Goal: Task Accomplishment & Management: Use online tool/utility

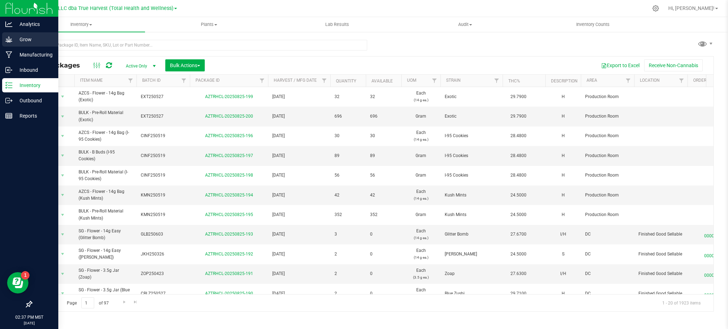
click at [29, 37] on p "Grow" at bounding box center [33, 39] width 43 height 9
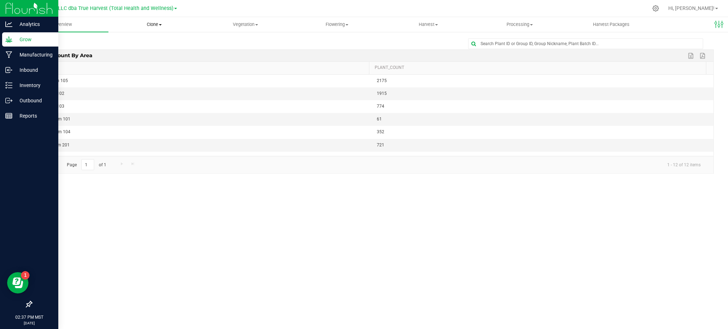
click at [159, 22] on span "Clone" at bounding box center [154, 24] width 91 height 6
click at [221, 30] on uib-tab-heading "Vegetation Veg groups Veg plants Mother groups Mother plants Apply to plants" at bounding box center [245, 24] width 91 height 14
click at [239, 61] on span "Mother groups" at bounding box center [226, 60] width 53 height 6
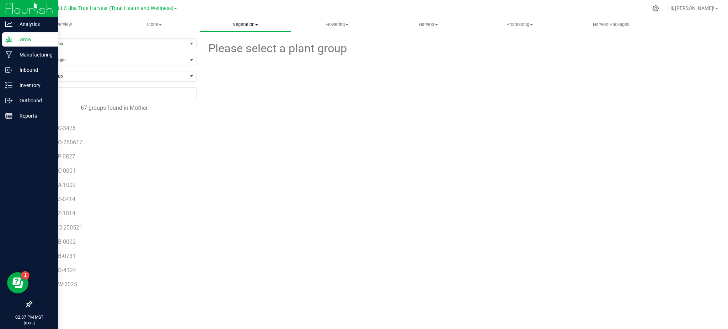
click at [245, 18] on uib-tab-heading "Vegetation Veg groups Veg plants Mother groups Mother plants Apply to plants" at bounding box center [245, 24] width 91 height 14
click at [235, 50] on span "Veg plants" at bounding box center [222, 51] width 44 height 6
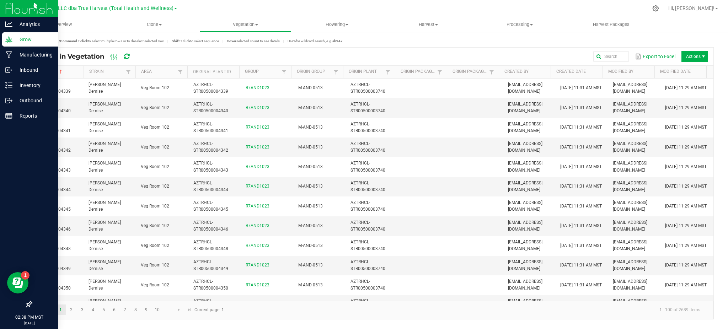
click at [251, 32] on link "Vegetation Veg groups Veg plants Mother groups Mother plants Apply to plants" at bounding box center [245, 24] width 91 height 15
click at [240, 68] on span "Mother plants" at bounding box center [226, 68] width 52 height 6
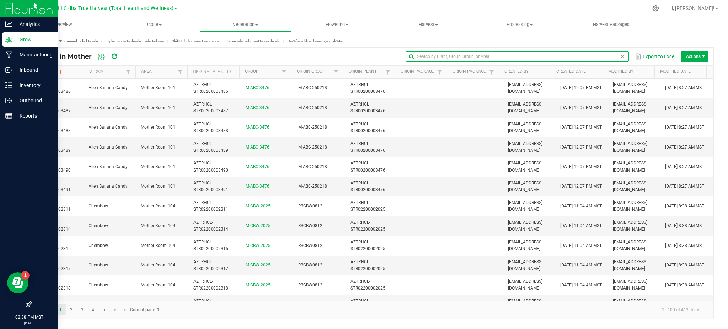
click at [616, 56] on input "text" at bounding box center [517, 56] width 223 height 11
type input "gorilla glue"
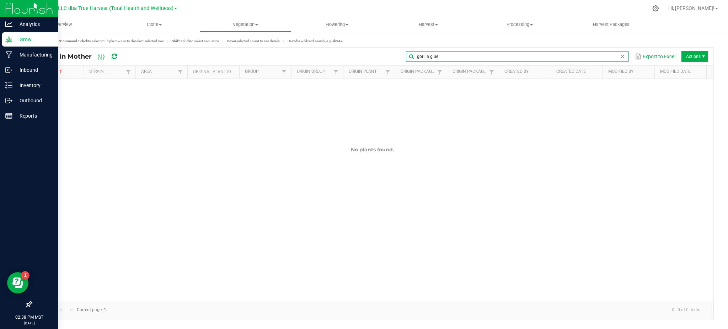
drag, startPoint x: 456, startPoint y: 54, endPoint x: 393, endPoint y: 62, distance: 63.5
click at [393, 62] on div "gorilla glue Export to Excel Actions" at bounding box center [418, 57] width 579 height 12
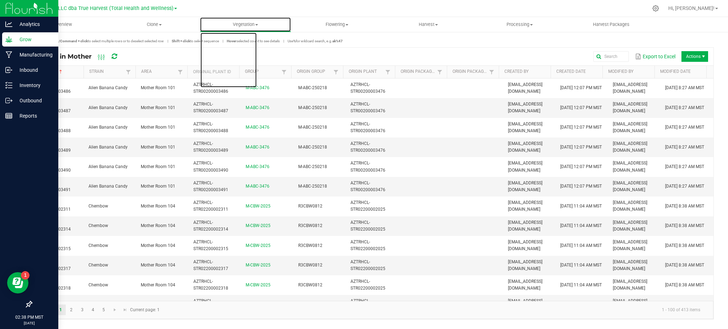
drag, startPoint x: 240, startPoint y: 27, endPoint x: 252, endPoint y: 39, distance: 16.9
click at [240, 27] on span "Vegetation" at bounding box center [245, 24] width 91 height 6
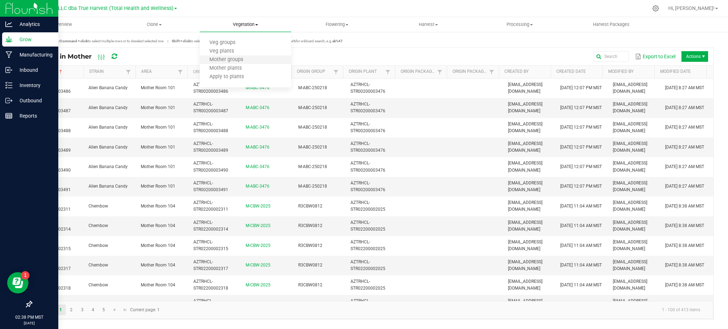
click at [250, 63] on li "Mother groups" at bounding box center [245, 60] width 91 height 9
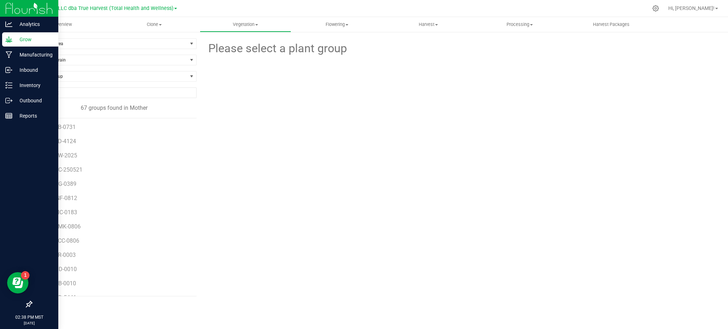
scroll to position [142, 0]
click at [89, 59] on span "Filter by Strain" at bounding box center [110, 60] width 156 height 10
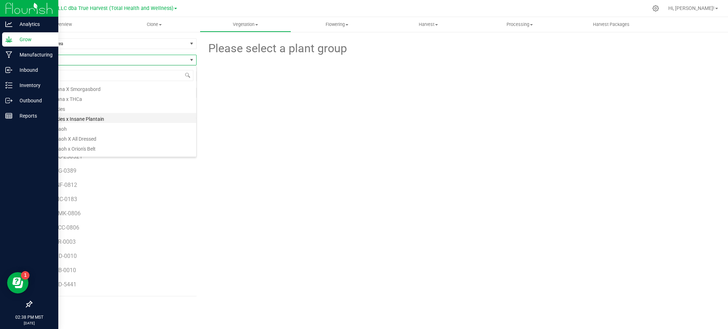
scroll to position [95, 0]
type input "gorill"
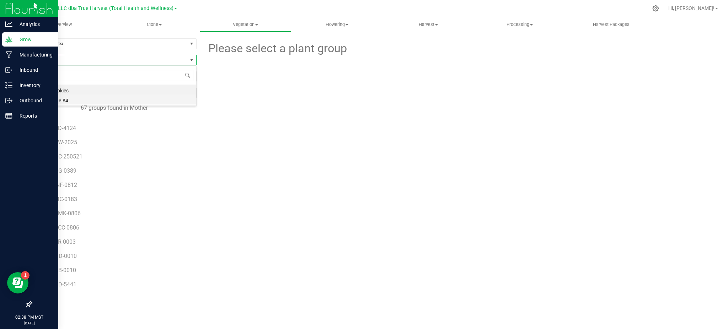
click at [69, 98] on li "Gorilla Glue #4" at bounding box center [114, 100] width 165 height 10
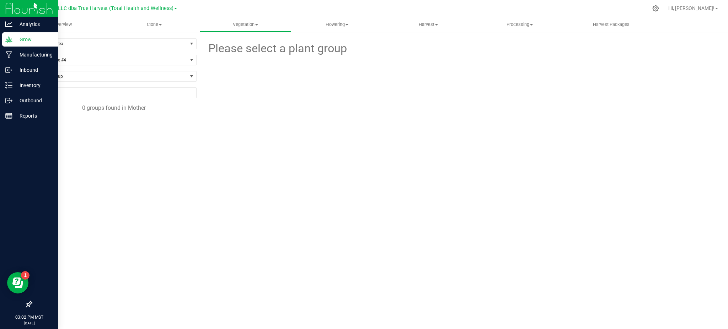
drag, startPoint x: 316, startPoint y: 119, endPoint x: 59, endPoint y: 15, distance: 277.9
click at [314, 118] on div at bounding box center [458, 99] width 523 height 84
click at [249, 22] on span "Vegetation" at bounding box center [245, 24] width 91 height 6
click at [221, 51] on span "Veg plants" at bounding box center [222, 51] width 44 height 6
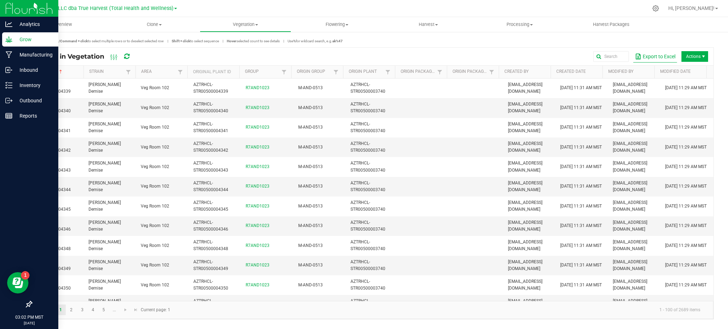
click at [648, 53] on button "Export to Excel" at bounding box center [655, 57] width 44 height 12
click at [659, 53] on button "Export to Excel" at bounding box center [655, 57] width 44 height 12
click at [247, 21] on uib-tab-heading "Vegetation Veg groups Veg plants Mother groups Mother plants Apply to plants" at bounding box center [245, 24] width 91 height 14
click at [228, 49] on span "Veg plants" at bounding box center [222, 51] width 44 height 6
click at [243, 21] on span "Vegetation" at bounding box center [245, 24] width 91 height 6
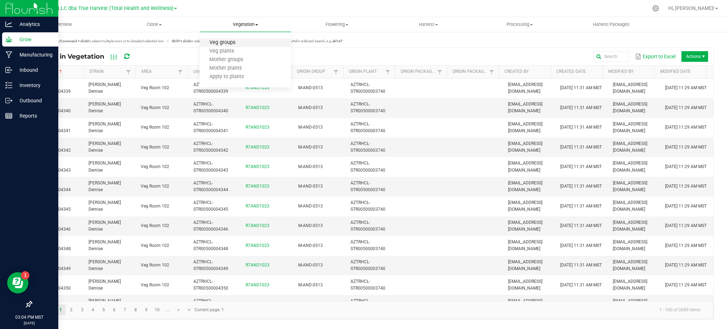
click at [223, 43] on span "Veg groups" at bounding box center [222, 43] width 45 height 6
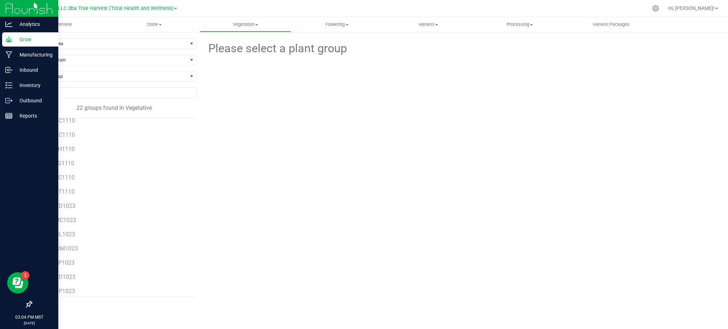
scroll to position [140, 0]
click at [55, 228] on span "R7GGL1023" at bounding box center [59, 229] width 31 height 7
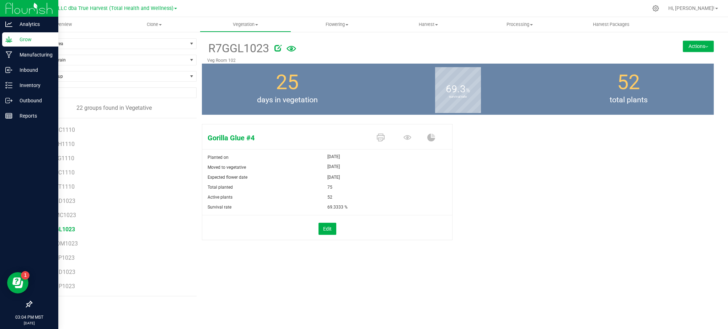
click at [695, 44] on button "Actions" at bounding box center [698, 46] width 31 height 11
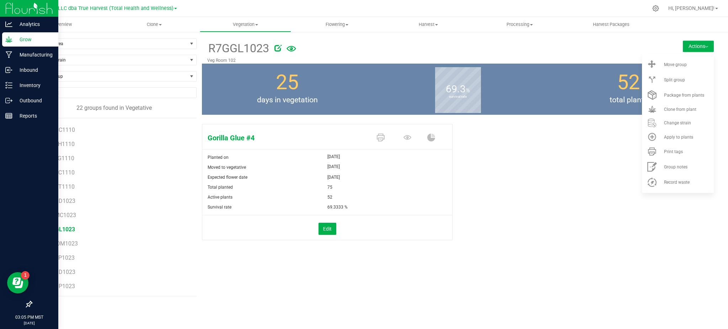
click at [504, 196] on div "Gorilla Glue #4 Planted on [DATE] Moved to vegetative [DATE] Expected flower da…" at bounding box center [458, 189] width 512 height 137
click at [513, 171] on div "Gorilla Glue #4 Planted on [DATE] Moved to vegetative [DATE] Expected flower da…" at bounding box center [458, 189] width 512 height 137
click at [468, 157] on div "Gorilla Glue #4 Planted on [DATE] Moved to vegetative [DATE] Expected flower da…" at bounding box center [458, 189] width 512 height 137
click at [689, 79] on div "Split group" at bounding box center [688, 80] width 48 height 5
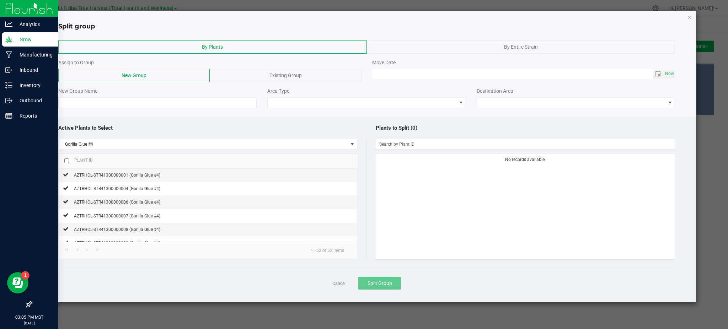
click at [208, 123] on div "Active Plants to Select" at bounding box center [212, 128] width 308 height 15
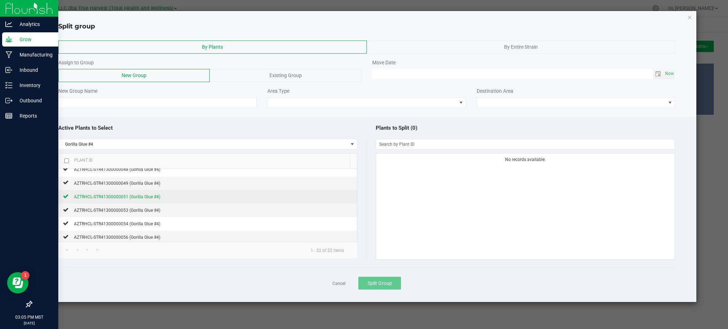
click at [113, 198] on span "AZTRHCL-STR41300000051 (Gorilla Glue #4)" at bounding box center [117, 197] width 86 height 5
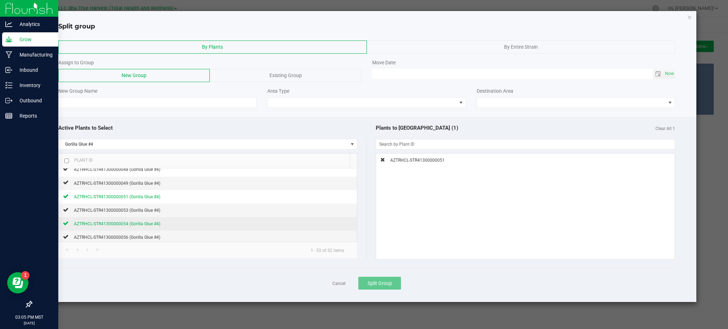
click at [113, 222] on div "AZTRHCL-STR41300000054 (Gorilla Glue #4)" at bounding box center [115, 223] width 92 height 7
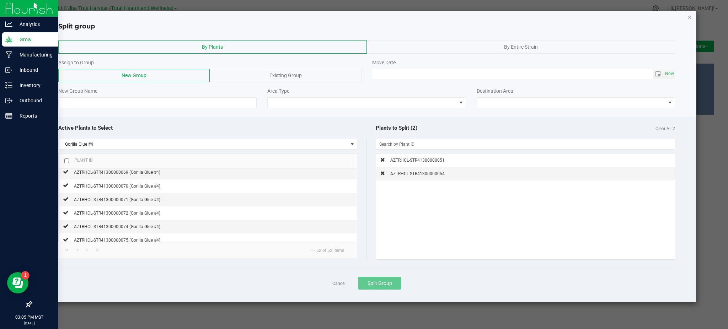
scroll to position [634, 0]
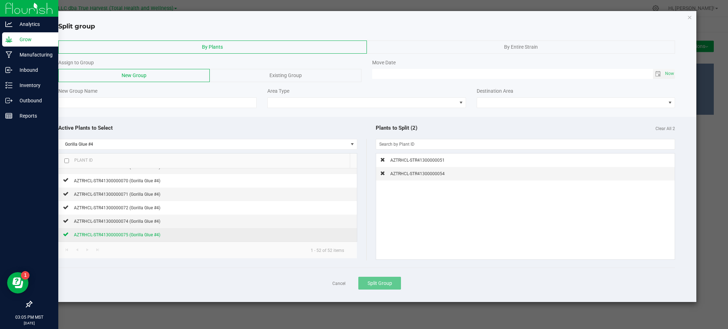
click at [129, 235] on span "AZTRHCL-STR41300000075 (Gorilla Glue #4)" at bounding box center [117, 235] width 86 height 5
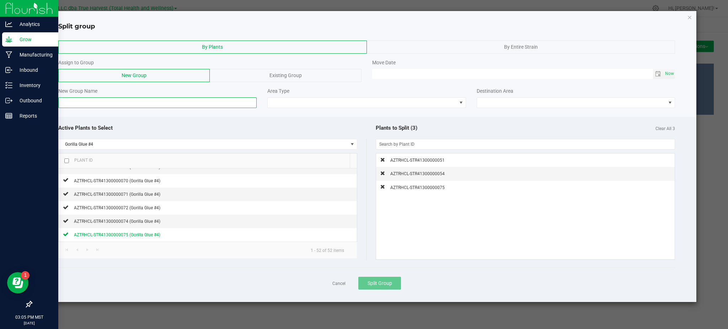
click at [105, 100] on input at bounding box center [157, 102] width 198 height 11
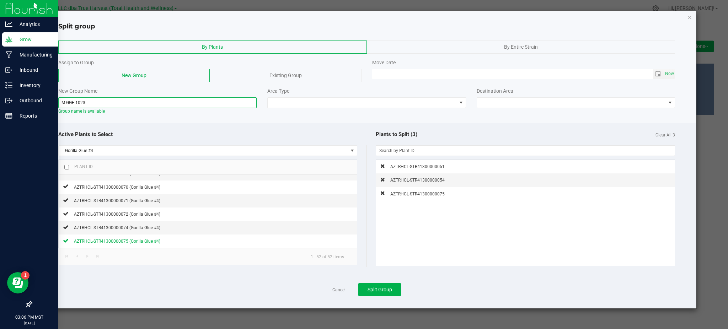
type input "M-GGF-1023"
drag, startPoint x: 283, startPoint y: 119, endPoint x: 291, endPoint y: 104, distance: 16.4
click at [285, 117] on div "By Plants By Entire Strain Assign to Group New Group Existing Group Move Date N…" at bounding box center [367, 170] width 660 height 278
drag, startPoint x: 291, startPoint y: 104, endPoint x: 299, endPoint y: 102, distance: 8.4
click at [291, 103] on span at bounding box center [362, 103] width 189 height 10
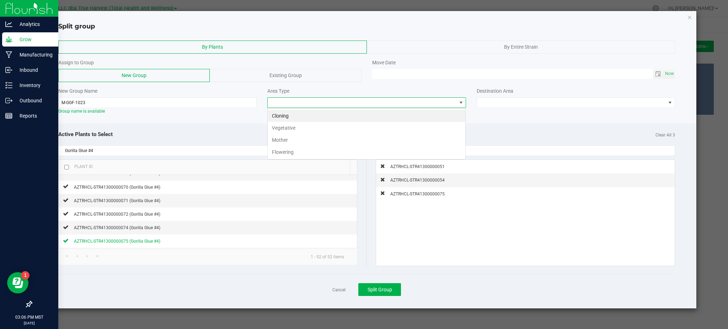
scroll to position [11, 198]
drag, startPoint x: 310, startPoint y: 144, endPoint x: 316, endPoint y: 143, distance: 5.4
click at [312, 143] on li "Mother" at bounding box center [367, 140] width 198 height 12
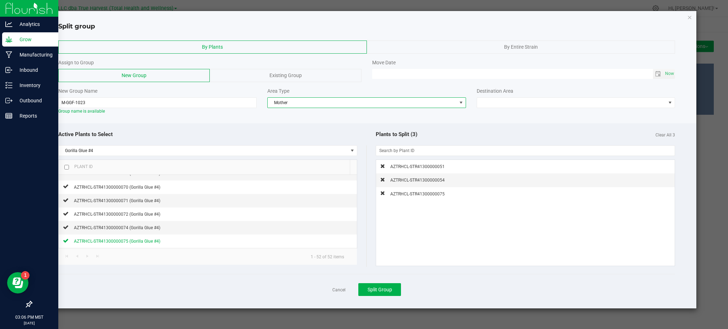
click at [527, 133] on div "Plants to Split (3) Clear All 3" at bounding box center [521, 134] width 308 height 15
drag, startPoint x: 535, startPoint y: 102, endPoint x: 543, endPoint y: 102, distance: 8.5
click at [536, 102] on span at bounding box center [571, 103] width 189 height 10
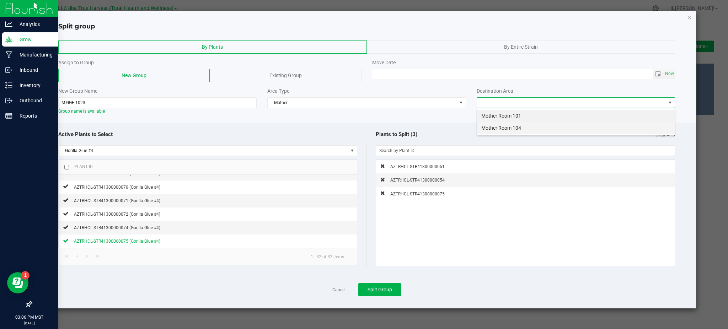
click at [502, 128] on li "Mother Room 104" at bounding box center [576, 128] width 198 height 12
drag, startPoint x: 480, startPoint y: 127, endPoint x: 611, endPoint y: 75, distance: 140.8
click at [484, 125] on div "Active Plants to Select Gorilla Glue #4 Plant ID AZTRHCL-STR41300000001 (Gorill…" at bounding box center [367, 216] width 660 height 186
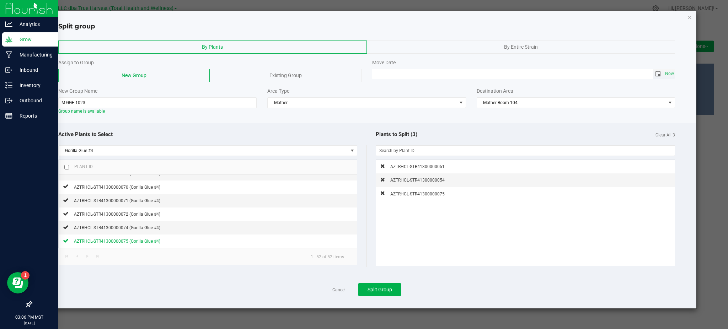
click at [660, 74] on span "Toggle calendar" at bounding box center [658, 74] width 6 height 6
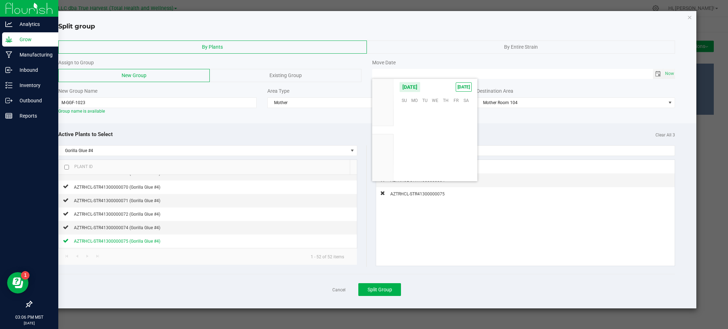
scroll to position [115291, 0]
click at [413, 158] on span "25" at bounding box center [415, 153] width 10 height 11
type input "[DATE] 12:00 AM"
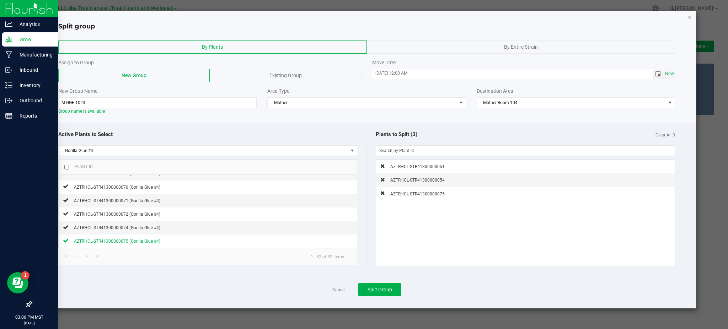
click at [436, 135] on div "Plants to Split (3) Clear All 3" at bounding box center [521, 134] width 308 height 15
click at [451, 126] on div "Active Plants to Select Gorilla Glue #4 Plant ID AZTRHCL-STR41300000001 (Gorill…" at bounding box center [367, 216] width 660 height 186
click at [382, 293] on span "Split Group" at bounding box center [380, 290] width 25 height 6
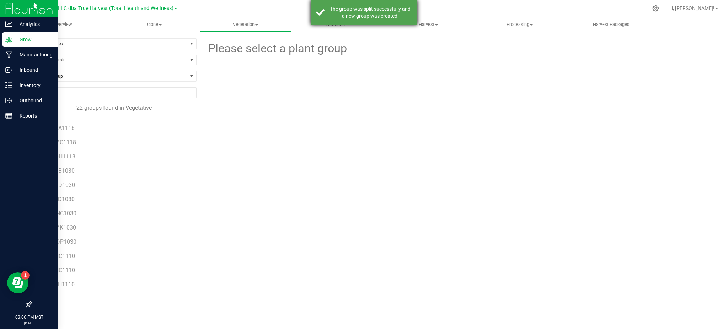
drag, startPoint x: 361, startPoint y: 8, endPoint x: 359, endPoint y: 11, distance: 4.1
click at [361, 8] on div "The group was split successfully and a new group was created!" at bounding box center [371, 12] width 84 height 14
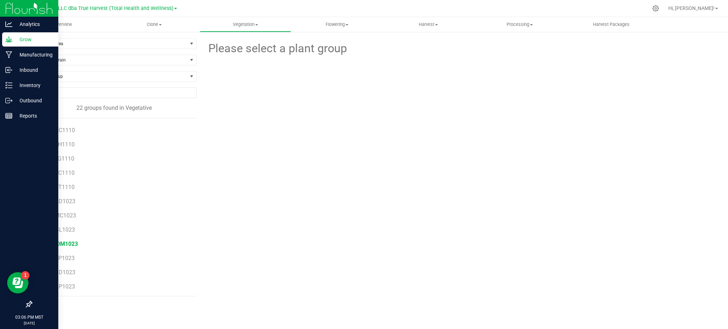
scroll to position [140, 0]
click at [64, 258] on span "R7PPP1023" at bounding box center [59, 258] width 30 height 7
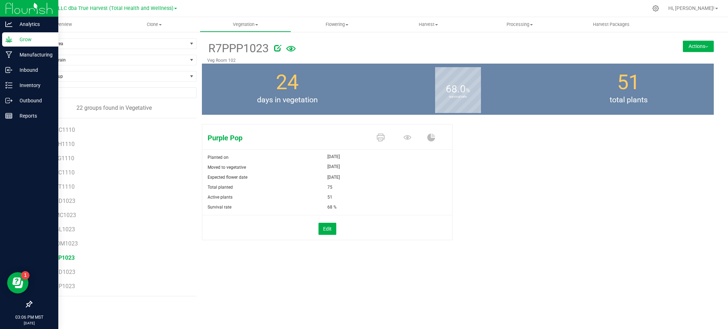
click at [575, 173] on div "Purple Pop Planted on [DATE] Moved to vegetative [DATE] Expected flower date [D…" at bounding box center [458, 189] width 512 height 137
click at [702, 46] on button "Actions" at bounding box center [698, 46] width 31 height 11
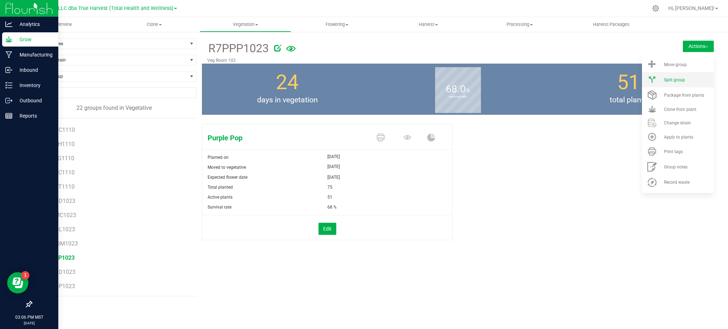
click at [676, 76] on li "Split group" at bounding box center [678, 79] width 72 height 15
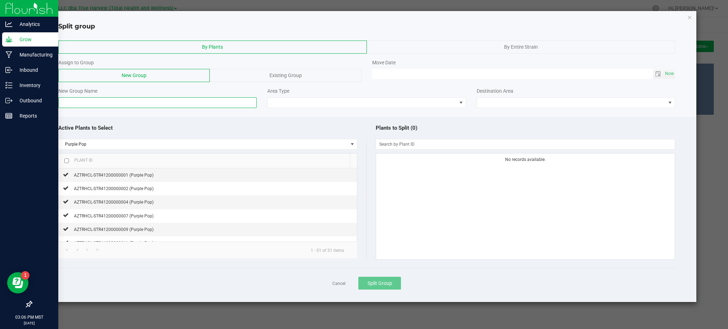
click at [93, 100] on input at bounding box center [157, 102] width 198 height 11
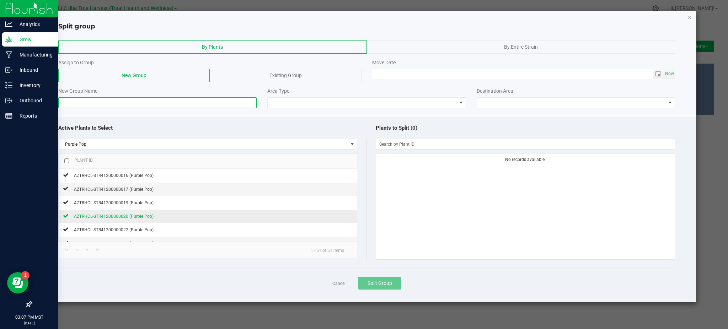
scroll to position [142, 0]
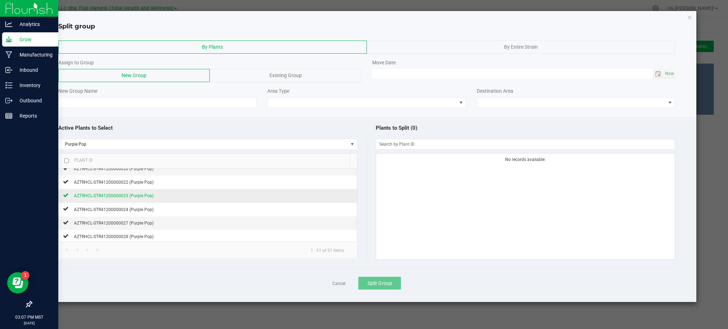
click at [136, 198] on span "AZTRHCL-STR41200000023 (Purple Pop)" at bounding box center [114, 195] width 80 height 5
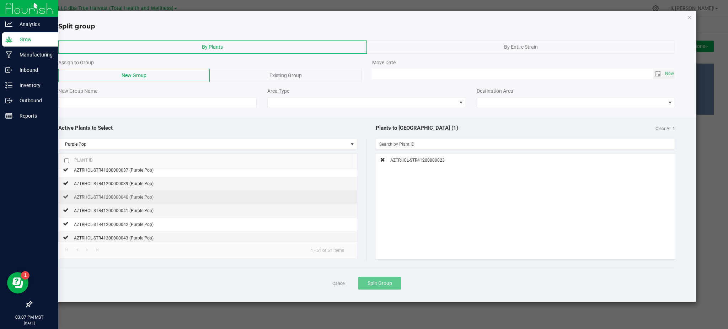
scroll to position [332, 0]
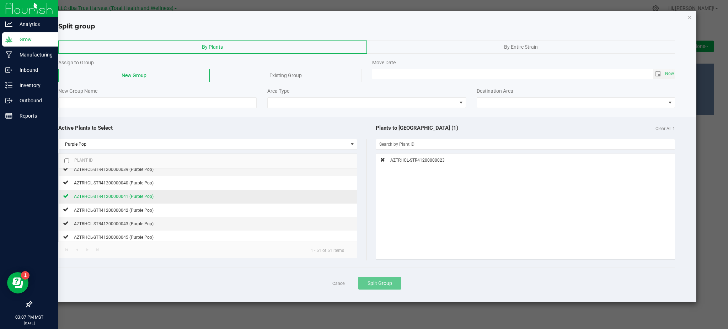
click at [138, 197] on span "AZTRHCL-STR41200000041 (Purple Pop)" at bounding box center [114, 196] width 80 height 5
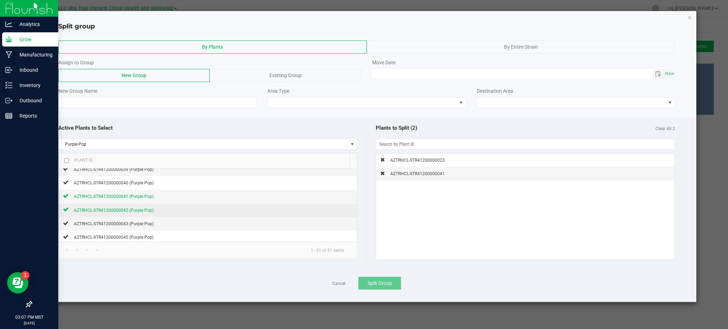
click at [120, 211] on span "AZTRHCL-STR41200000042 (Purple Pop)" at bounding box center [114, 210] width 80 height 5
click at [250, 122] on div "Active Plants to Select" at bounding box center [212, 128] width 308 height 15
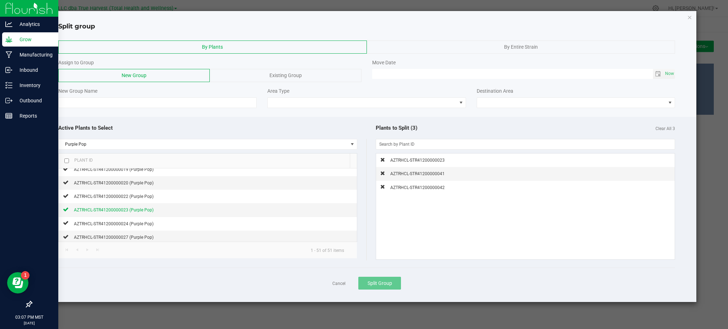
scroll to position [142, 0]
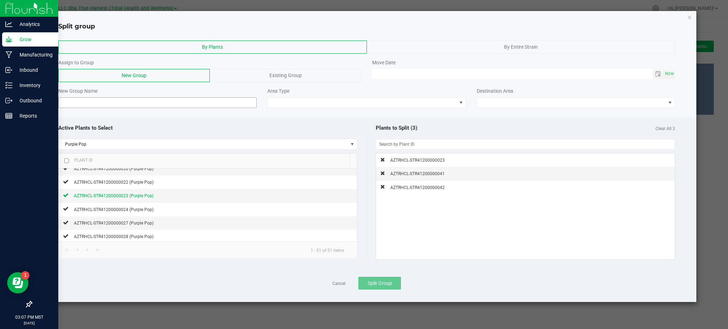
drag, startPoint x: 154, startPoint y: 112, endPoint x: 152, endPoint y: 104, distance: 7.9
click at [155, 112] on div at bounding box center [367, 114] width 660 height 5
click at [152, 104] on input at bounding box center [157, 102] width 198 height 11
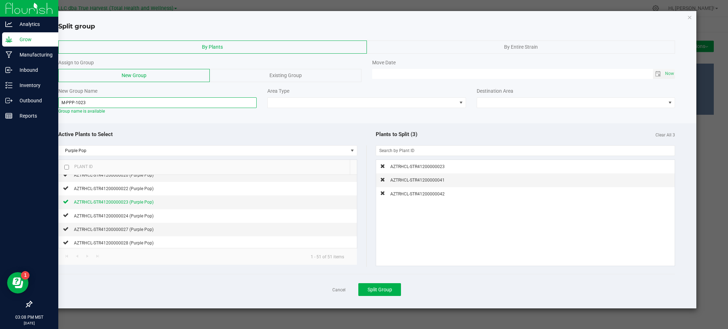
type input "M-PPP-1023"
click at [239, 120] on div at bounding box center [367, 120] width 660 height 5
click at [333, 87] on div at bounding box center [366, 84] width 617 height 5
click at [338, 106] on span at bounding box center [362, 103] width 189 height 10
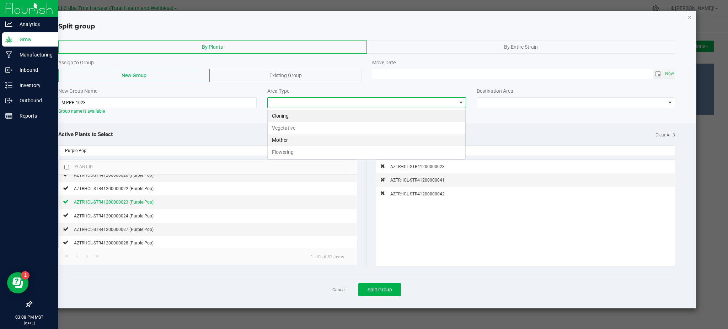
scroll to position [11, 198]
click at [319, 139] on li "Mother" at bounding box center [367, 140] width 198 height 12
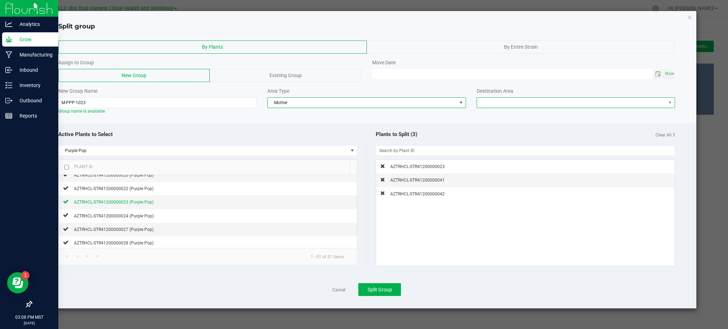
click at [514, 104] on span at bounding box center [571, 103] width 189 height 10
click at [521, 129] on li "Mother Room 104" at bounding box center [576, 128] width 198 height 12
drag, startPoint x: 530, startPoint y: 129, endPoint x: 629, endPoint y: 90, distance: 106.5
click at [543, 124] on div "Active Plants to Select Purple Pop Plant ID AZTRHCL-STR41200000001 (Purple Pop)…" at bounding box center [367, 216] width 660 height 186
click at [655, 70] on span "Toggle calendar" at bounding box center [658, 74] width 10 height 10
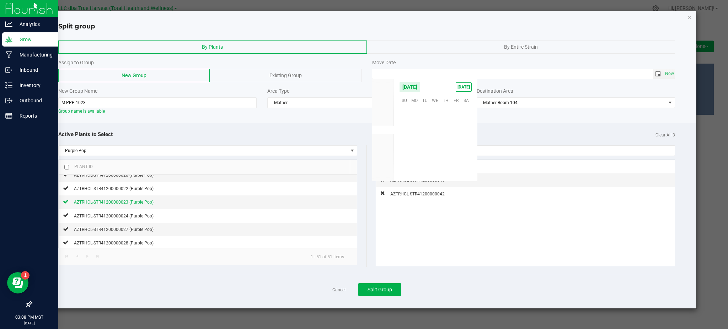
scroll to position [115291, 0]
drag, startPoint x: 413, startPoint y: 153, endPoint x: 456, endPoint y: 143, distance: 44.4
click at [414, 152] on span "25" at bounding box center [415, 153] width 10 height 11
type input "[DATE] 12:00 AM"
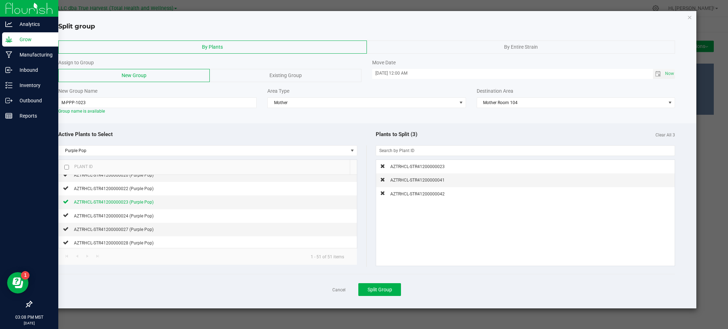
click at [502, 129] on div "Plants to Split (3) Clear All 3" at bounding box center [521, 134] width 308 height 15
drag, startPoint x: 556, startPoint y: 122, endPoint x: 298, endPoint y: 76, distance: 261.3
click at [553, 122] on div at bounding box center [367, 120] width 660 height 5
click at [464, 281] on div "Cancel Split Group" at bounding box center [366, 289] width 617 height 31
click at [387, 285] on button "Split Group" at bounding box center [380, 289] width 43 height 13
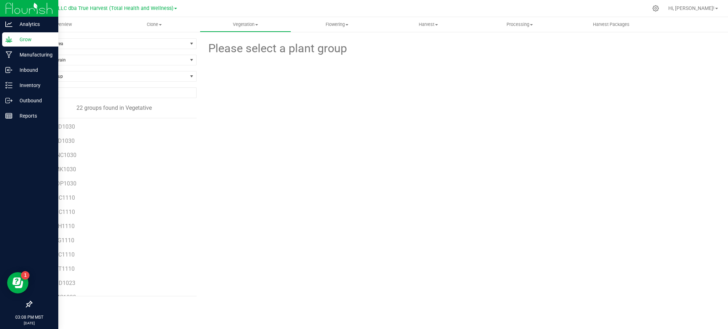
scroll to position [140, 0]
click at [60, 243] on span "R7MOM1023" at bounding box center [60, 243] width 33 height 7
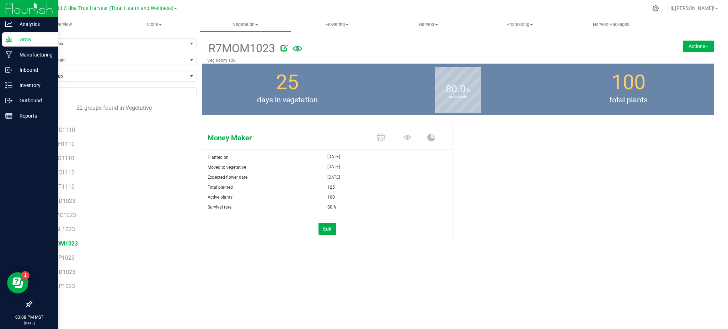
click at [696, 44] on button "Actions" at bounding box center [698, 46] width 31 height 11
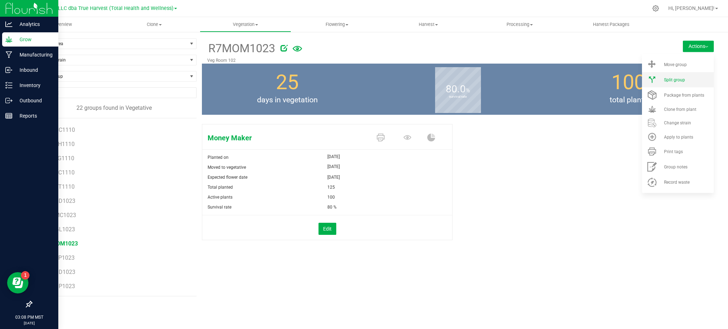
click at [676, 79] on span "Split group" at bounding box center [674, 80] width 21 height 5
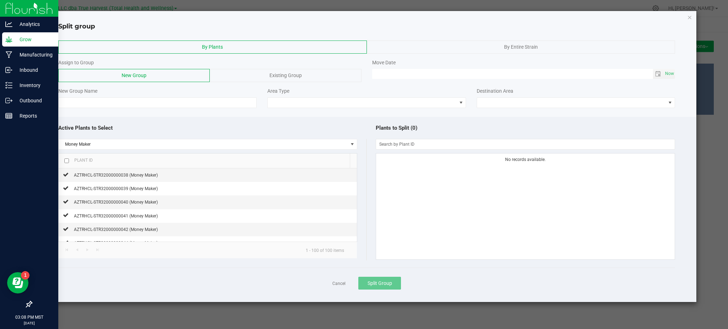
click at [223, 127] on div "Active Plants to Select" at bounding box center [212, 128] width 308 height 15
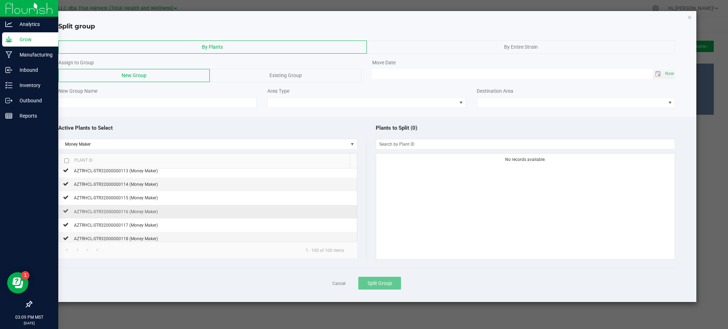
scroll to position [854, 0]
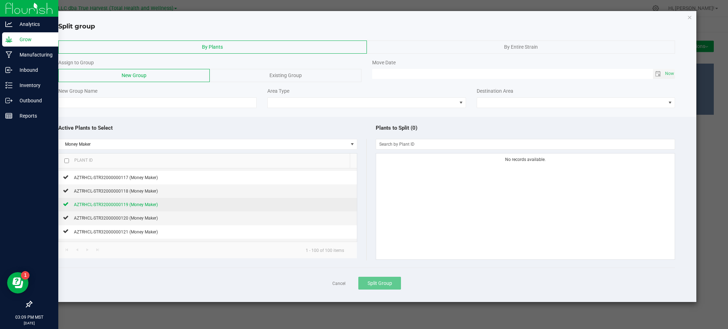
click at [128, 207] on span "AZTRHCL-STR32000000119 (Money Maker)" at bounding box center [116, 204] width 84 height 5
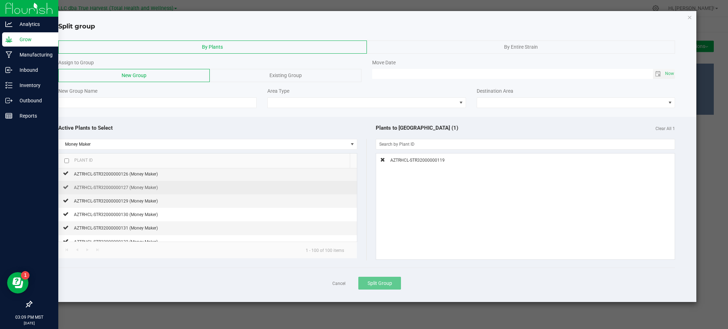
scroll to position [996, 0]
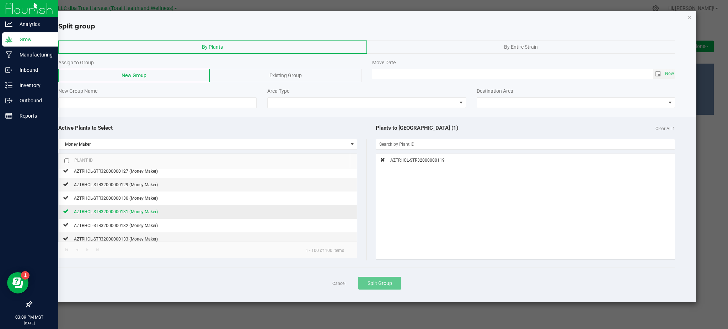
click at [112, 214] on span "AZTRHCL-STR32000000131 (Money Maker)" at bounding box center [116, 211] width 84 height 5
click at [253, 118] on div "Active Plants to Select Money Maker Plant ID AZTRHCL-STR32000000038 (Money Make…" at bounding box center [367, 210] width 660 height 186
click at [230, 100] on input at bounding box center [157, 102] width 198 height 11
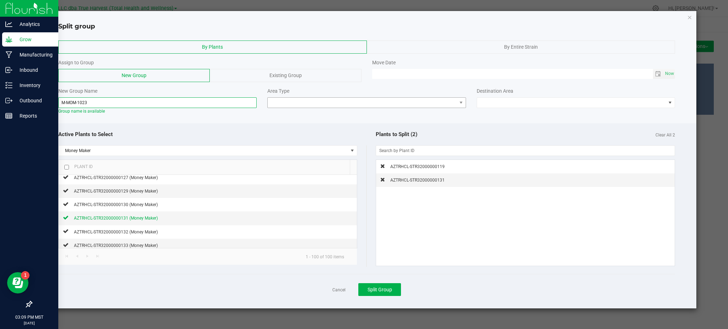
type input "M-MOM-1023"
click at [272, 122] on div "By Plants By Entire Strain Assign to Group New Group Existing Group Move Date N…" at bounding box center [367, 170] width 660 height 278
click at [300, 105] on span at bounding box center [362, 103] width 189 height 10
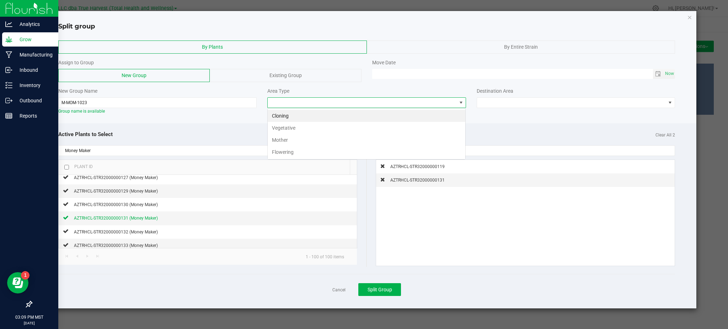
scroll to position [11, 198]
drag, startPoint x: 311, startPoint y: 151, endPoint x: 304, endPoint y: 146, distance: 8.7
click at [310, 150] on li "Flowering" at bounding box center [367, 152] width 198 height 12
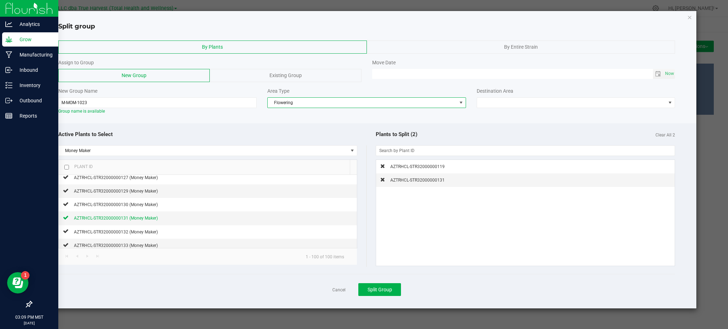
click at [326, 107] on span "Flowering" at bounding box center [366, 102] width 198 height 11
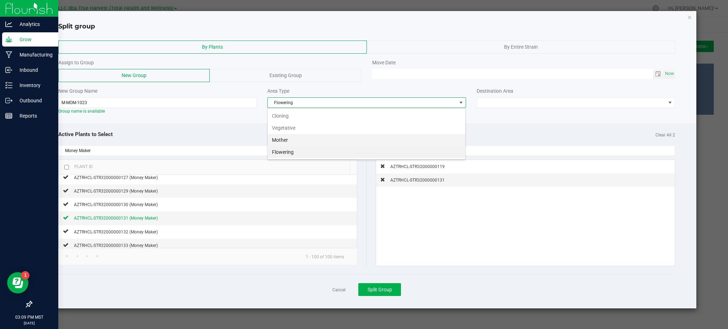
drag, startPoint x: 306, startPoint y: 137, endPoint x: 282, endPoint y: 128, distance: 25.9
click at [306, 136] on li "Mother" at bounding box center [367, 140] width 198 height 12
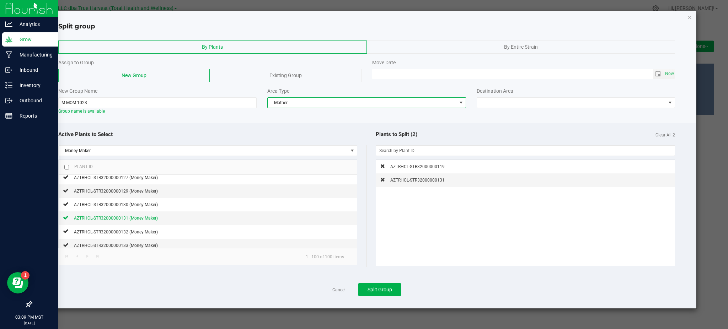
drag, startPoint x: 246, startPoint y: 119, endPoint x: 262, endPoint y: 122, distance: 16.2
click at [248, 118] on div at bounding box center [367, 120] width 660 height 5
click at [533, 99] on span at bounding box center [571, 103] width 189 height 10
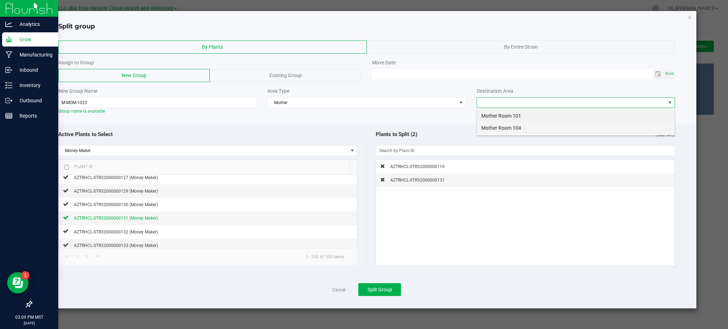
drag, startPoint x: 519, startPoint y: 129, endPoint x: 501, endPoint y: 104, distance: 30.1
click at [519, 128] on li "Mother Room 104" at bounding box center [576, 128] width 198 height 12
click at [538, 116] on div "By Plants By Entire Strain Assign to Group New Group Existing Group Move Date N…" at bounding box center [367, 170] width 660 height 278
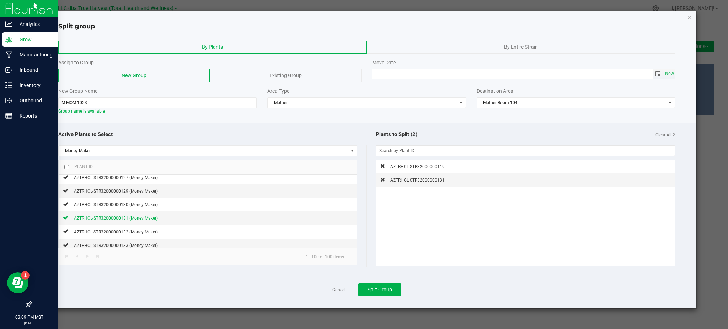
click at [661, 74] on span "Toggle calendar" at bounding box center [658, 74] width 6 height 6
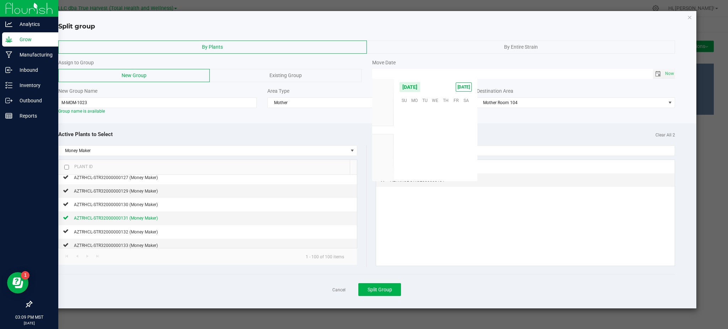
scroll to position [115291, 0]
drag, startPoint x: 414, startPoint y: 150, endPoint x: 453, endPoint y: 144, distance: 40.1
click at [414, 151] on span "25" at bounding box center [415, 153] width 10 height 11
type input "[DATE] 12:00 AM"
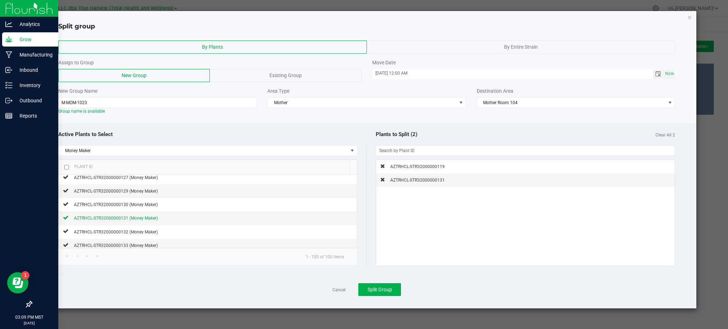
drag, startPoint x: 477, startPoint y: 133, endPoint x: 434, endPoint y: 134, distance: 43.1
click at [476, 133] on div "Plants to Split (2) Clear All 2" at bounding box center [521, 134] width 308 height 15
click at [374, 284] on button "Split Group" at bounding box center [380, 289] width 43 height 13
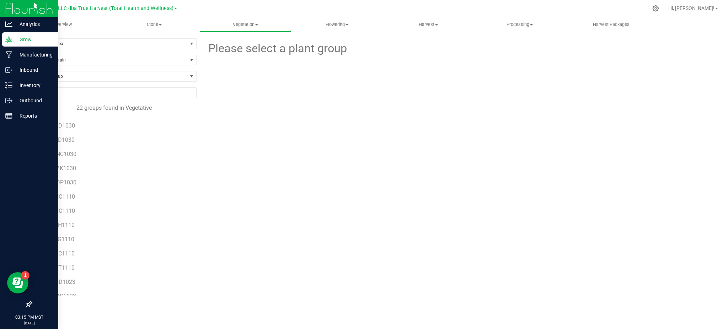
scroll to position [140, 0]
click at [68, 273] on span "R7SOD1023" at bounding box center [59, 272] width 31 height 7
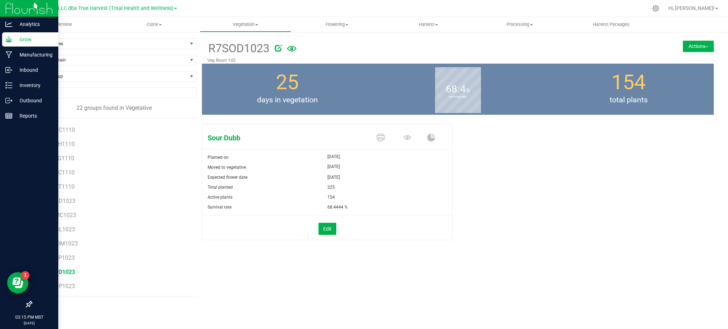
click at [694, 39] on div "R7SOD1023 Veg Room 102 Actions Move group Split group" at bounding box center [458, 50] width 512 height 25
click at [695, 44] on button "Actions" at bounding box center [698, 46] width 31 height 11
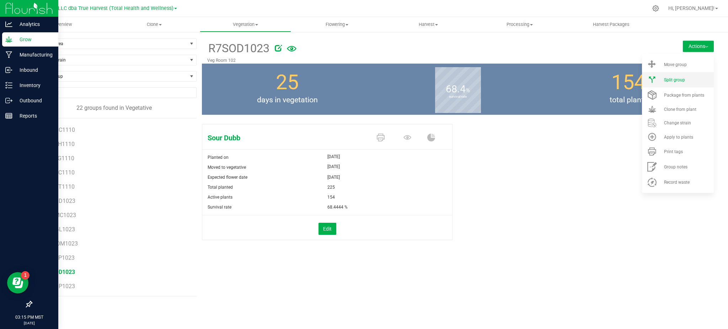
click at [679, 82] on span "Split group" at bounding box center [674, 80] width 21 height 5
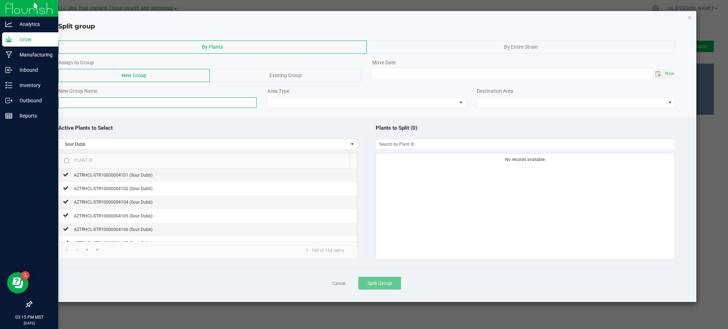
click at [92, 103] on input at bounding box center [157, 102] width 198 height 11
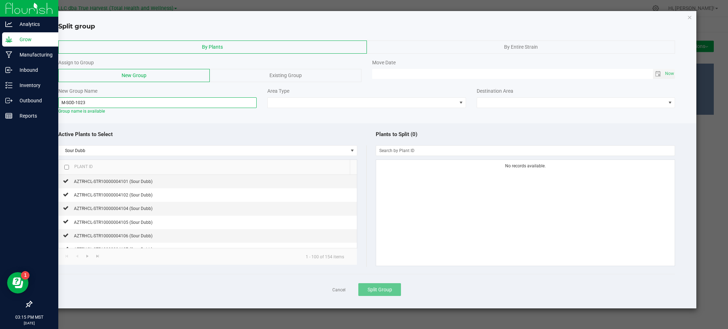
type input "M-SOD-1023"
click at [166, 130] on div "Active Plants to Select" at bounding box center [212, 134] width 308 height 15
click at [428, 105] on span at bounding box center [362, 103] width 189 height 10
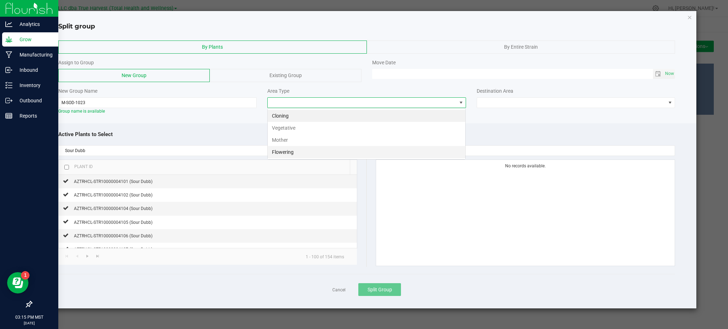
scroll to position [11, 198]
click at [309, 139] on li "Mother" at bounding box center [367, 140] width 198 height 12
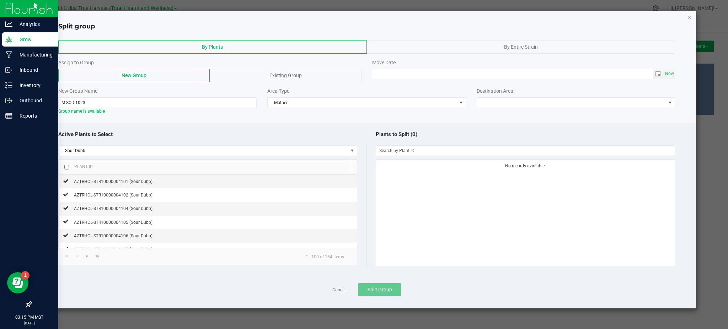
click at [514, 127] on div "Plants to Split (0)" at bounding box center [521, 134] width 308 height 15
click at [499, 107] on span at bounding box center [571, 103] width 189 height 10
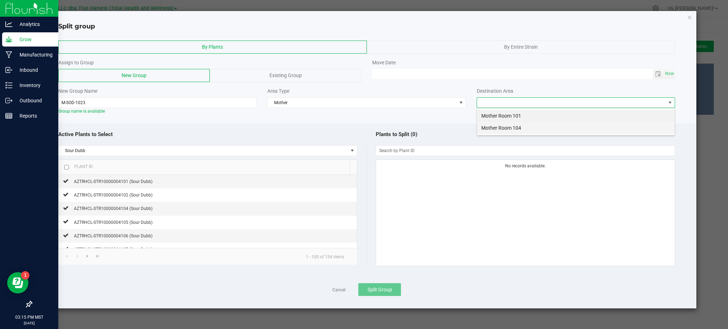
click at [504, 127] on li "Mother Room 104" at bounding box center [576, 128] width 198 height 12
click at [440, 128] on div "Plants to Split (0)" at bounding box center [521, 134] width 308 height 15
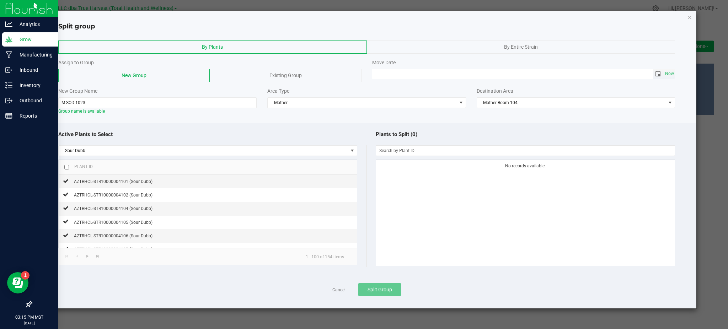
click at [656, 73] on span "Toggle calendar" at bounding box center [658, 74] width 6 height 6
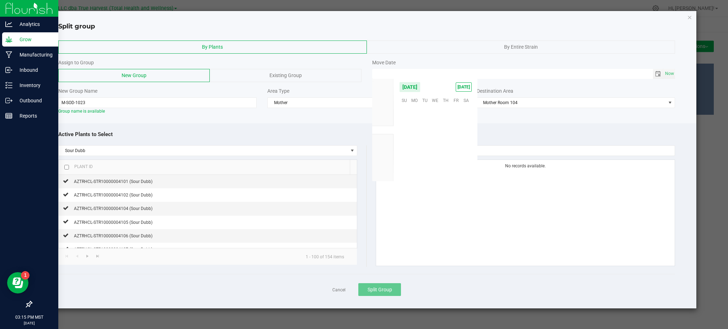
scroll to position [115291, 0]
click at [671, 71] on span "Now" at bounding box center [670, 74] width 12 height 10
type input "[DATE] 03:15 PM"
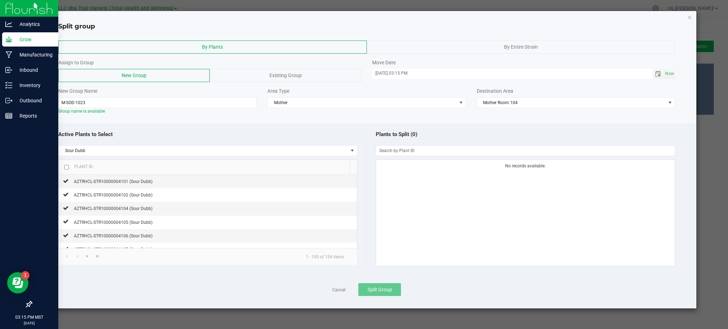
drag, startPoint x: 447, startPoint y: 125, endPoint x: 447, endPoint y: 121, distance: 3.9
click at [448, 124] on div "Active Plants to Select Sour Dubb Plant ID AZTRHCL-STR10000004101 (Sour Dubb) A…" at bounding box center [367, 216] width 660 height 186
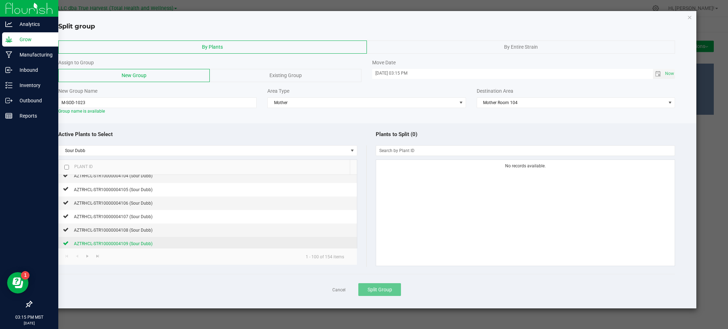
scroll to position [47, 0]
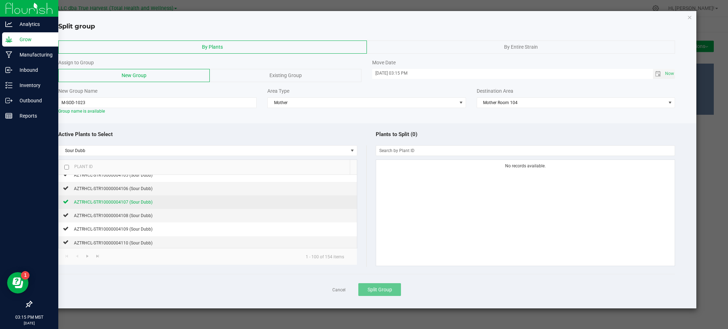
click at [121, 205] on span "AZTRHCL-STR10000004107 (Sour Dubb)" at bounding box center [113, 202] width 79 height 5
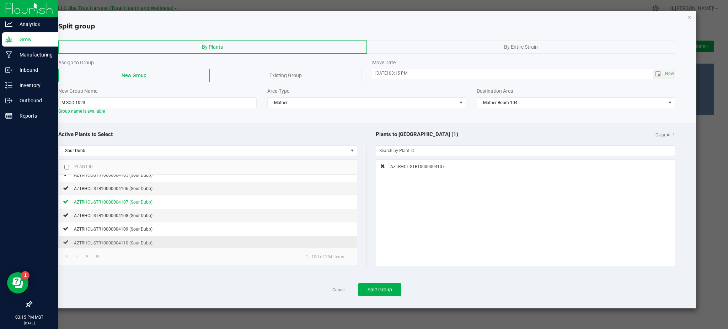
scroll to position [95, 0]
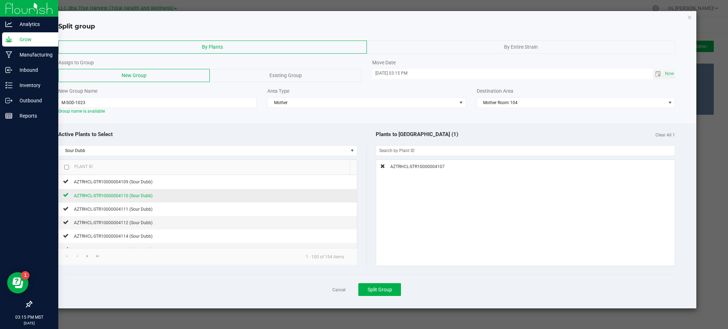
click at [119, 197] on span "AZTRHCL-STR10000004110 (Sour Dubb)" at bounding box center [113, 195] width 79 height 5
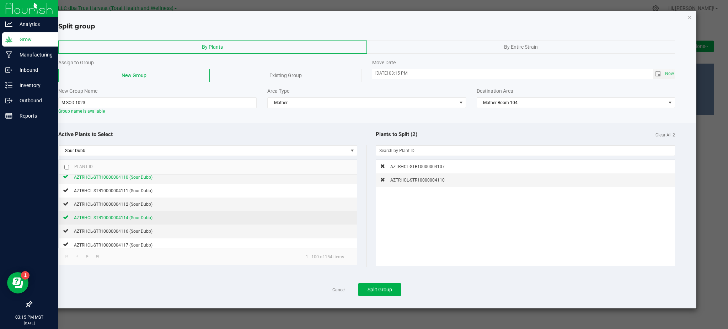
scroll to position [142, 0]
click at [128, 218] on span "AZTRHCL-STR10000004117 (Sour Dubb)" at bounding box center [113, 216] width 79 height 5
click at [142, 219] on span "AZTRHCL-STR10000004117 (Sour Dubb)" at bounding box center [113, 216] width 79 height 5
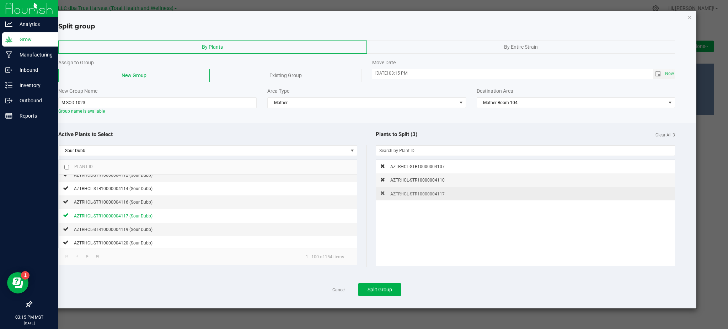
click at [379, 193] on td "AZTRHCL-STR10000004117" at bounding box center [525, 193] width 299 height 13
click at [386, 194] on div "AZTRHCL-STR10000004117" at bounding box center [415, 193] width 60 height 7
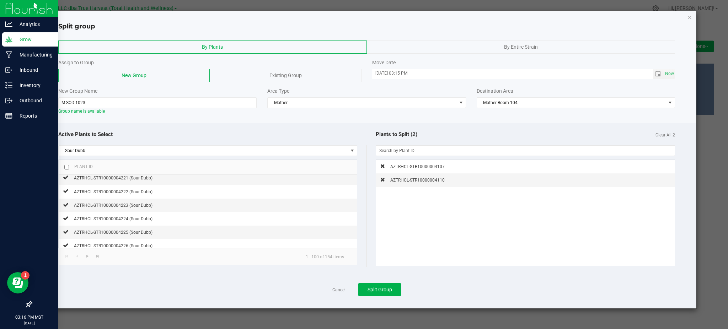
scroll to position [1043, 0]
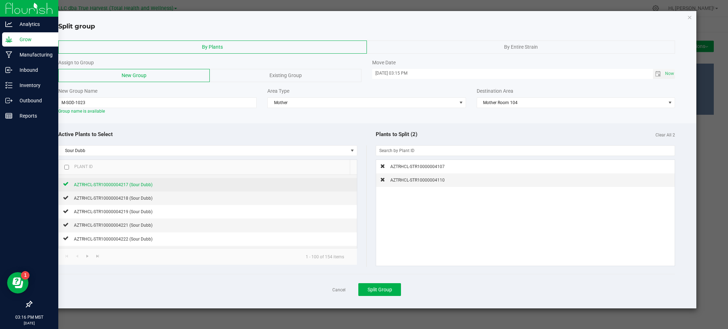
click at [128, 187] on span "AZTRHCL-STR10000004217 (Sour Dubb)" at bounding box center [113, 184] width 79 height 5
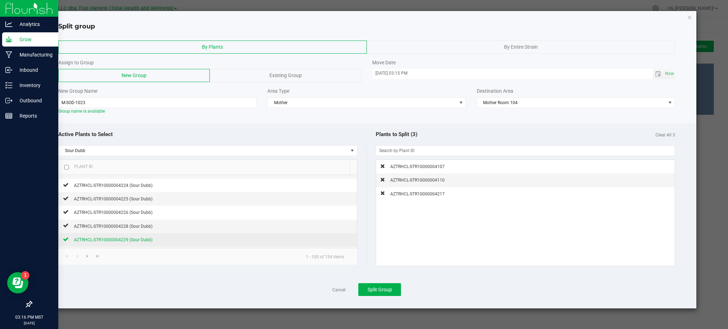
scroll to position [1138, 0]
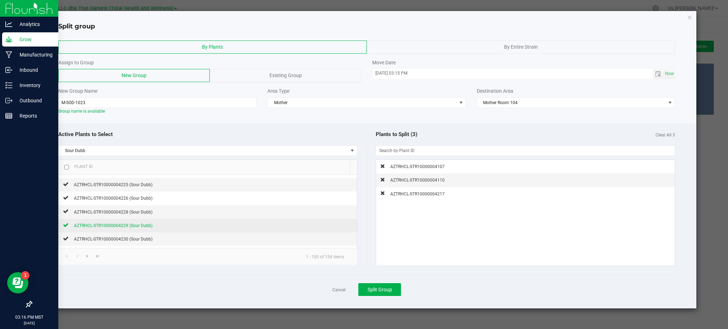
click at [136, 225] on span "AZTRHCL-STR10000004229 (Sour Dubb)" at bounding box center [113, 225] width 79 height 5
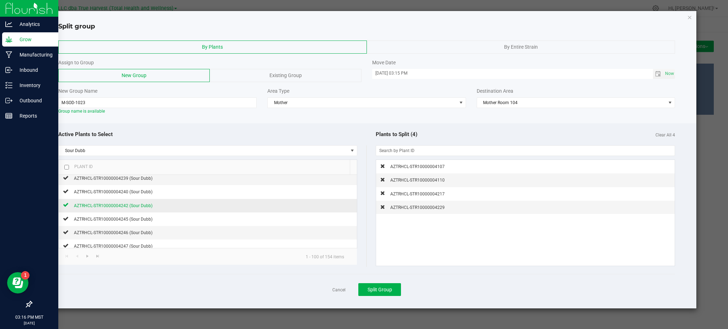
scroll to position [1287, 0]
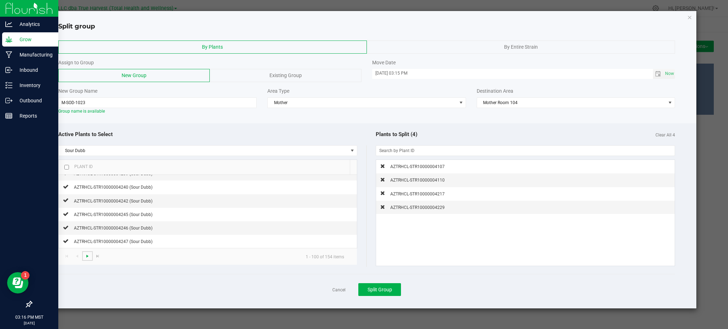
click at [90, 256] on span "Go to the next page" at bounding box center [88, 257] width 6 height 6
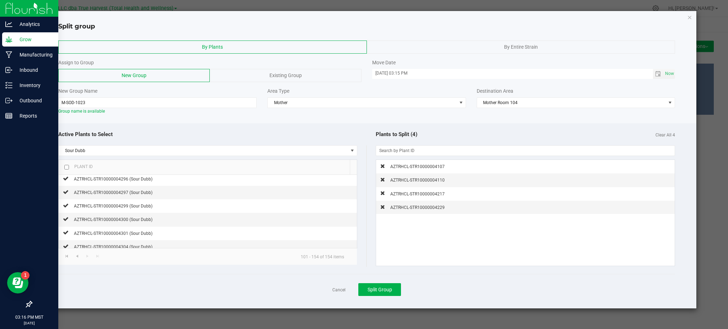
scroll to position [566, 0]
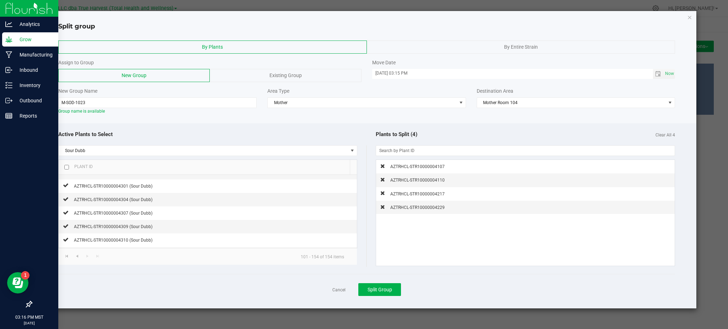
drag, startPoint x: 183, startPoint y: 210, endPoint x: 140, endPoint y: 137, distance: 84.4
click at [138, 138] on div "Active Plants to Select" at bounding box center [212, 134] width 308 height 15
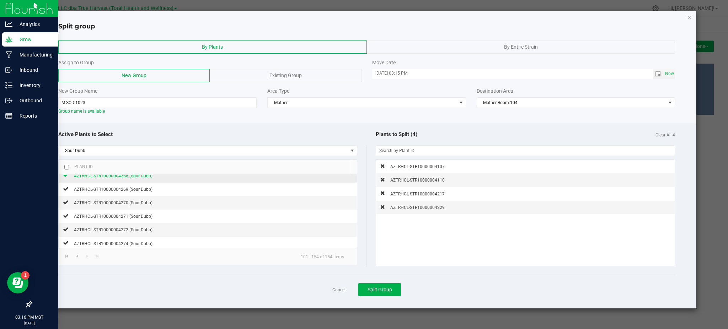
click at [136, 179] on span "AZTRHCL-STR10000004268 (Sour Dubb)" at bounding box center [113, 176] width 79 height 5
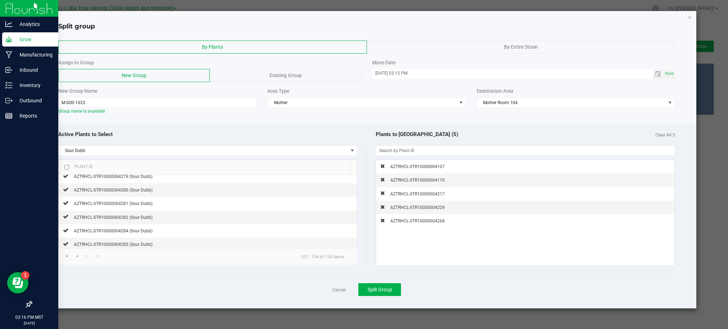
scroll to position [379, 0]
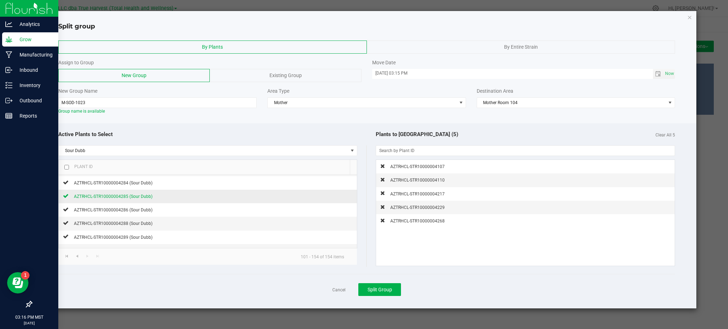
click at [137, 197] on span "AZTRHCL-STR10000004285 (Sour Dubb)" at bounding box center [113, 196] width 79 height 5
click at [271, 126] on div "Active Plants to Select Sour Dubb Plant ID AZTRHCL-STR10000004248 (Sour Dubb) A…" at bounding box center [367, 216] width 660 height 186
click at [424, 285] on div "Cancel Split Group" at bounding box center [366, 289] width 617 height 31
drag, startPoint x: 381, startPoint y: 289, endPoint x: 392, endPoint y: 289, distance: 10.7
click at [382, 289] on span "Split Group" at bounding box center [380, 290] width 25 height 6
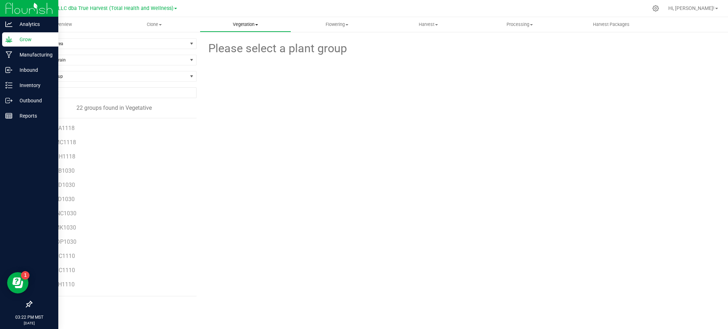
click at [241, 29] on uib-tab-heading "Vegetation Veg groups Veg plants Mother groups Mother plants Apply to plants" at bounding box center [245, 24] width 91 height 14
click at [233, 60] on span "Mother groups" at bounding box center [226, 60] width 53 height 6
drag, startPoint x: 216, startPoint y: 134, endPoint x: 142, endPoint y: 116, distance: 76.9
click at [216, 134] on div at bounding box center [458, 99] width 523 height 84
click at [22, 51] on p "Manufacturing" at bounding box center [33, 55] width 43 height 9
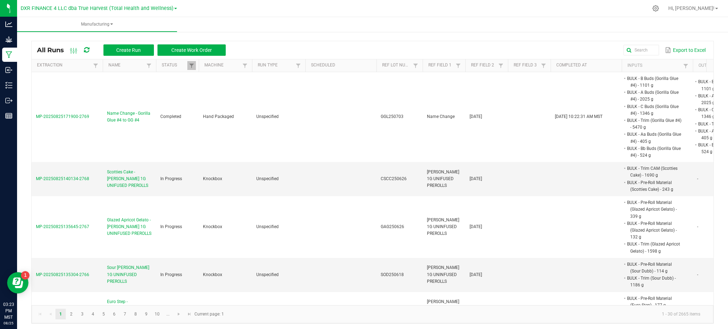
drag, startPoint x: 520, startPoint y: 43, endPoint x: 561, endPoint y: 39, distance: 41.1
click at [521, 42] on div "All Runs Create Run Create Work Order Export to Excel" at bounding box center [373, 50] width 682 height 18
click at [638, 47] on input "text" at bounding box center [549, 50] width 221 height 11
paste input "GAG250508"
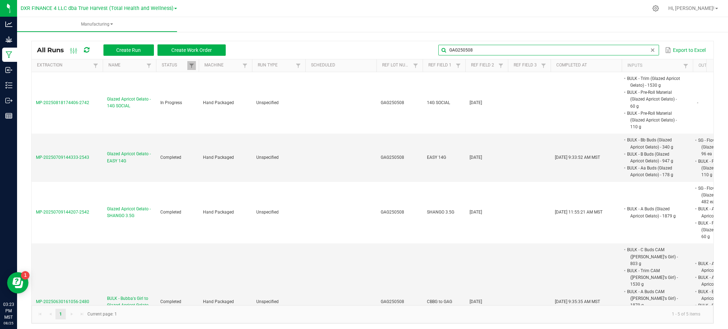
type input "GAG250508"
drag, startPoint x: 312, startPoint y: 49, endPoint x: 321, endPoint y: 48, distance: 9.6
click at [312, 49] on div "GAG250508 Export to Excel" at bounding box center [469, 50] width 477 height 12
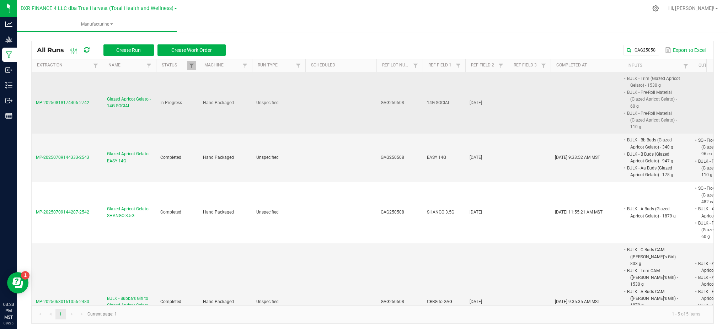
click at [126, 99] on span "Glazed Apricot Gelato - 14G SOCIAL" at bounding box center [129, 103] width 45 height 14
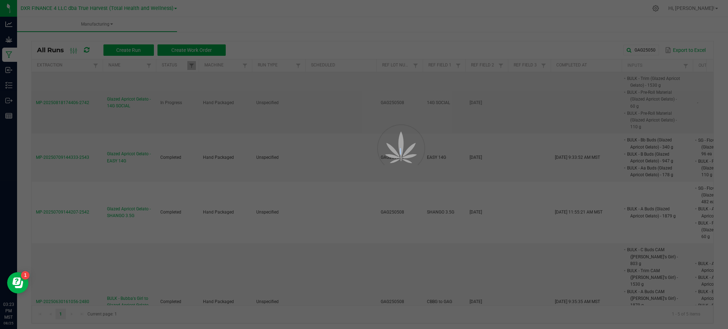
click at [126, 99] on div at bounding box center [364, 164] width 728 height 329
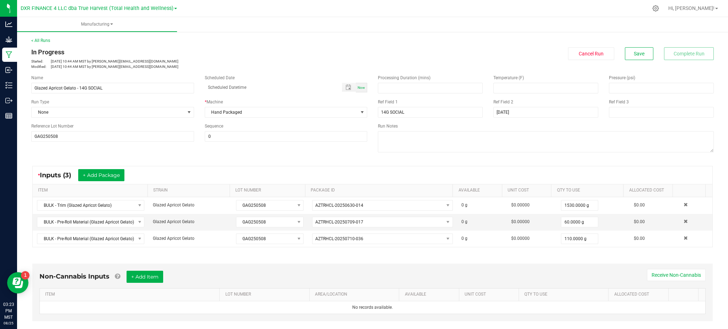
click at [389, 45] on div "< All Runs In Progress Started: [DATE] 10:44 AM MST by [EMAIL_ADDRESS][DOMAIN_N…" at bounding box center [372, 53] width 683 height 32
click at [225, 160] on div "* Inputs (3) + Add Package ITEM STRAIN LOT NUMBER PACKAGE ID AVAILABLE Unit Cos…" at bounding box center [373, 207] width 694 height 94
click at [361, 28] on ul "Manufacturing" at bounding box center [381, 24] width 728 height 15
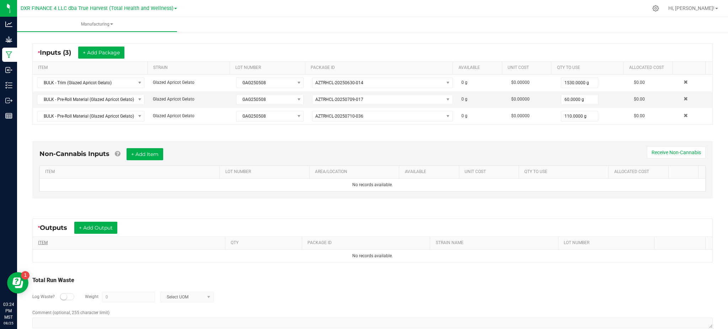
scroll to position [138, 0]
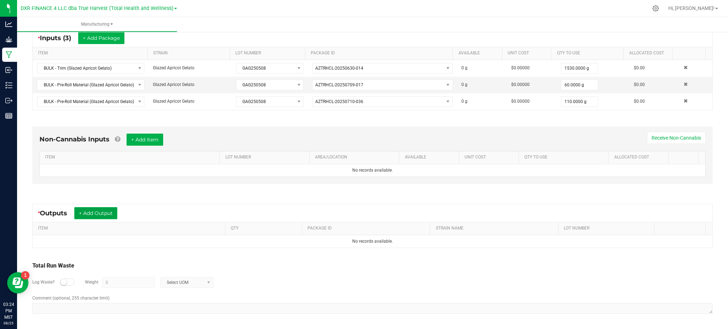
click at [87, 211] on button "+ Add Output" at bounding box center [95, 213] width 43 height 12
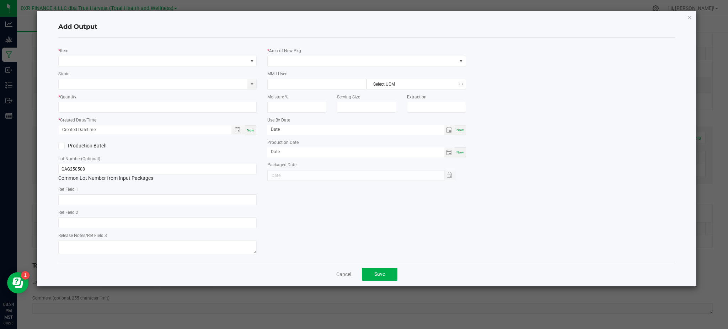
type input "[DATE]"
click at [105, 63] on span "NO DATA FOUND" at bounding box center [153, 61] width 189 height 10
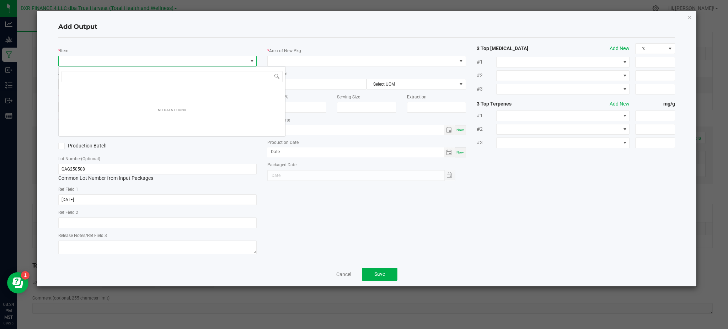
scroll to position [11, 198]
type input "Glazed Ap"
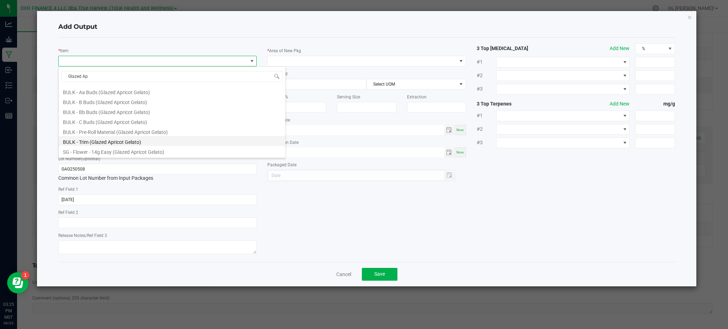
scroll to position [28, 0]
click at [140, 153] on li "SG - Flower - 3.5g Jar (Glazed Apricot Gelato)" at bounding box center [172, 152] width 227 height 10
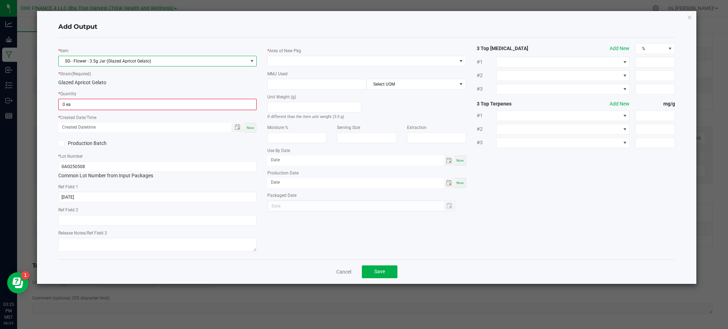
click at [528, 180] on div "* Item SG - Flower - 3.5g Jar (Glazed Apricot Gelato) * Strain (Required) Glaze…" at bounding box center [367, 148] width 628 height 211
click at [161, 77] on div "* Strain (Required) Glazed Apricot Gelato" at bounding box center [157, 78] width 198 height 16
click at [110, 110] on span "0 ea" at bounding box center [158, 104] width 198 height 11
click at [111, 107] on input "0" at bounding box center [157, 105] width 197 height 10
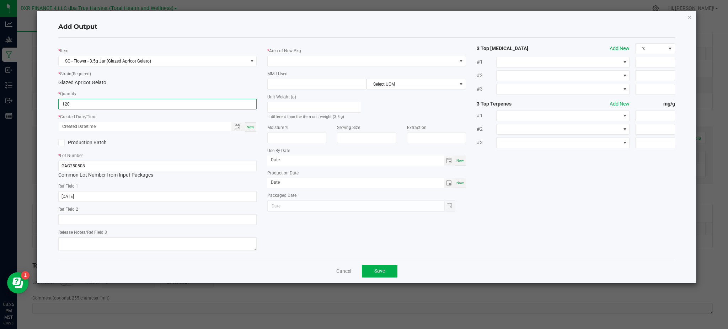
type input "120 ea"
click at [225, 144] on div "Production Batch" at bounding box center [157, 143] width 209 height 11
click at [235, 127] on span "Toggle popup" at bounding box center [238, 127] width 6 height 6
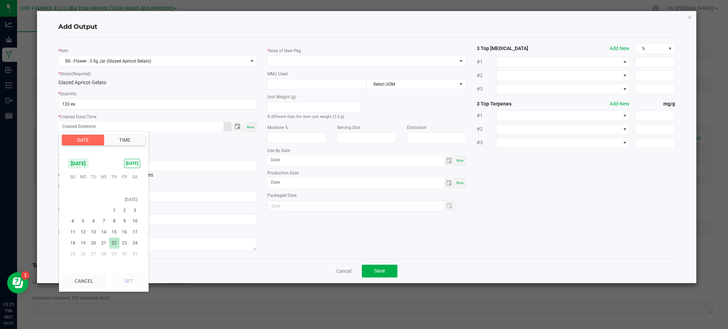
scroll to position [115052, 0]
click at [116, 205] on span "8" at bounding box center [114, 205] width 10 height 11
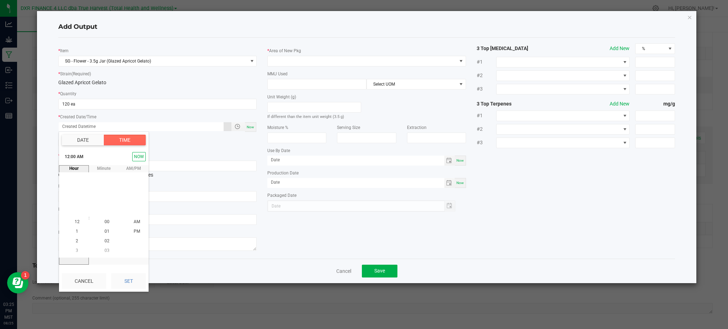
drag, startPoint x: 130, startPoint y: 282, endPoint x: 185, endPoint y: 266, distance: 57.8
click at [131, 282] on button "Set" at bounding box center [128, 282] width 34 height 16
type input "[DATE] 12:00 AM"
type input "[DATE]"
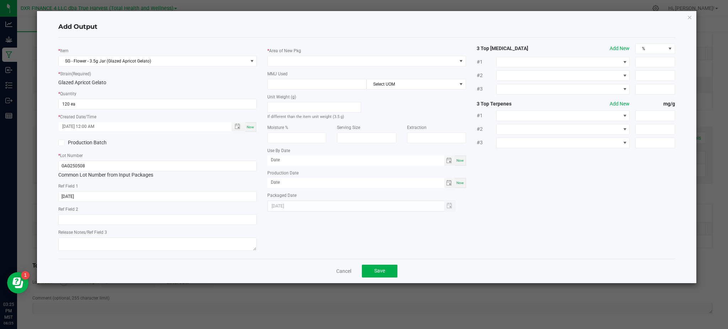
drag, startPoint x: 288, startPoint y: 234, endPoint x: 280, endPoint y: 232, distance: 8.5
click at [285, 234] on div "* Item SG - Flower - 3.5g Jar (Glazed Apricot Gelato) * Strain (Required) Glaze…" at bounding box center [367, 148] width 628 height 210
click at [294, 43] on div "* Area of New Pkg MMJ Used Select UOM Unit Weight (g) If different than the ite…" at bounding box center [366, 127] width 209 height 169
click at [299, 60] on span at bounding box center [362, 61] width 189 height 10
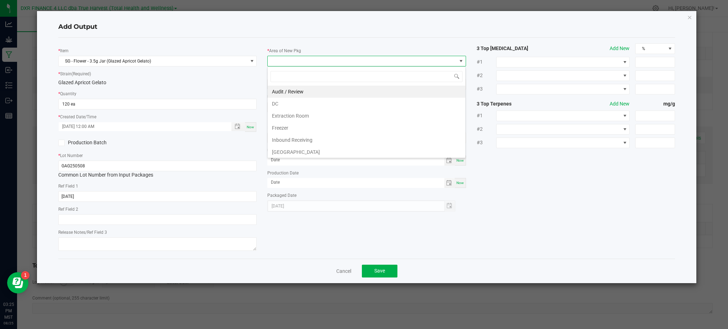
scroll to position [11, 198]
click at [288, 102] on li "DC" at bounding box center [367, 104] width 198 height 12
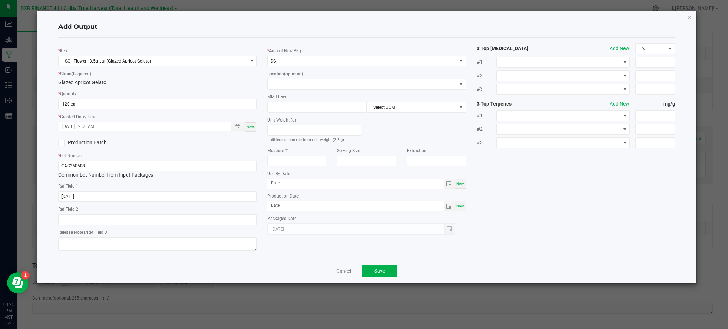
click at [209, 87] on div "* Item SG - Flower - 3.5g Jar (Glazed Apricot Gelato) * Strain (Required) Glaze…" at bounding box center [157, 148] width 209 height 210
click at [545, 191] on div "* Item SG - Flower - 3.5g Jar (Glazed Apricot Gelato) * Strain (Required) Glaze…" at bounding box center [367, 148] width 628 height 210
click at [435, 30] on h4 "Add Output" at bounding box center [366, 26] width 617 height 9
click at [226, 89] on div "* Item SG - Flower - 3.5g Jar (Glazed Apricot Gelato) * Strain (Required) Glaze…" at bounding box center [157, 148] width 209 height 210
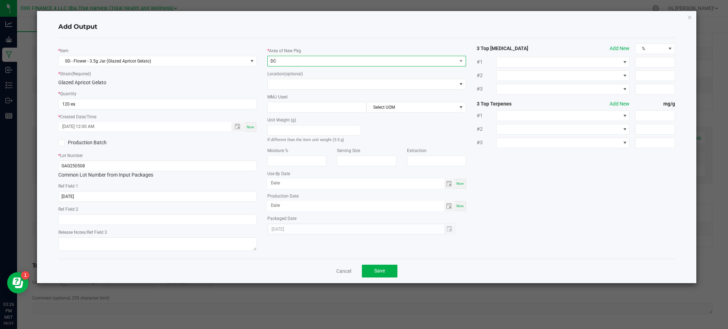
click at [294, 62] on span "DC" at bounding box center [362, 61] width 189 height 10
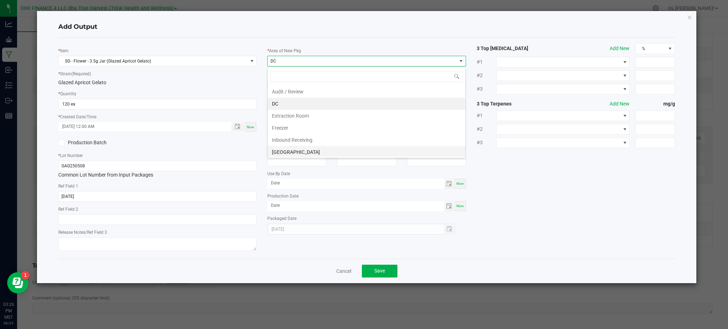
scroll to position [47, 0]
drag, startPoint x: 294, startPoint y: 115, endPoint x: 287, endPoint y: 112, distance: 8.3
click at [294, 114] on li "Production Room" at bounding box center [367, 117] width 198 height 12
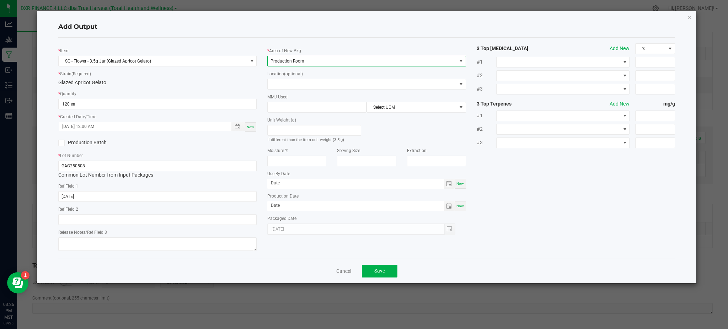
drag, startPoint x: 253, startPoint y: 88, endPoint x: 268, endPoint y: 90, distance: 15.7
click at [255, 87] on div "* Item SG - Flower - 3.5g Jar (Glazed Apricot Gelato) * Strain (Required) Glaze…" at bounding box center [157, 148] width 209 height 210
click at [292, 110] on input at bounding box center [317, 107] width 99 height 10
type input "3.5"
drag, startPoint x: 463, startPoint y: 128, endPoint x: 453, endPoint y: 109, distance: 21.7
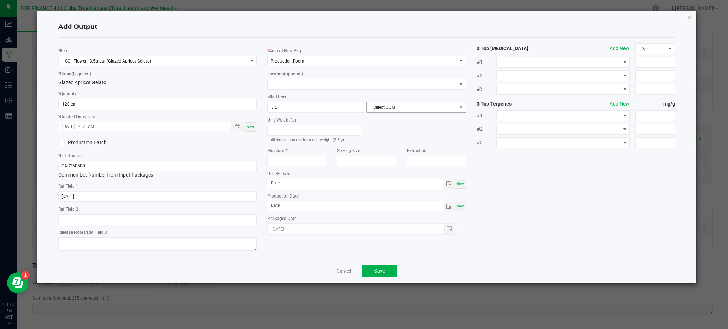
click at [463, 124] on div "Unit Weight (g) If different than the item unit weight (3.5 g)" at bounding box center [366, 128] width 209 height 31
click at [453, 108] on span "Select UOM" at bounding box center [412, 107] width 90 height 10
drag, startPoint x: 395, startPoint y: 149, endPoint x: 524, endPoint y: 200, distance: 137.8
click at [395, 148] on li "Gram" at bounding box center [416, 150] width 99 height 12
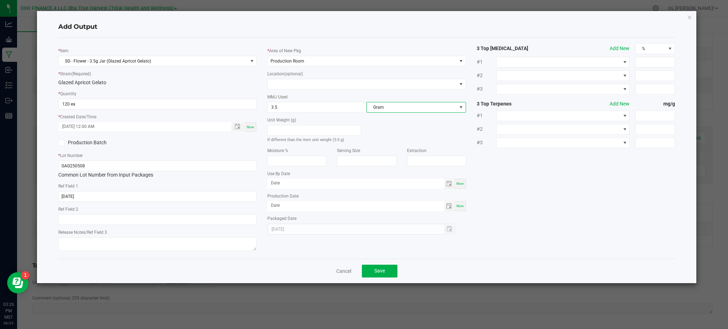
click at [537, 205] on div "* Item SG - Flower - 3.5g Jar (Glazed Apricot Gelato) * Strain (Required) Glaze…" at bounding box center [367, 148] width 628 height 210
click at [188, 60] on span "SG - Flower - 3.5g Jar (Glazed Apricot Gelato)" at bounding box center [153, 61] width 189 height 10
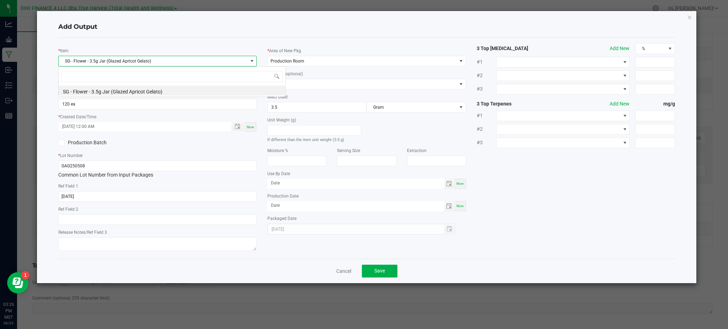
scroll to position [11, 198]
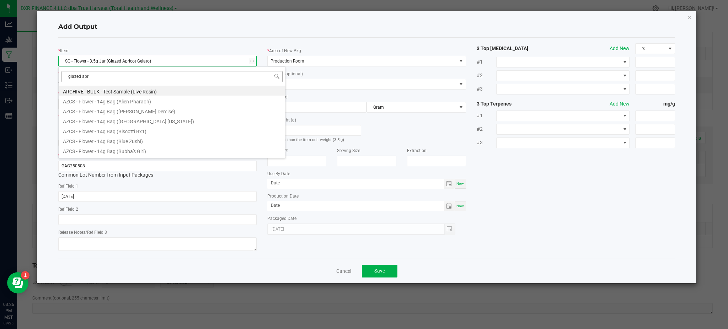
type input "glazed apri"
click at [142, 89] on li "AZCS - Flower - 14g Bag (Glazed Apricot Gelato)" at bounding box center [172, 91] width 227 height 10
type input "0 ea"
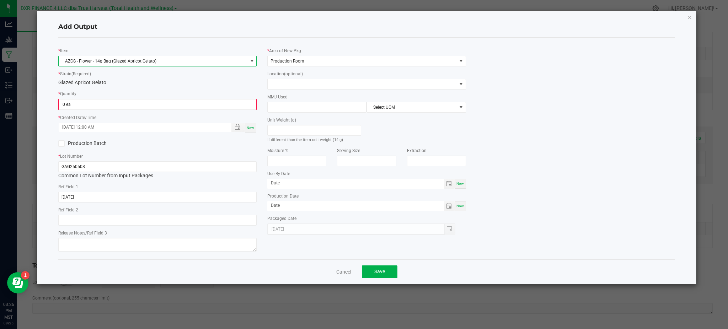
click at [146, 74] on div "* Strain (Required) Glazed Apricot Gelato" at bounding box center [157, 78] width 198 height 16
click at [101, 102] on input "0" at bounding box center [157, 105] width 197 height 10
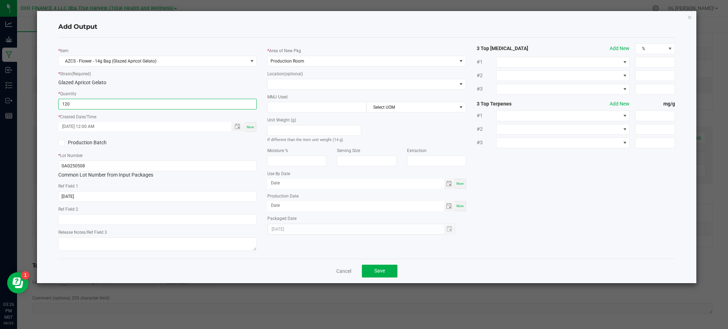
type input "120 ea"
click at [205, 148] on div "Production Batch" at bounding box center [157, 143] width 209 height 11
click at [240, 129] on span "Toggle popup" at bounding box center [238, 127] width 6 height 6
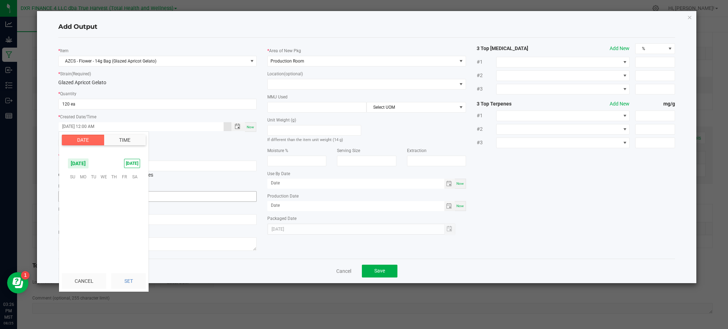
scroll to position [115059, 0]
click at [114, 199] on span "8" at bounding box center [114, 198] width 10 height 11
drag, startPoint x: 127, startPoint y: 281, endPoint x: 134, endPoint y: 277, distance: 8.4
click at [127, 280] on button "Set" at bounding box center [128, 282] width 34 height 16
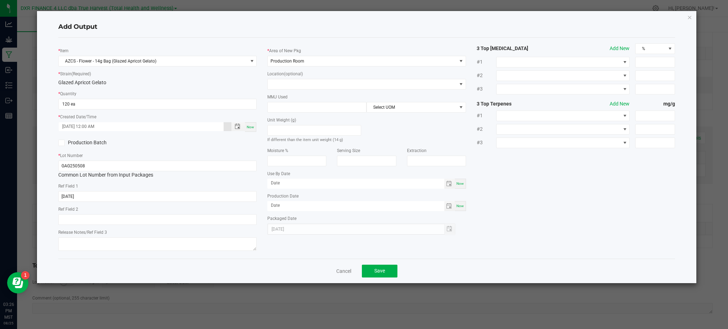
click at [135, 145] on label "Production Batch" at bounding box center [105, 142] width 94 height 7
click at [0, 0] on input "Production Batch" at bounding box center [0, 0] width 0 height 0
click at [63, 143] on icon at bounding box center [61, 143] width 5 height 0
click at [0, 0] on input "Production Batch" at bounding box center [0, 0] width 0 height 0
click at [284, 106] on input at bounding box center [317, 107] width 99 height 10
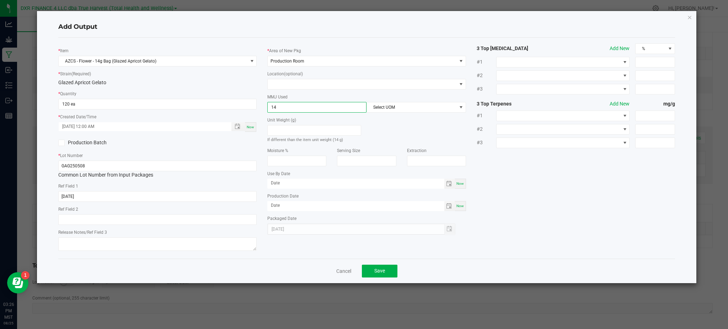
type input "14"
click at [395, 101] on div "MMJ Used 14 Select UOM" at bounding box center [366, 103] width 198 height 20
click at [396, 107] on span "Select UOM" at bounding box center [412, 107] width 90 height 10
drag, startPoint x: 407, startPoint y: 148, endPoint x: 588, endPoint y: 191, distance: 186.2
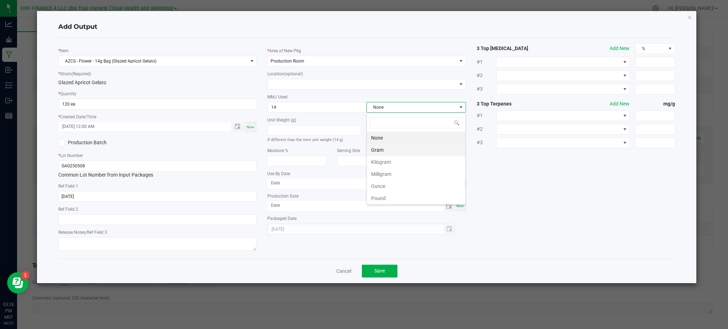
click at [407, 148] on li "Gram" at bounding box center [416, 150] width 99 height 12
click at [588, 191] on div "* Item AZCS - Flower - 14g Bag (Glazed Apricot Gelato) * Strain (Required) Glaz…" at bounding box center [367, 148] width 628 height 210
drag, startPoint x: 510, startPoint y: 235, endPoint x: 405, endPoint y: 261, distance: 108.5
click at [509, 235] on div "* Item AZCS - Flower - 14g Bag (Glazed Apricot Gelato) * Strain (Required) Glaz…" at bounding box center [367, 148] width 628 height 210
click at [383, 270] on span "Save" at bounding box center [380, 271] width 11 height 6
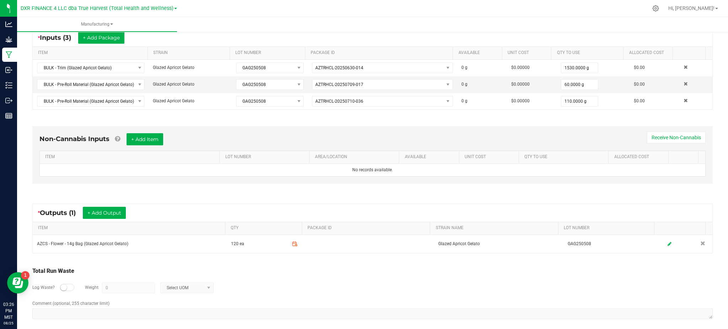
click at [361, 300] on div "Log Waste? Weight 0 Select UOM" at bounding box center [372, 288] width 681 height 25
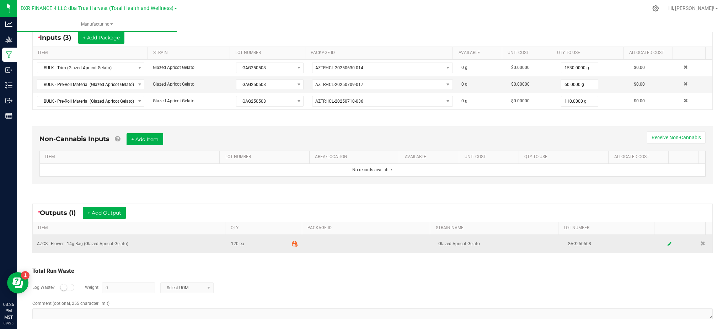
click at [292, 245] on icon at bounding box center [295, 244] width 6 height 6
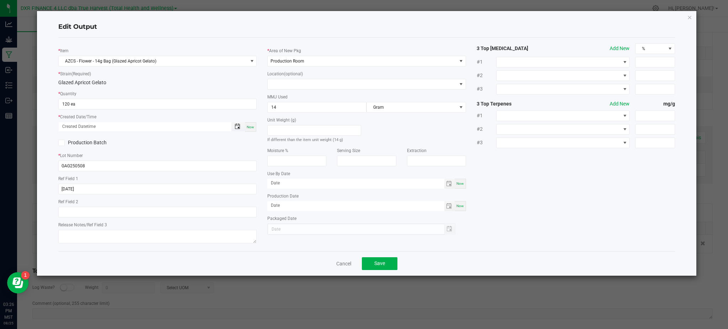
click at [238, 125] on span "Toggle popup" at bounding box center [238, 127] width 6 height 6
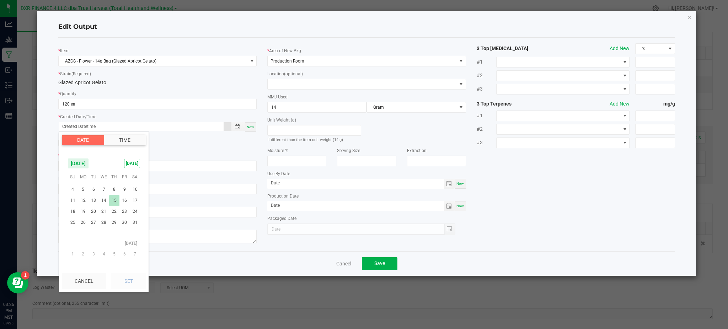
scroll to position [115052, 0]
click at [115, 204] on span "8" at bounding box center [114, 205] width 10 height 11
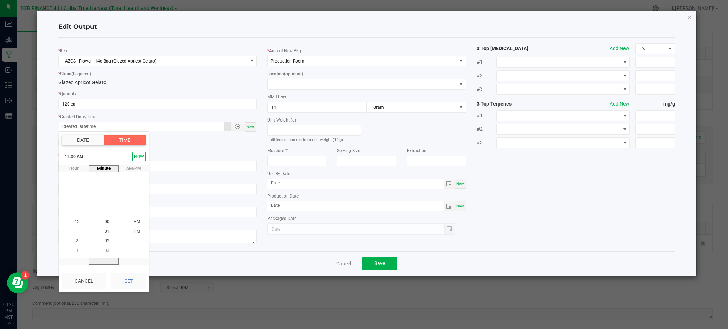
scroll to position [115059, 0]
click at [127, 280] on button "Set" at bounding box center [128, 282] width 34 height 16
type input "[DATE] 12:00 AM"
type input "[DATE]"
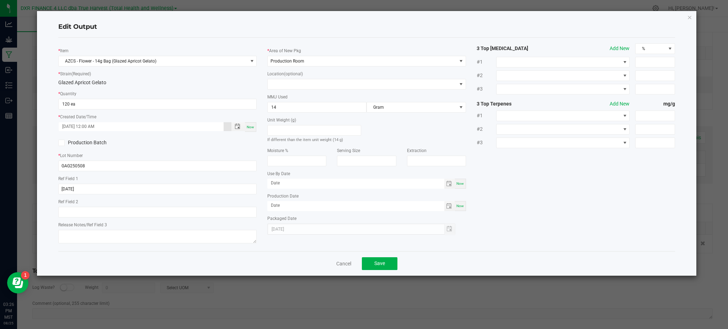
click at [532, 194] on div "* Item AZCS - Flower - 14g Bag (Glazed Apricot Gelato) * Strain (Required) Glaz…" at bounding box center [367, 144] width 628 height 202
click at [584, 185] on div "* Item AZCS - Flower - 14g Bag (Glazed Apricot Gelato) * Strain (Required) Glaz…" at bounding box center [367, 144] width 628 height 202
drag, startPoint x: 376, startPoint y: 265, endPoint x: 381, endPoint y: 264, distance: 4.5
click at [377, 265] on span "Save" at bounding box center [380, 264] width 11 height 6
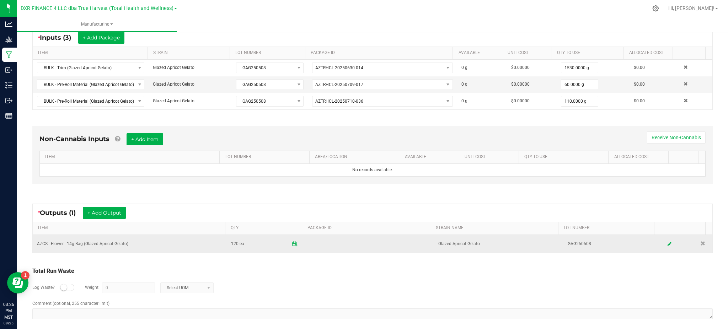
drag, startPoint x: 359, startPoint y: 285, endPoint x: 224, endPoint y: 240, distance: 141.5
click at [340, 278] on div "Log Waste? Weight 0 Select UOM" at bounding box center [372, 288] width 681 height 25
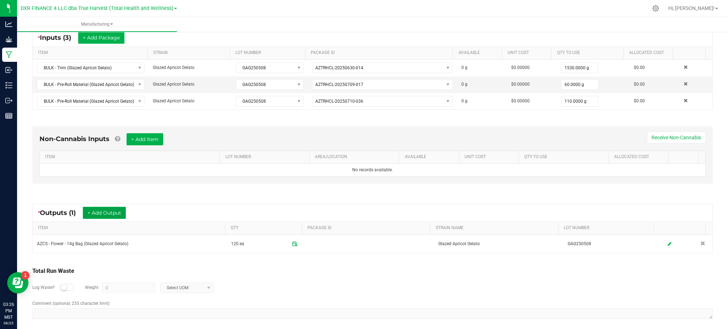
click at [90, 213] on button "+ Add Output" at bounding box center [104, 213] width 43 height 12
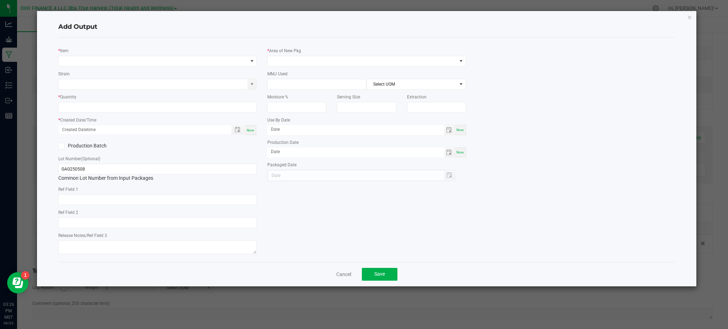
type input "[DATE]"
click at [94, 61] on span "NO DATA FOUND" at bounding box center [153, 61] width 189 height 10
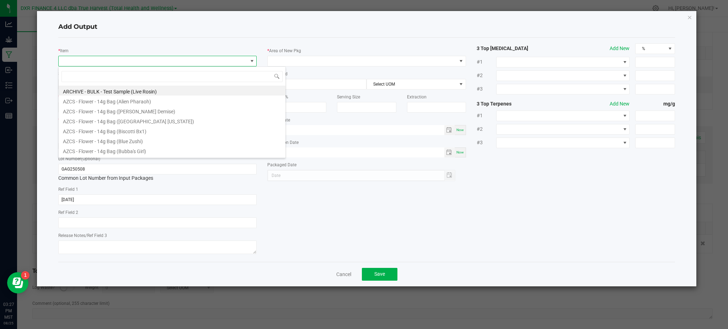
scroll to position [11, 198]
click at [340, 278] on link "Cancel" at bounding box center [343, 274] width 15 height 7
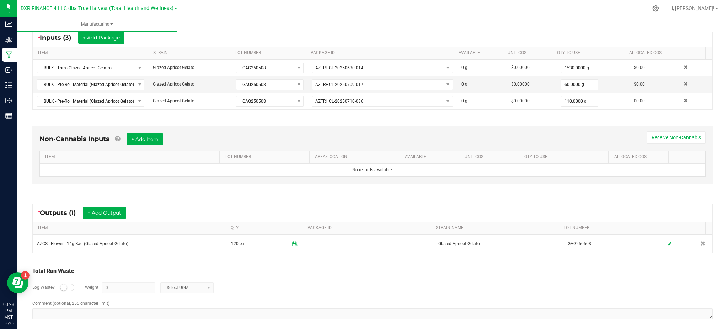
click at [306, 277] on div "Log Waste? Weight 0 Select UOM" at bounding box center [372, 288] width 681 height 25
drag, startPoint x: 66, startPoint y: 289, endPoint x: 110, endPoint y: 291, distance: 44.5
click at [67, 289] on div at bounding box center [67, 287] width 14 height 7
click at [120, 289] on input "0" at bounding box center [128, 288] width 52 height 10
click at [248, 290] on div "Log Waste? Weight 7 Select UOM" at bounding box center [372, 288] width 681 height 25
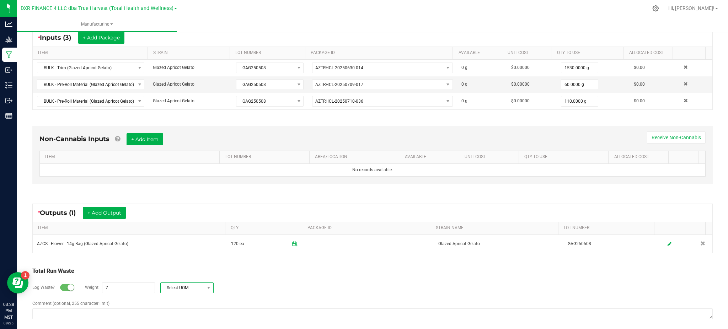
click at [195, 288] on span "Select UOM" at bounding box center [183, 288] width 44 height 10
click at [182, 228] on li "Gram" at bounding box center [186, 227] width 53 height 10
type input "7 g"
click at [246, 276] on div "Log Waste? Weight 7 g Gram" at bounding box center [372, 288] width 681 height 25
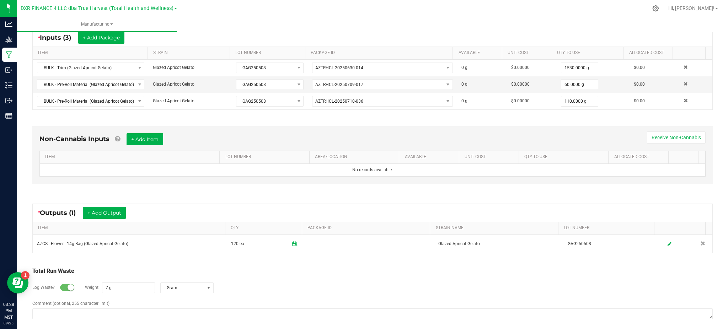
drag, startPoint x: 382, startPoint y: 284, endPoint x: 406, endPoint y: 281, distance: 24.4
click at [394, 282] on div "Log Waste? Weight 7 g Gram" at bounding box center [372, 288] width 681 height 25
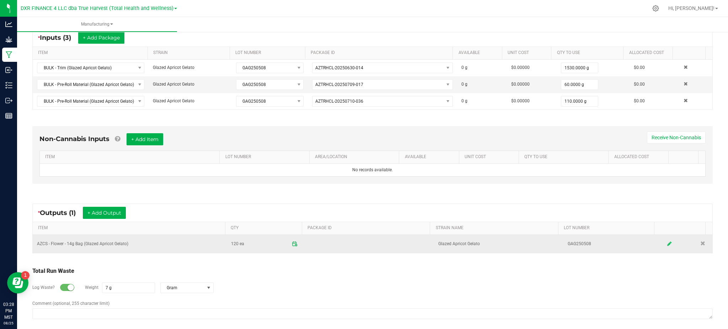
click at [668, 244] on icon at bounding box center [670, 243] width 4 height 5
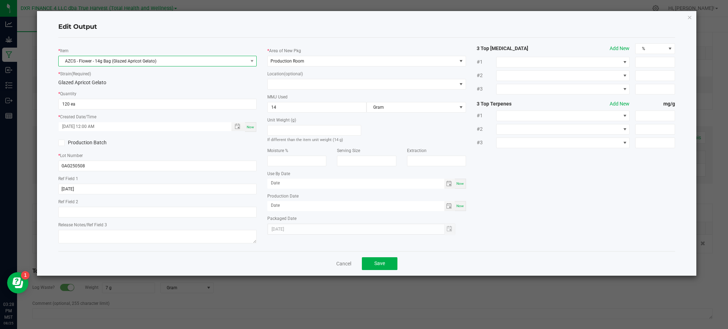
click at [126, 58] on span "AZCS - Flower - 14g Bag (Glazed Apricot Gelato)" at bounding box center [153, 61] width 189 height 10
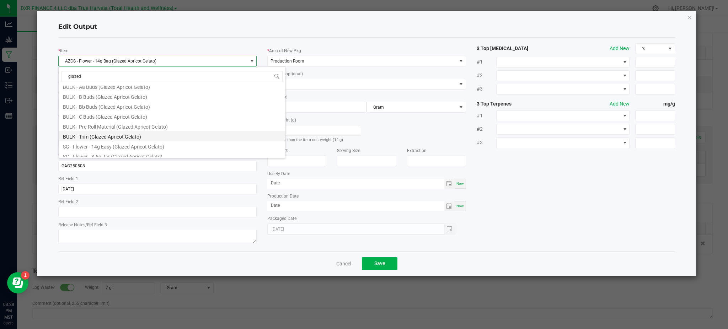
scroll to position [28, 0]
type input "glazed"
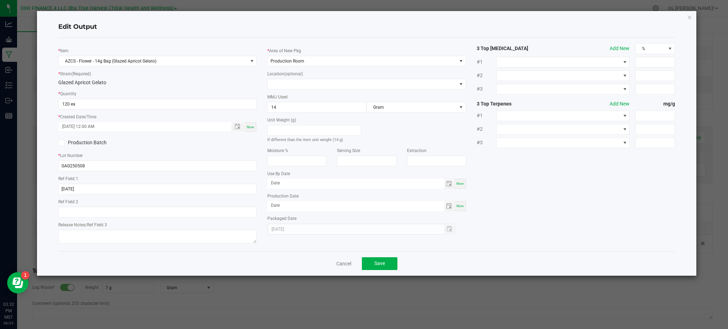
click at [339, 260] on div "Cancel Save" at bounding box center [366, 263] width 617 height 25
click at [342, 265] on link "Cancel" at bounding box center [343, 263] width 15 height 7
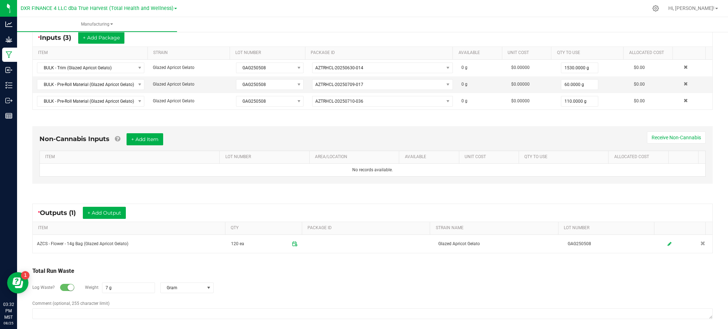
drag, startPoint x: 319, startPoint y: 289, endPoint x: 110, endPoint y: 225, distance: 218.9
click at [318, 289] on div "Log Waste? Weight 7 g Gram" at bounding box center [372, 288] width 681 height 25
click at [102, 215] on button "+ Add Output" at bounding box center [104, 213] width 43 height 12
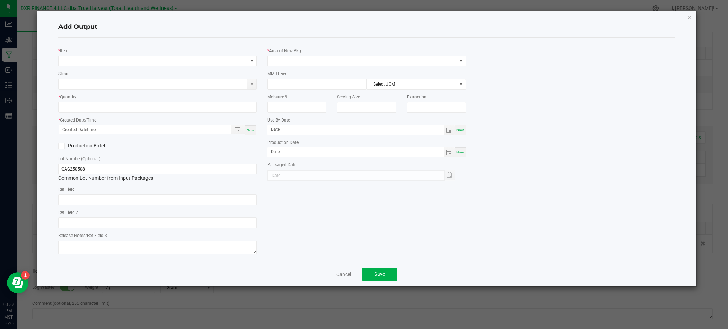
type input "[DATE]"
click at [160, 62] on span "NO DATA FOUND" at bounding box center [153, 61] width 189 height 10
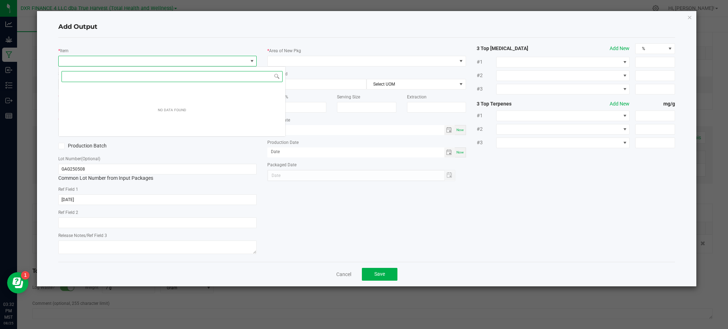
scroll to position [11, 198]
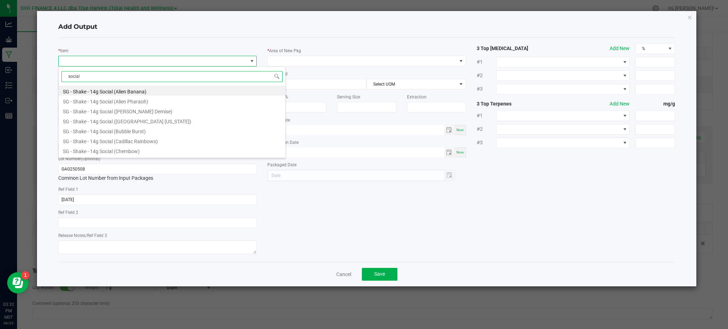
drag, startPoint x: 96, startPoint y: 74, endPoint x: 0, endPoint y: 85, distance: 96.3
click at [0, 85] on body "Analytics Grow Manufacturing Inbound Inventory Outbound Reports 03:32 PM MST [D…" at bounding box center [364, 164] width 728 height 329
type input "glazed apri"
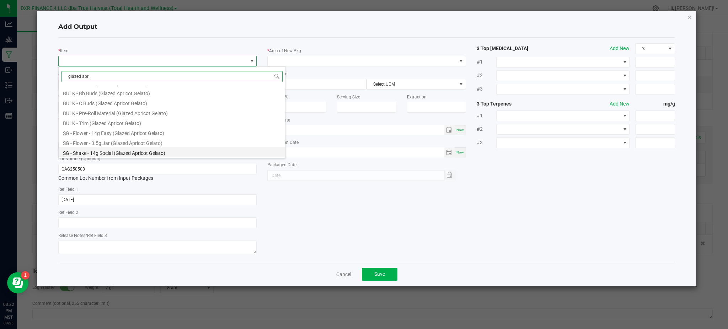
click at [101, 153] on li "SG - Shake - 14g Social (Glazed Apricot Gelato)" at bounding box center [172, 152] width 227 height 10
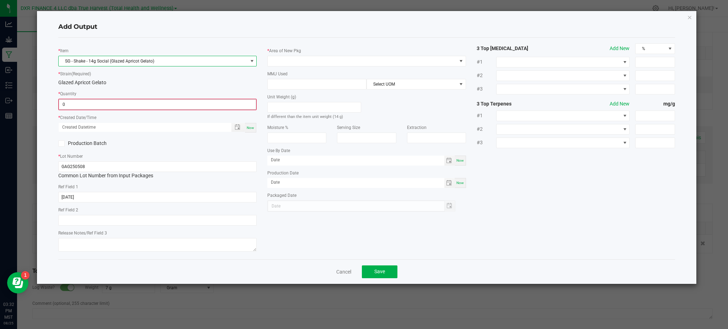
click at [141, 107] on input "0" at bounding box center [157, 105] width 197 height 10
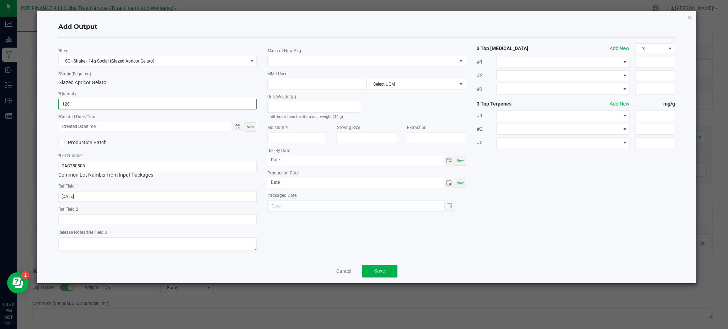
type input "120 ea"
drag, startPoint x: 176, startPoint y: 148, endPoint x: 195, endPoint y: 142, distance: 20.2
click at [177, 147] on div "Production Batch" at bounding box center [157, 143] width 209 height 11
click at [235, 124] on span "Toggle popup" at bounding box center [238, 127] width 12 height 6
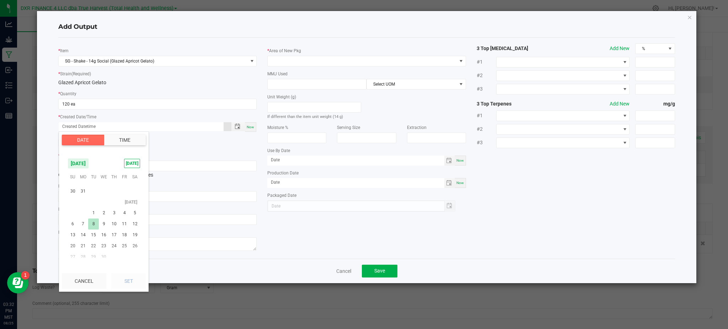
click at [95, 221] on span "8" at bounding box center [93, 224] width 10 height 11
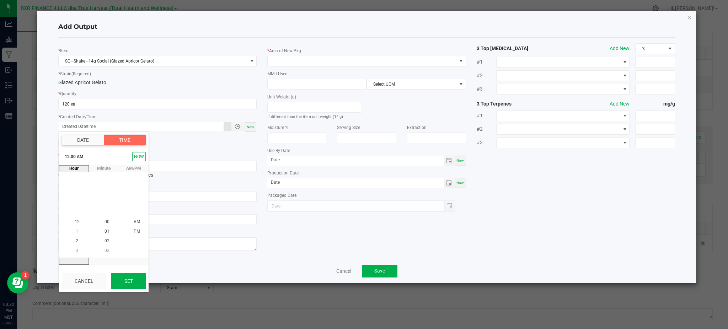
click at [129, 275] on button "Set" at bounding box center [128, 282] width 34 height 16
type input "[DATE] 12:00 AM"
type input "[DATE]"
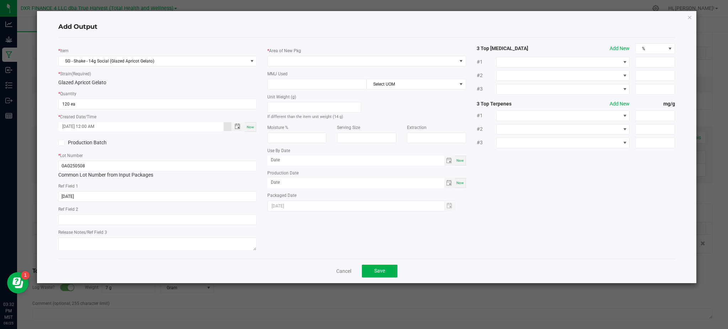
drag, startPoint x: 602, startPoint y: 220, endPoint x: 576, endPoint y: 218, distance: 26.0
click at [601, 220] on div "* Item SG - Shake - 14g Social (Glazed Apricot Gelato) * Strain (Required) Glaz…" at bounding box center [367, 148] width 628 height 210
click at [235, 125] on span "Toggle popup" at bounding box center [238, 127] width 6 height 6
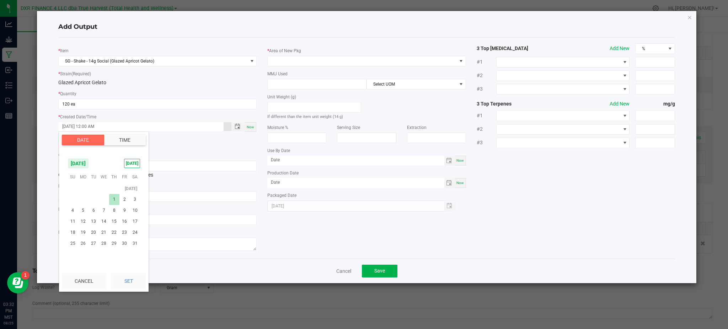
scroll to position [115030, 0]
click at [112, 228] on span "8" at bounding box center [114, 227] width 10 height 11
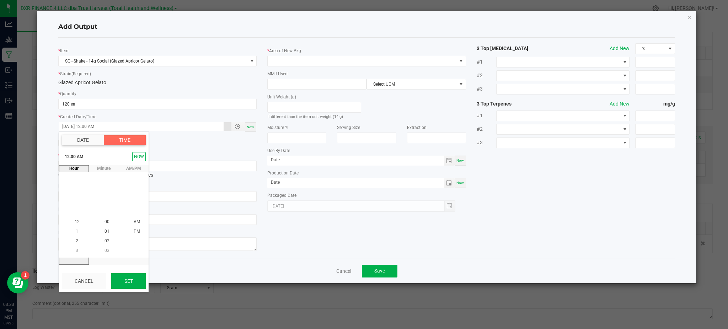
click at [140, 281] on button "Set" at bounding box center [128, 282] width 34 height 16
type input "[DATE] 12:00 AM"
type input "[DATE]"
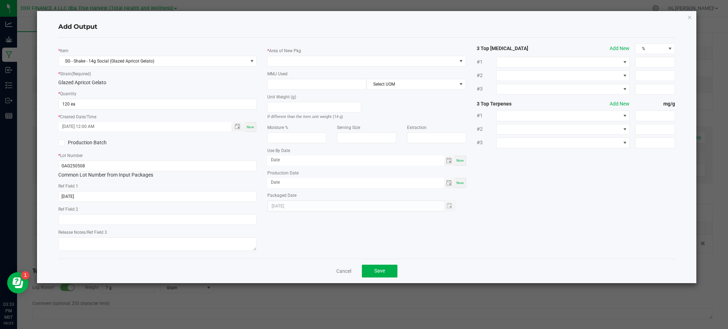
drag, startPoint x: 524, startPoint y: 198, endPoint x: 280, endPoint y: 168, distance: 245.9
click at [509, 199] on div "* Item SG - Shake - 14g Social (Glazed Apricot Gelato) * Strain (Required) Glaz…" at bounding box center [367, 148] width 628 height 210
drag, startPoint x: 184, startPoint y: 26, endPoint x: 291, endPoint y: 40, distance: 108.4
click at [186, 25] on h4 "Add Output" at bounding box center [366, 26] width 617 height 9
click at [354, 70] on div "MMJ Used Select UOM" at bounding box center [366, 80] width 198 height 20
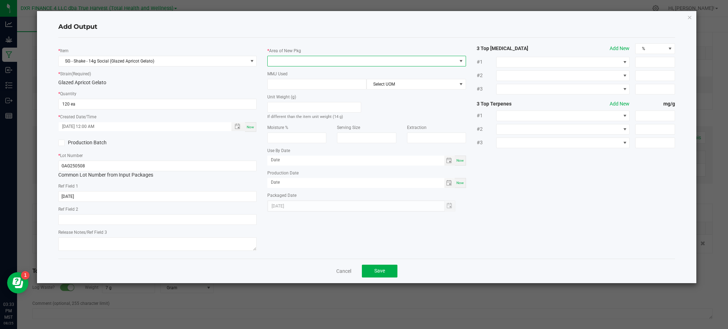
click at [333, 59] on span at bounding box center [362, 61] width 189 height 10
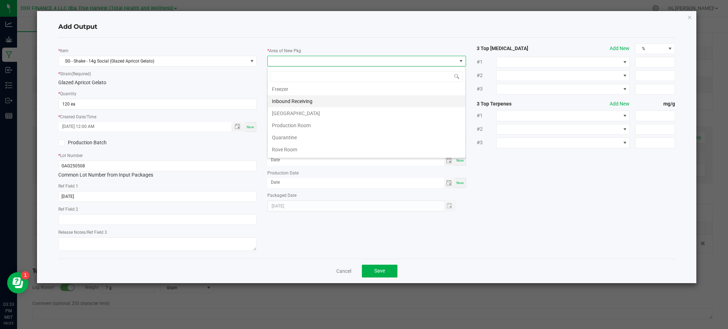
scroll to position [47, 0]
click at [301, 120] on li "Production Room" at bounding box center [367, 117] width 198 height 12
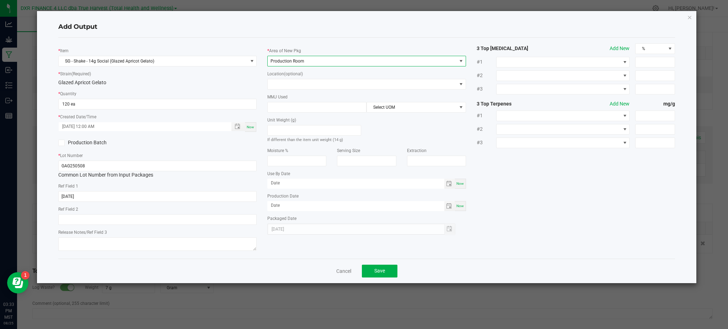
click at [248, 82] on div "Glazed Apricot Gelato" at bounding box center [157, 82] width 198 height 7
drag, startPoint x: 627, startPoint y: 232, endPoint x: 600, endPoint y: 225, distance: 28.0
click at [615, 230] on div "* Item SG - Shake - 14g Social (Glazed Apricot Gelato) * Strain (Required) Glaz…" at bounding box center [367, 148] width 628 height 210
drag, startPoint x: 401, startPoint y: 133, endPoint x: 397, endPoint y: 132, distance: 3.6
click at [400, 133] on div "Unit Weight (g) If different than the item unit weight (14 g)" at bounding box center [366, 128] width 209 height 31
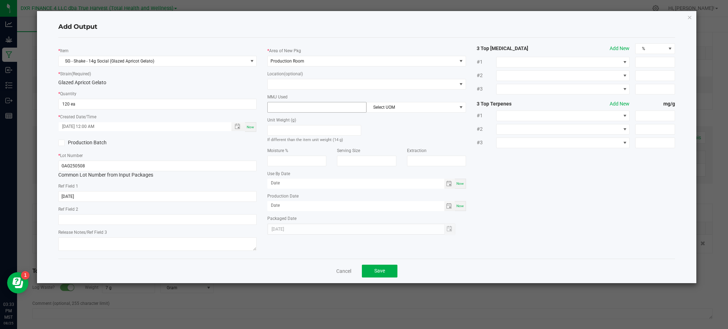
click at [289, 111] on input at bounding box center [317, 107] width 99 height 10
type input "14"
click at [419, 118] on div "Unit Weight (g) If different than the item unit weight (14 g)" at bounding box center [366, 128] width 209 height 31
click at [413, 102] on span "Select UOM" at bounding box center [412, 107] width 90 height 10
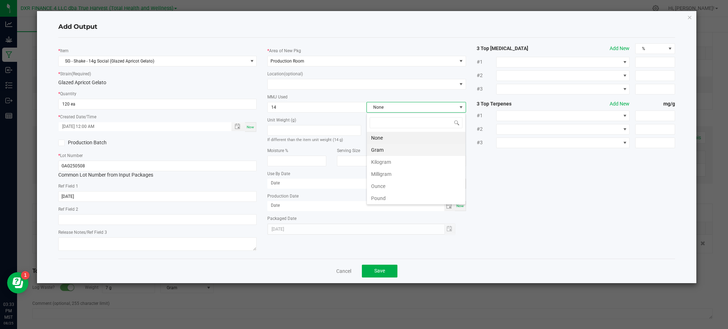
click at [376, 147] on li "Gram" at bounding box center [416, 150] width 99 height 12
drag, startPoint x: 498, startPoint y: 165, endPoint x: 217, endPoint y: 143, distance: 282.2
click at [496, 166] on div "* Item SG - Shake - 14g Social (Glazed Apricot Gelato) * Strain (Required) Glaz…" at bounding box center [367, 148] width 628 height 210
click at [382, 272] on span "Save" at bounding box center [380, 271] width 11 height 6
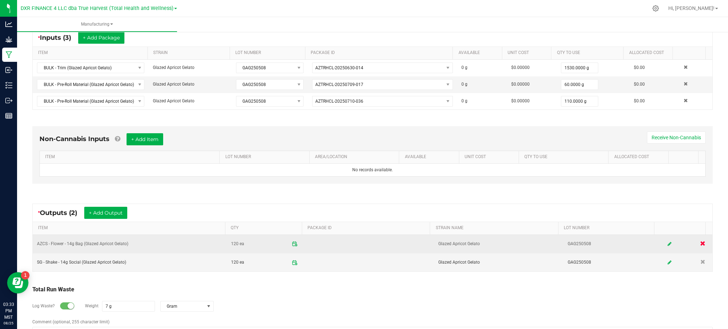
click at [700, 244] on span at bounding box center [702, 243] width 5 height 5
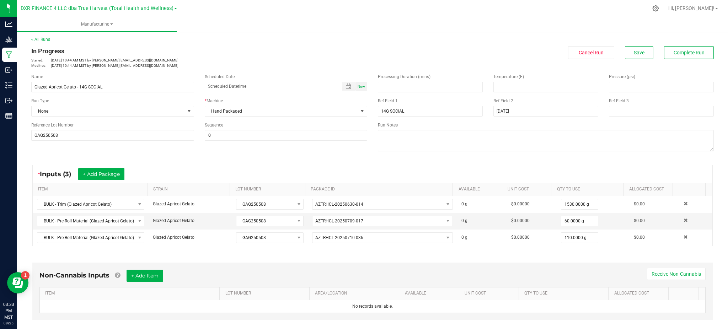
scroll to position [0, 0]
click at [633, 57] on button "Save" at bounding box center [639, 53] width 28 height 13
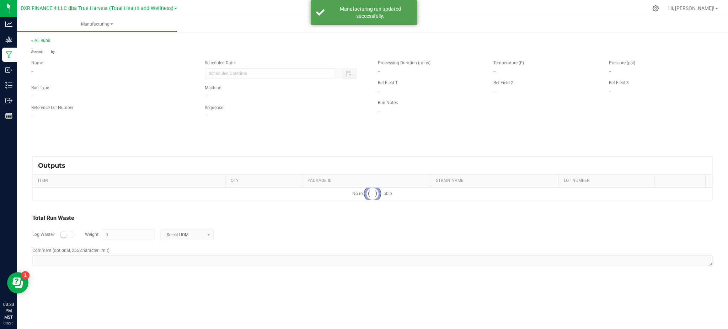
type input "7 g"
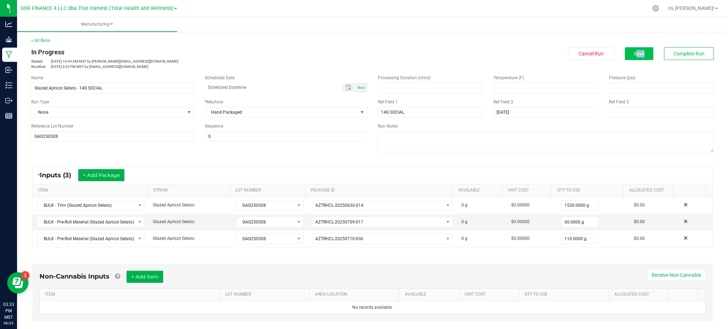
click at [642, 48] on div "< All Runs In Progress Started: [DATE] 10:44 AM MST by [EMAIL_ADDRESS][DOMAIN_N…" at bounding box center [372, 53] width 683 height 32
click at [642, 48] on button "Save" at bounding box center [639, 53] width 28 height 13
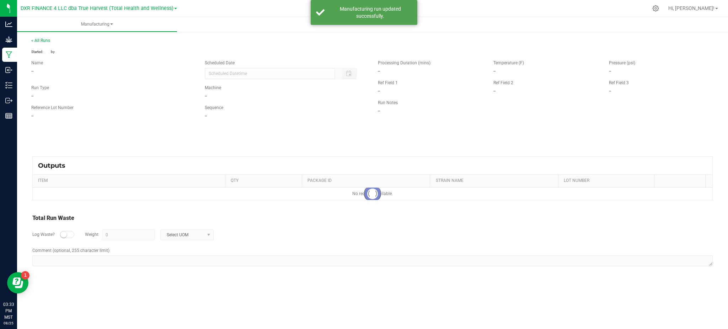
type input "7 g"
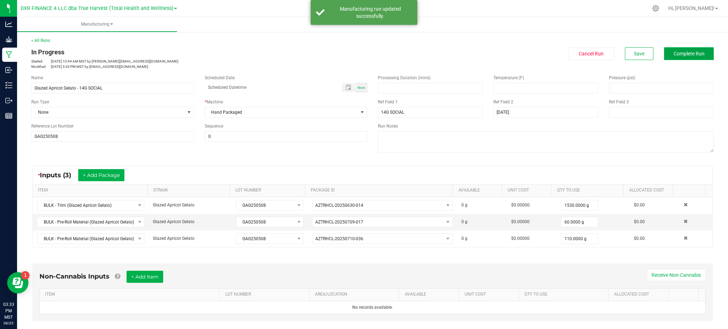
click at [679, 54] on span "Complete Run" at bounding box center [689, 54] width 31 height 6
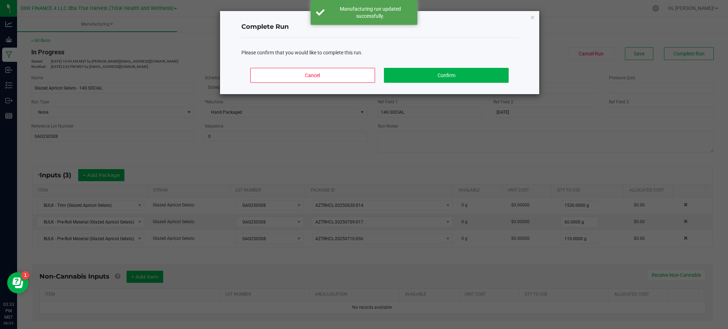
drag, startPoint x: 429, startPoint y: 60, endPoint x: 432, endPoint y: 67, distance: 7.8
click at [430, 64] on div "Complete Run Please confirm that you would like to complete this run. Cancel Co…" at bounding box center [379, 52] width 319 height 83
click at [433, 72] on button "Confirm" at bounding box center [446, 75] width 124 height 15
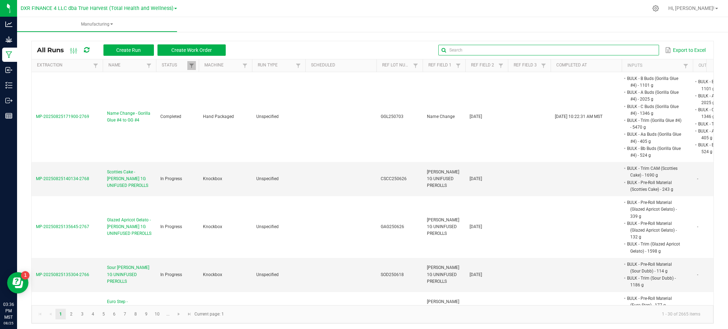
drag, startPoint x: 630, startPoint y: 45, endPoint x: 642, endPoint y: 53, distance: 13.8
click at [630, 45] on input "text" at bounding box center [549, 50] width 221 height 11
click at [630, 48] on input "text" at bounding box center [549, 50] width 221 height 11
paste input "ORB250603"
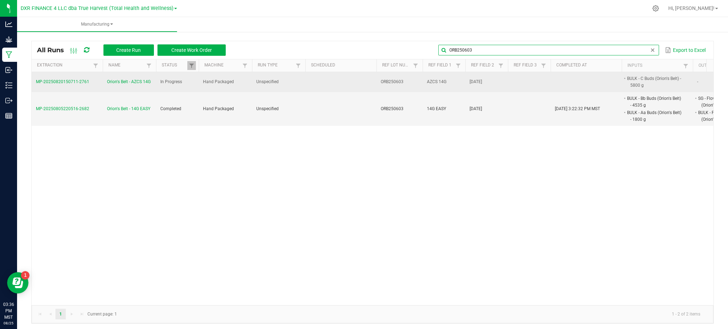
type input "ORB250603"
click at [139, 81] on span "Orion's Belt - AZCS 14G" at bounding box center [129, 82] width 44 height 7
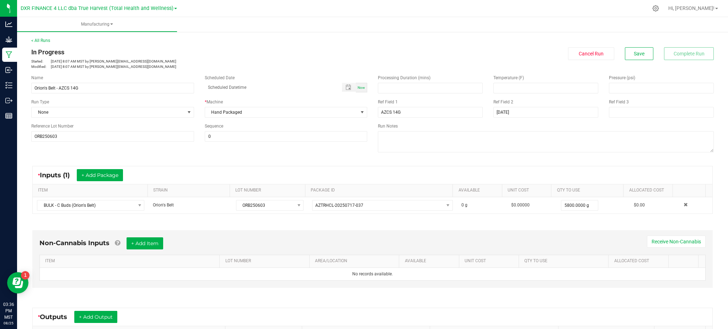
click at [245, 156] on div "Name Orion's Belt - AZCS 14G Scheduled Date Now Run Type None * Machine Hand Pa…" at bounding box center [373, 114] width 694 height 90
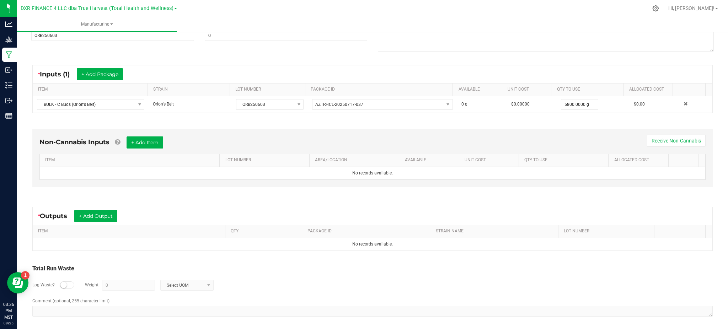
scroll to position [104, 0]
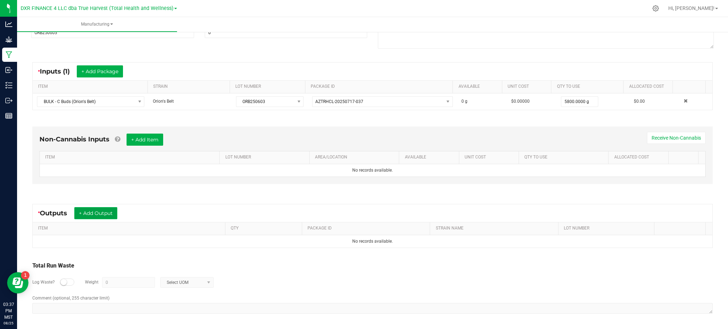
click at [88, 211] on button "+ Add Output" at bounding box center [95, 213] width 43 height 12
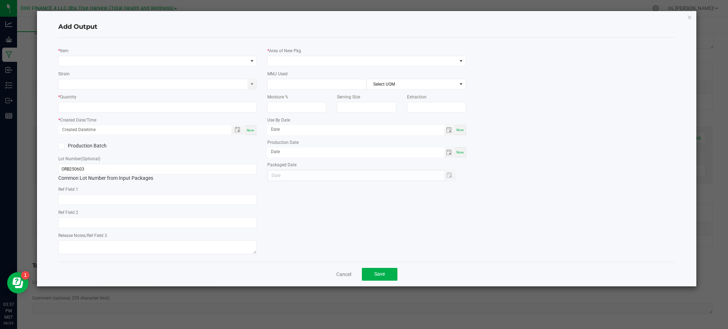
type input "[DATE]"
click at [139, 64] on span "NO DATA FOUND" at bounding box center [153, 61] width 189 height 10
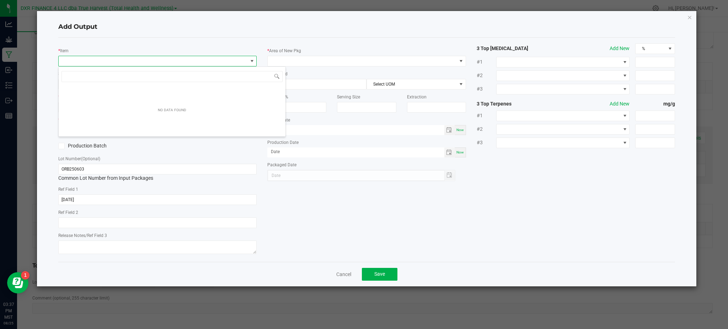
scroll to position [11, 198]
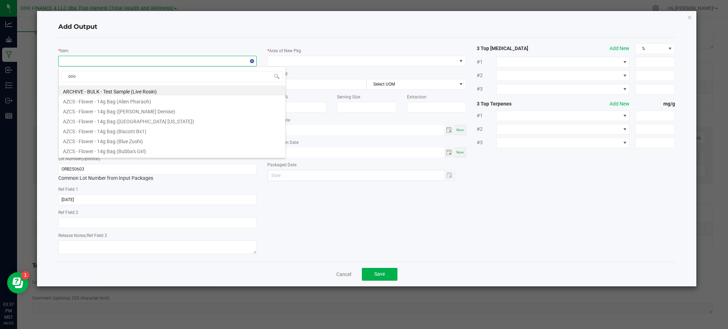
type input "orion"
click at [99, 89] on li "AZCS - Flower - 14g Bag (Orion's Belt)" at bounding box center [172, 91] width 227 height 10
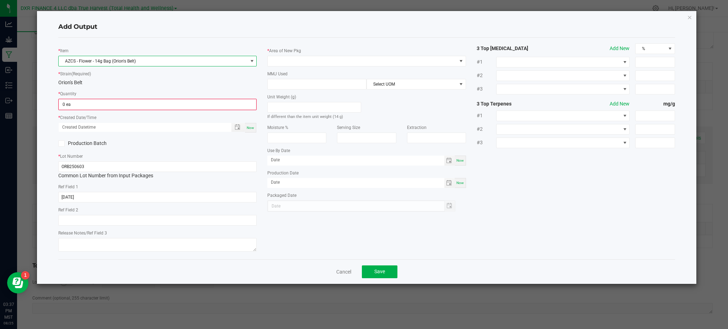
drag, startPoint x: 99, startPoint y: 80, endPoint x: 99, endPoint y: 99, distance: 18.9
click at [99, 81] on div "Orion's Belt" at bounding box center [157, 82] width 198 height 7
click at [99, 102] on input "0" at bounding box center [157, 105] width 197 height 10
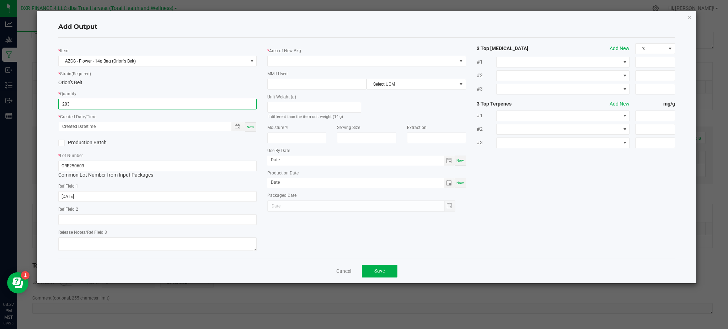
type input "203 ea"
click at [167, 142] on div "Production Batch" at bounding box center [157, 143] width 209 height 11
click at [188, 142] on div "Production Batch" at bounding box center [157, 143] width 209 height 11
click at [234, 124] on span "Toggle popup" at bounding box center [238, 127] width 12 height 6
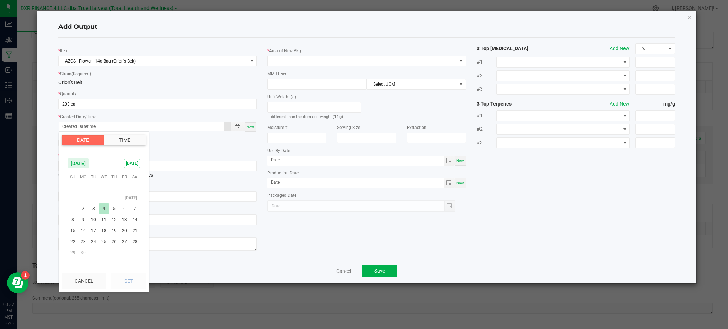
scroll to position [115099, 0]
click at [90, 224] on span "3" at bounding box center [93, 223] width 10 height 11
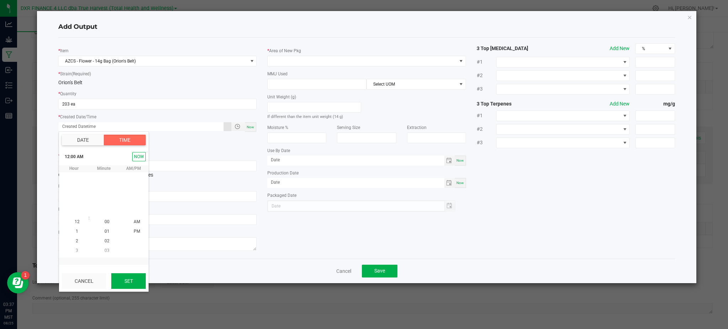
scroll to position [115136, 0]
click at [136, 279] on button "Set" at bounding box center [128, 282] width 34 height 16
type input "[DATE] 12:00 AM"
type input "[DATE]"
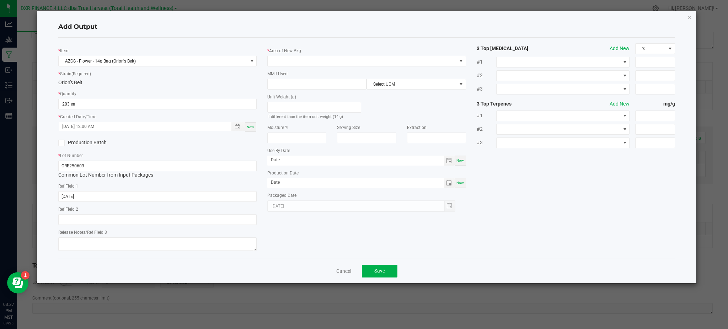
drag, startPoint x: 291, startPoint y: 232, endPoint x: 145, endPoint y: 186, distance: 152.0
click at [290, 232] on div "* Item AZCS - Flower - 14g Bag (Orion's Belt) * Strain (Required) Orion's Belt …" at bounding box center [367, 148] width 628 height 210
click at [114, 83] on div "Orion's Belt" at bounding box center [157, 82] width 198 height 7
click at [373, 60] on span at bounding box center [362, 61] width 189 height 10
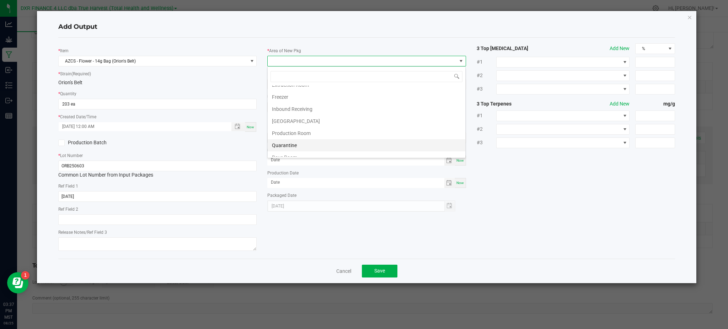
scroll to position [47, 0]
click at [309, 118] on li "Production Room" at bounding box center [367, 117] width 198 height 12
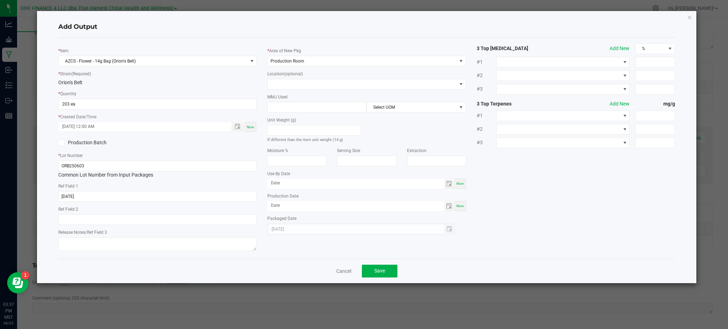
drag, startPoint x: 558, startPoint y: 184, endPoint x: 411, endPoint y: 135, distance: 154.4
click at [545, 176] on div "* Item AZCS - Flower - 14g Bag (Orion's Belt) * Strain (Required) Orion's Belt …" at bounding box center [367, 148] width 628 height 210
click at [332, 109] on input at bounding box center [317, 107] width 99 height 10
type input "14"
click at [426, 150] on div "Extraction" at bounding box center [436, 157] width 59 height 20
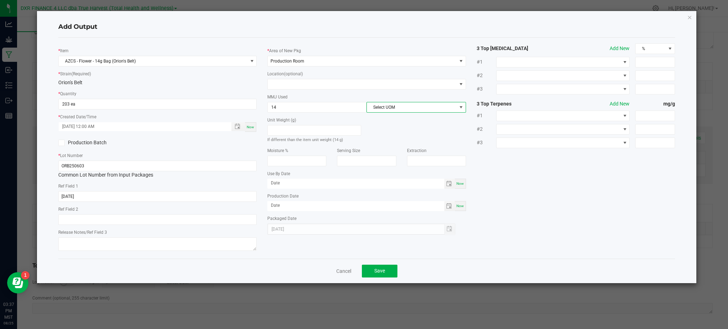
click at [408, 111] on span "Select UOM" at bounding box center [412, 107] width 90 height 10
click at [380, 150] on li "Gram" at bounding box center [416, 150] width 99 height 12
click at [579, 190] on div "* Item AZCS - Flower - 14g Bag (Orion's Belt) * Strain (Required) Orion's Belt …" at bounding box center [367, 148] width 628 height 210
click at [101, 168] on input "ORB250603" at bounding box center [157, 166] width 198 height 11
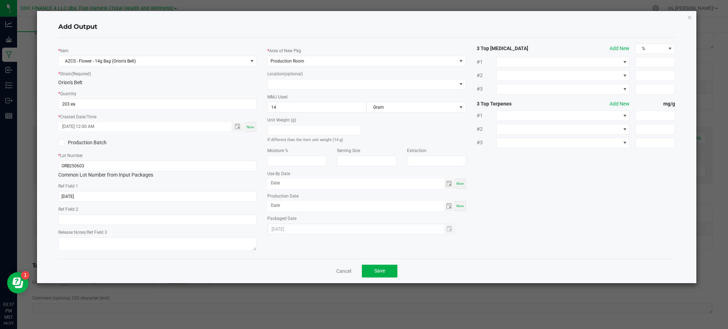
click at [118, 94] on div "* Quantity 203 ea" at bounding box center [157, 100] width 198 height 20
click at [70, 102] on input "203" at bounding box center [158, 104] width 198 height 10
type input "201 ea"
drag, startPoint x: 150, startPoint y: 144, endPoint x: 137, endPoint y: 143, distance: 12.8
click at [150, 144] on label "Production Batch" at bounding box center [105, 142] width 94 height 7
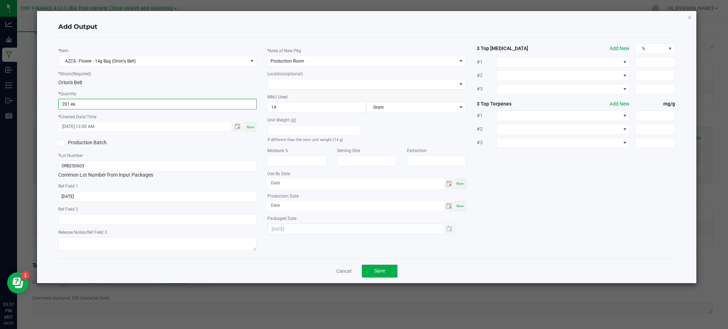
click at [0, 0] on input "Production Batch" at bounding box center [0, 0] width 0 height 0
drag, startPoint x: 60, startPoint y: 143, endPoint x: 63, endPoint y: 146, distance: 4.3
click at [60, 143] on icon at bounding box center [61, 143] width 5 height 0
click at [0, 0] on input "Production Batch" at bounding box center [0, 0] width 0 height 0
drag, startPoint x: 516, startPoint y: 191, endPoint x: 508, endPoint y: 196, distance: 9.4
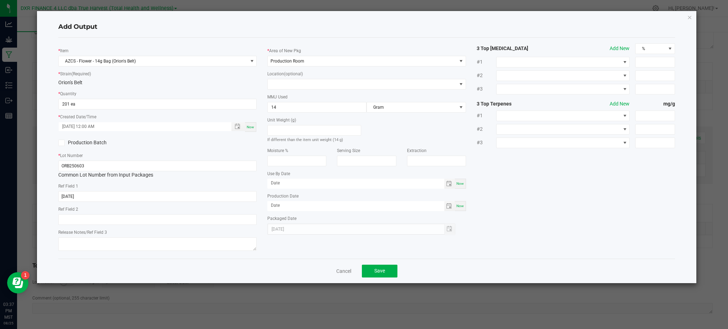
click at [516, 191] on div "* Item AZCS - Flower - 14g Bag (Orion's Belt) * Strain (Required) Orion's Belt …" at bounding box center [367, 148] width 628 height 210
drag, startPoint x: 375, startPoint y: 271, endPoint x: 362, endPoint y: 261, distance: 16.1
click at [375, 271] on span "Save" at bounding box center [380, 271] width 11 height 6
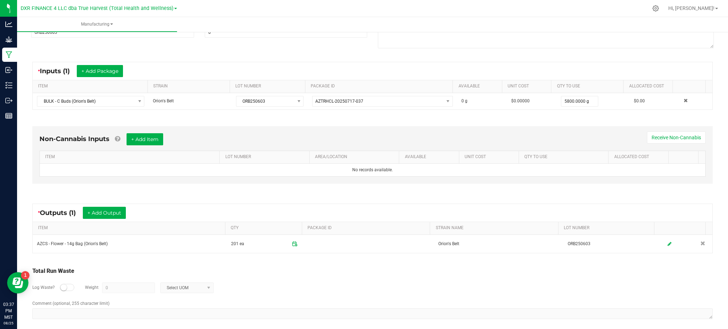
drag, startPoint x: 379, startPoint y: 305, endPoint x: 348, endPoint y: 287, distance: 35.8
click at [366, 296] on div "Total Run Waste Log Waste? Weight 0 Select UOM Comment (optional, 255 character…" at bounding box center [372, 294] width 681 height 54
click at [122, 207] on button "+ Add Output" at bounding box center [104, 213] width 43 height 12
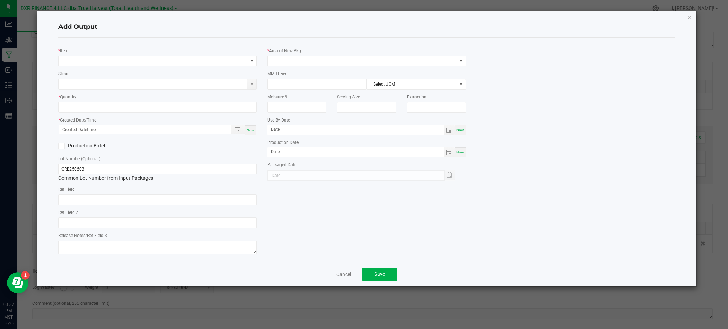
type input "[DATE]"
click at [143, 44] on div "* Item Strain * Quantity * Created Date/Time Now Production Batch Lot Number (O…" at bounding box center [157, 149] width 209 height 213
drag, startPoint x: 137, startPoint y: 59, endPoint x: 142, endPoint y: 62, distance: 5.9
click at [137, 60] on span "NO DATA FOUND" at bounding box center [153, 61] width 189 height 10
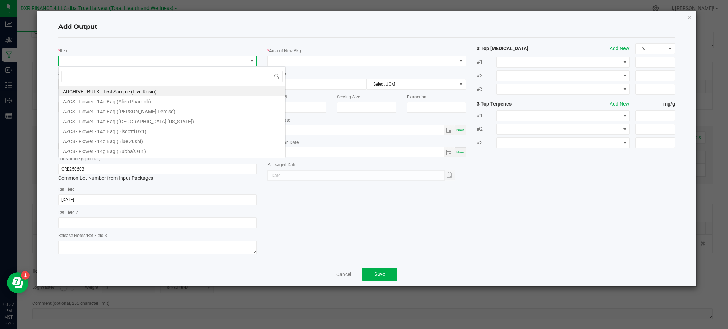
scroll to position [11, 198]
type input "orion"
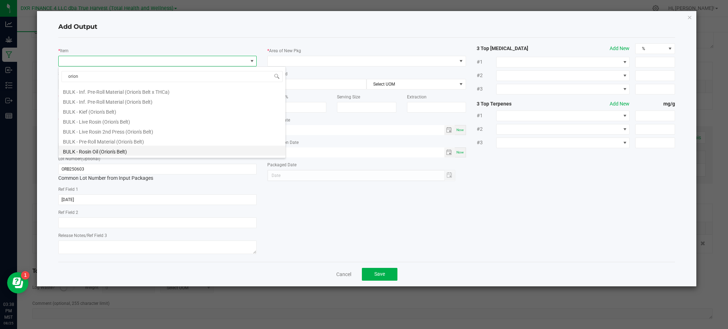
scroll to position [142, 0]
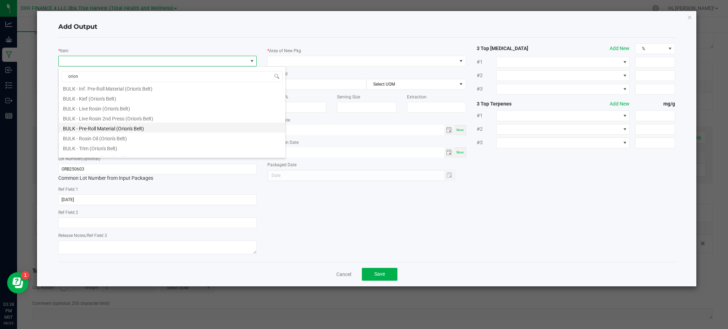
click at [115, 128] on li "BULK - Pre-Roll Material (Orion's Belt)" at bounding box center [172, 128] width 227 height 10
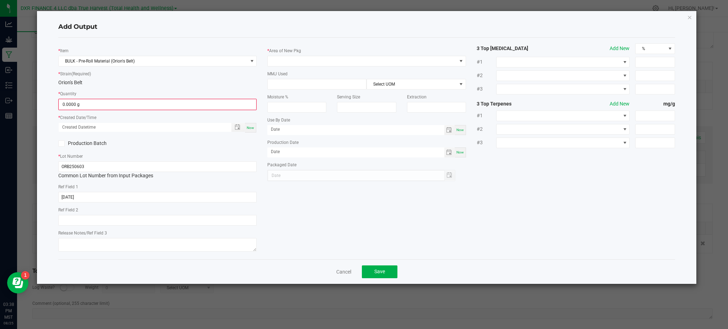
click at [141, 97] on div "* Quantity 0.0000 g" at bounding box center [157, 100] width 198 height 20
click at [135, 101] on input "0" at bounding box center [157, 105] width 197 height 10
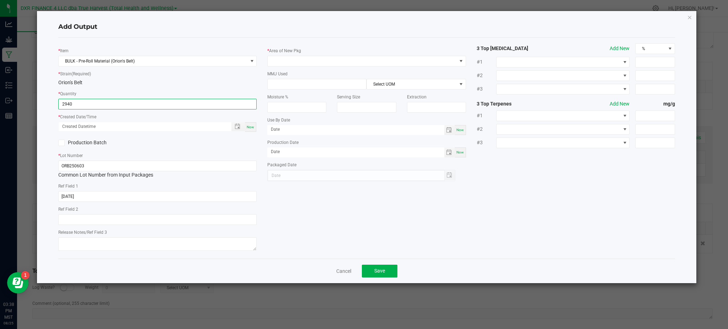
type input "2940.0000 g"
drag, startPoint x: 189, startPoint y: 153, endPoint x: 116, endPoint y: 130, distance: 76.6
click at [189, 153] on div "* Lot Number ORB250603 Common Lot Number from Input Packages" at bounding box center [157, 165] width 198 height 27
click at [236, 126] on span "Toggle popup" at bounding box center [238, 127] width 6 height 6
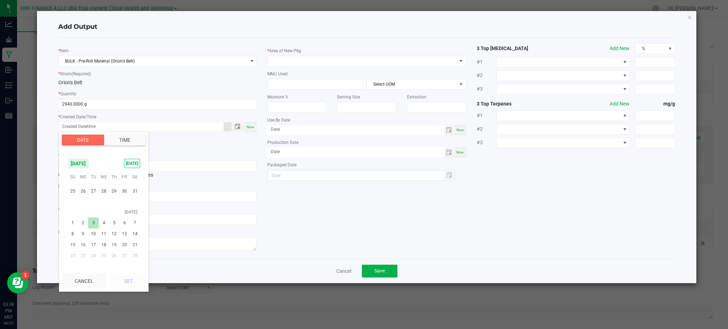
click at [93, 222] on span "3" at bounding box center [93, 223] width 10 height 11
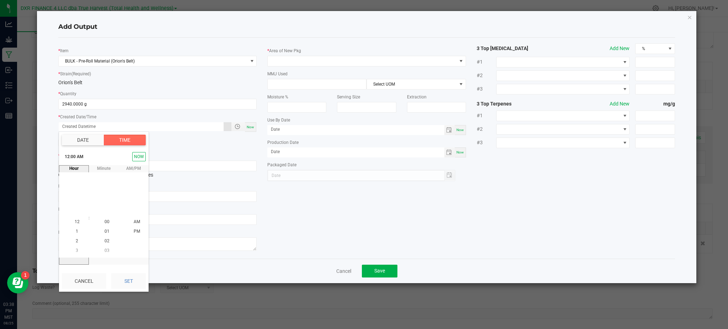
drag, startPoint x: 128, startPoint y: 277, endPoint x: 137, endPoint y: 268, distance: 12.6
click at [128, 276] on button "Set" at bounding box center [128, 282] width 34 height 16
type input "[DATE] 12:00 AM"
type input "[DATE]"
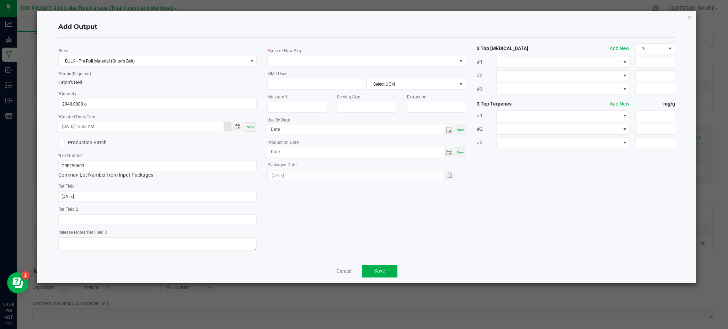
click at [326, 209] on div "* Item BULK - Pre-Roll Material (Orion's Belt) * Strain (Required) Orion's Belt…" at bounding box center [367, 148] width 628 height 210
click at [155, 29] on h4 "Add Output" at bounding box center [366, 26] width 617 height 9
click at [317, 58] on span at bounding box center [362, 61] width 189 height 10
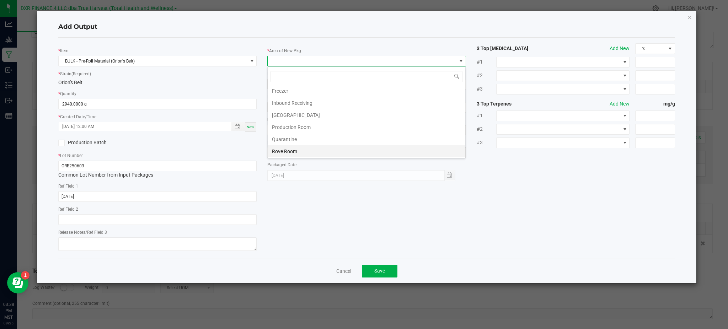
scroll to position [47, 0]
click at [313, 116] on li "Production Room" at bounding box center [367, 117] width 198 height 12
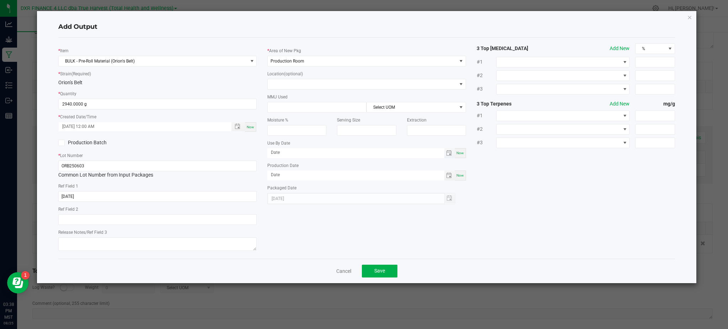
drag, startPoint x: 505, startPoint y: 174, endPoint x: 381, endPoint y: 149, distance: 127.3
click at [495, 170] on div "* Item BULK - Pre-Roll Material (Orion's Belt) * Strain (Required) Orion's Belt…" at bounding box center [367, 148] width 628 height 210
click at [389, 269] on button "Save" at bounding box center [380, 271] width 36 height 13
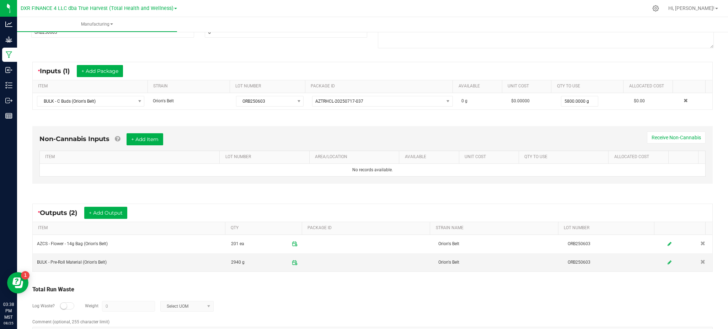
drag, startPoint x: 375, startPoint y: 289, endPoint x: 326, endPoint y: 284, distance: 48.7
click at [372, 289] on div "Total Run Waste" at bounding box center [372, 290] width 681 height 9
click at [328, 302] on div "Log Waste? Weight 0 Select UOM" at bounding box center [372, 306] width 681 height 25
click at [32, 190] on div "Non-Cannabis Inputs + Add Item Receive Non-Cannabis ITEM LOT NUMBER AREA/LOCATI…" at bounding box center [373, 156] width 694 height 81
click at [37, 193] on div "Non-Cannabis Inputs + Add Item Receive Non-Cannabis ITEM LOT NUMBER AREA/LOCATI…" at bounding box center [373, 156] width 694 height 81
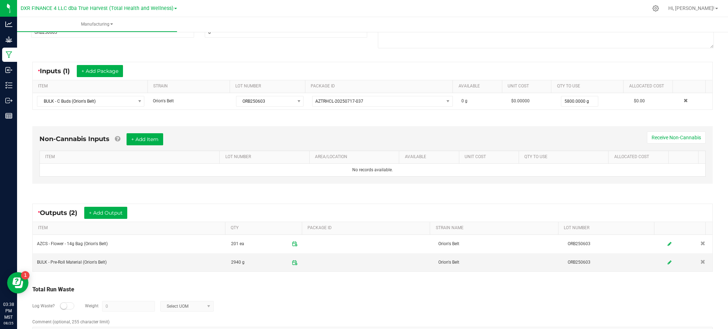
click at [296, 296] on div "Log Waste? Weight 0 Select UOM" at bounding box center [372, 306] width 681 height 25
click at [326, 290] on div "Total Run Waste" at bounding box center [372, 290] width 681 height 9
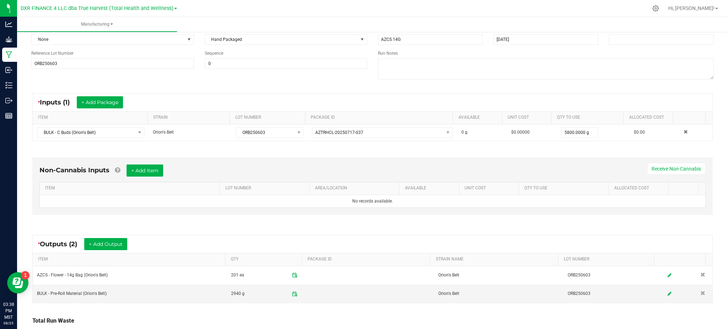
scroll to position [0, 0]
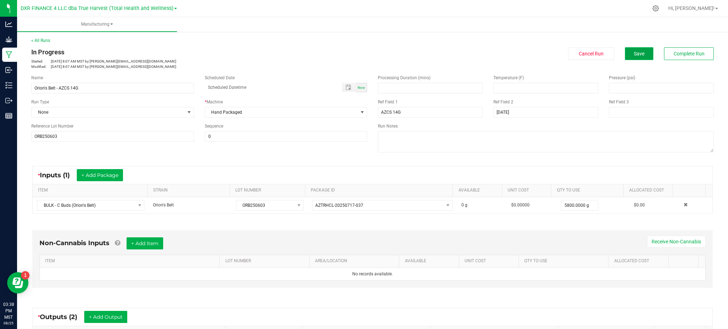
click at [642, 53] on button "Save" at bounding box center [639, 53] width 28 height 13
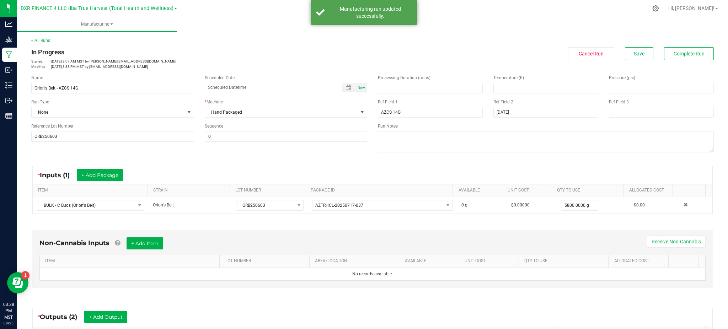
drag, startPoint x: 340, startPoint y: 9, endPoint x: 419, endPoint y: 23, distance: 79.5
click at [343, 9] on div "Manufacturing run updated successfully." at bounding box center [371, 12] width 84 height 14
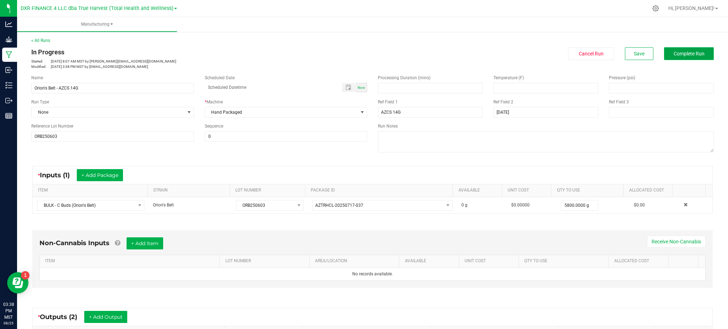
click at [680, 59] on button "Complete Run" at bounding box center [689, 53] width 50 height 13
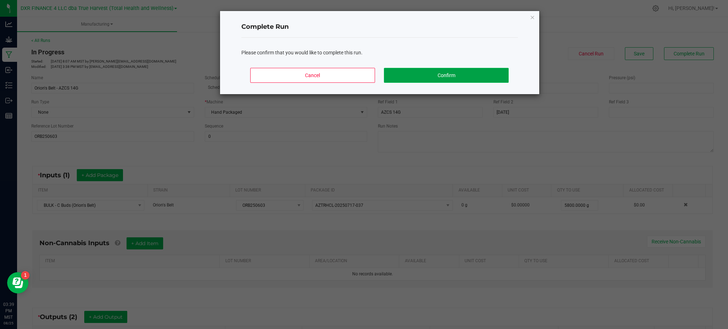
click at [425, 70] on button "Confirm" at bounding box center [446, 75] width 124 height 15
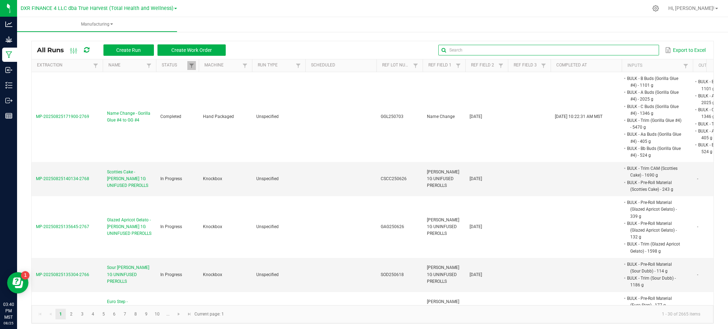
click at [636, 50] on input "text" at bounding box center [549, 50] width 221 height 11
paste input "LMS250527"
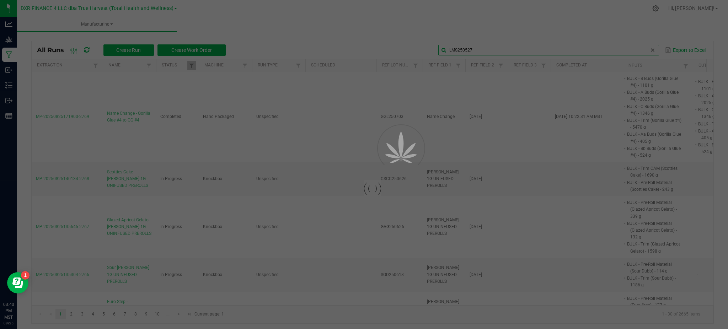
type input "LMS250527"
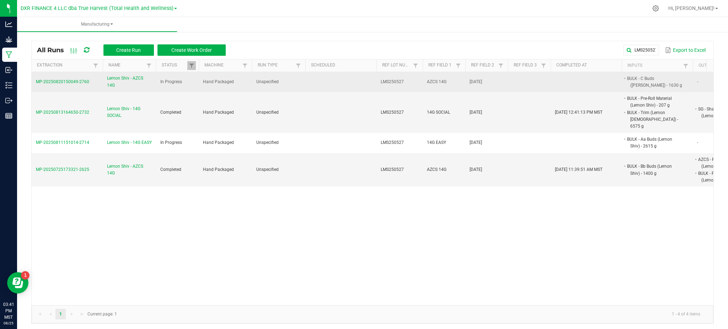
click at [137, 84] on span "Lemon Shiv - AZCS 14G" at bounding box center [129, 82] width 45 height 14
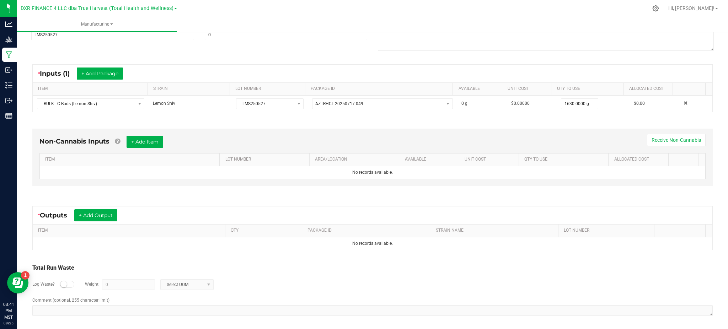
scroll to position [104, 0]
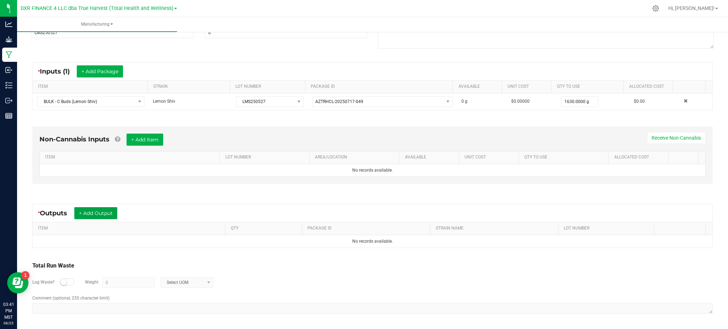
click at [86, 213] on button "+ Add Output" at bounding box center [95, 213] width 43 height 12
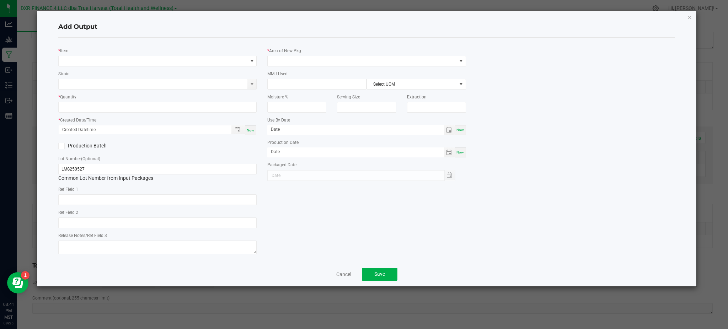
type input "[DATE]"
click at [202, 62] on span "NO DATA FOUND" at bounding box center [153, 61] width 189 height 10
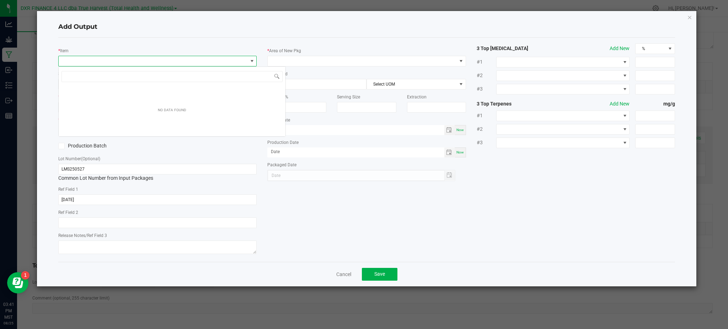
scroll to position [11, 198]
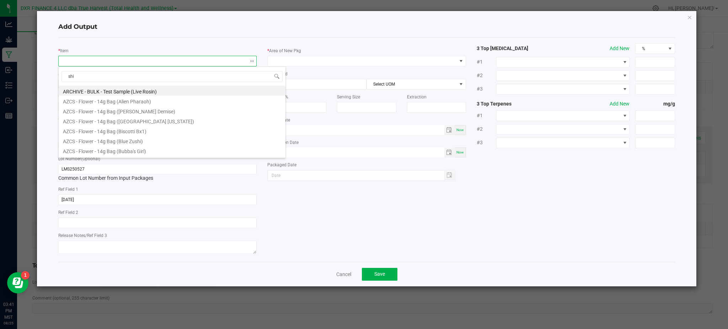
type input "shiv"
click at [144, 92] on li "AZCS - Flower - 14g Bag (Lemon Shiv)" at bounding box center [172, 91] width 227 height 10
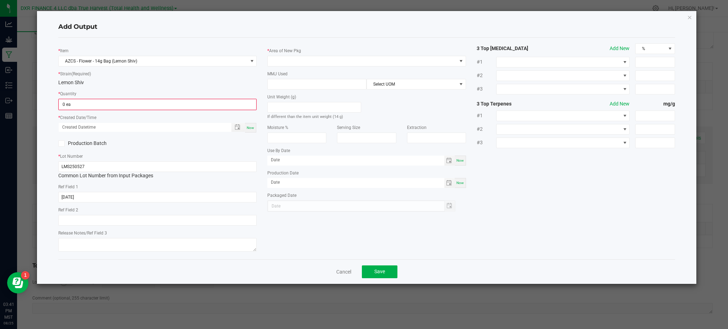
click at [144, 87] on div "* Item AZCS - Flower - 14g Bag (Lemon Shiv) * Strain (Required) Lemon Shiv * Qu…" at bounding box center [157, 148] width 209 height 211
click at [127, 105] on input "0" at bounding box center [157, 105] width 197 height 10
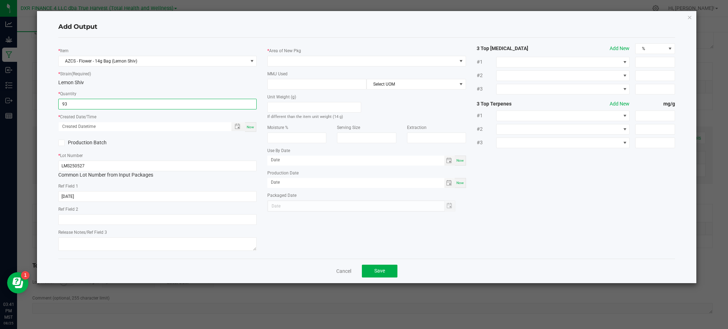
type input "93 ea"
click at [154, 141] on div "Production Batch" at bounding box center [105, 143] width 105 height 11
click at [234, 127] on span "Toggle popup" at bounding box center [238, 127] width 12 height 6
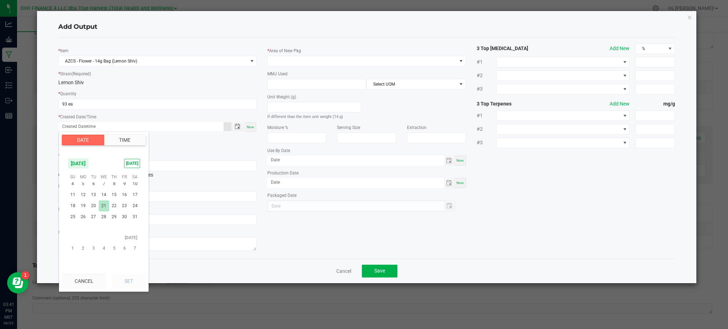
scroll to position [115052, 0]
click at [93, 239] on span "27" at bounding box center [93, 238] width 10 height 11
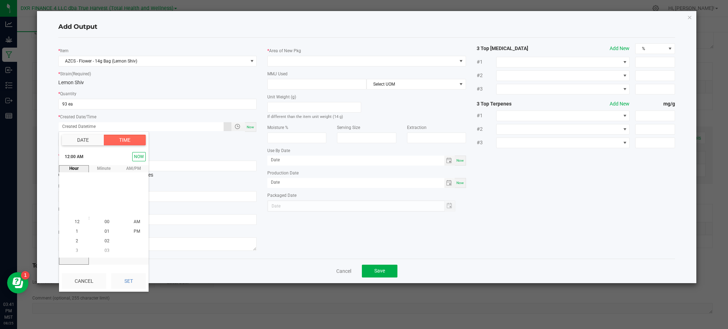
drag, startPoint x: 132, startPoint y: 281, endPoint x: 164, endPoint y: 275, distance: 32.6
click at [132, 281] on button "Set" at bounding box center [128, 282] width 34 height 16
type input "[DATE] 12:00 AM"
type input "[DATE]"
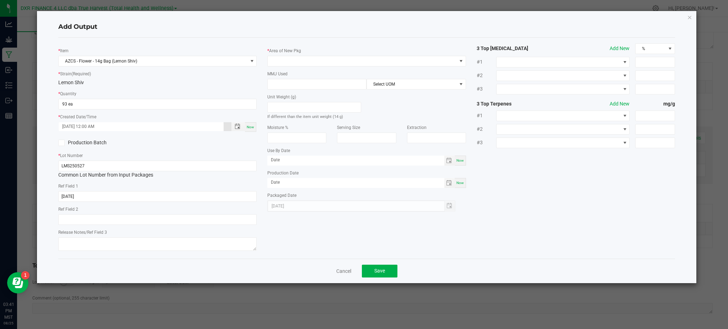
click at [291, 230] on div "* Item AZCS - Flower - 14g Bag (Lemon Shiv) * Strain (Required) Lemon Shiv * Qu…" at bounding box center [367, 148] width 628 height 210
drag, startPoint x: 209, startPoint y: 43, endPoint x: 291, endPoint y: 55, distance: 83.0
click at [211, 43] on div "* Item AZCS - Flower - 14g Bag (Lemon Shiv) * Strain (Required) Lemon Shiv * Qu…" at bounding box center [157, 148] width 209 height 210
click at [319, 59] on span at bounding box center [362, 61] width 189 height 10
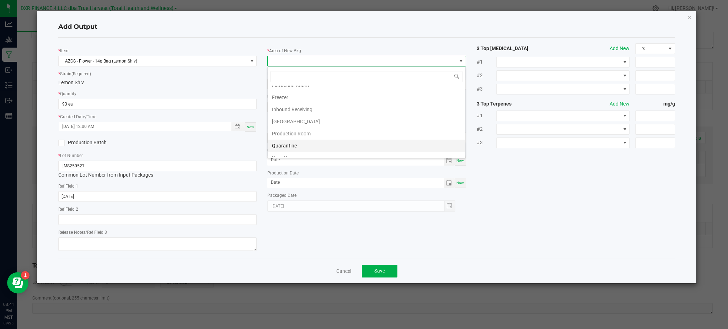
scroll to position [47, 0]
drag, startPoint x: 291, startPoint y: 115, endPoint x: 314, endPoint y: 115, distance: 23.1
click at [291, 114] on li "Production Room" at bounding box center [367, 117] width 198 height 12
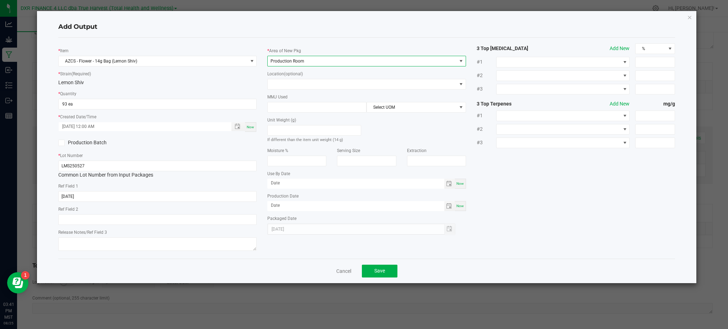
drag, startPoint x: 531, startPoint y: 177, endPoint x: 415, endPoint y: 140, distance: 122.4
click at [522, 170] on div "* Item AZCS - Flower - 14g Bag (Lemon Shiv) * Strain (Required) Lemon Shiv * Qu…" at bounding box center [367, 148] width 628 height 210
click at [306, 115] on div "Unit Weight (g) If different than the item unit weight (14 g)" at bounding box center [314, 128] width 105 height 31
click at [304, 110] on input at bounding box center [317, 107] width 99 height 10
type input "14"
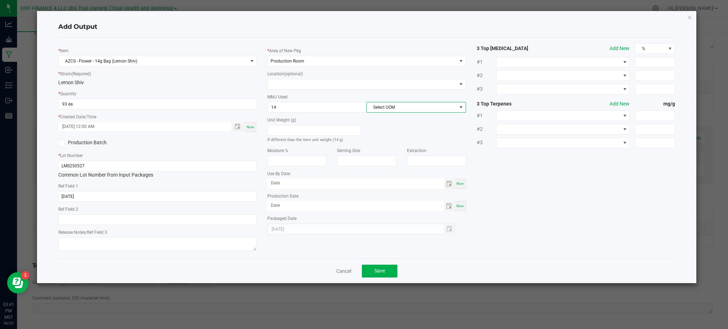
click at [407, 110] on span "Select UOM" at bounding box center [412, 107] width 90 height 10
click at [406, 149] on li "Gram" at bounding box center [416, 150] width 99 height 12
drag, startPoint x: 574, startPoint y: 240, endPoint x: 290, endPoint y: 205, distance: 285.9
click at [573, 238] on div "* Item AZCS - Flower - 14g Bag (Lemon Shiv) * Strain (Required) Lemon Shiv * Qu…" at bounding box center [367, 148] width 628 height 210
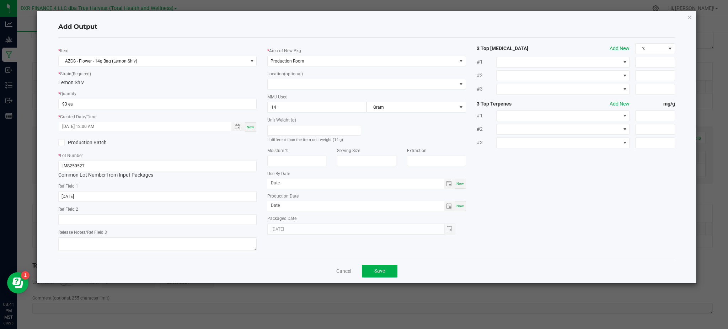
drag, startPoint x: 511, startPoint y: 216, endPoint x: 444, endPoint y: 241, distance: 72.1
click at [511, 216] on div "* Item AZCS - Flower - 14g Bag (Lemon Shiv) * Strain (Required) Lemon Shiv * Qu…" at bounding box center [367, 148] width 628 height 210
click at [384, 273] on span "Save" at bounding box center [380, 271] width 11 height 6
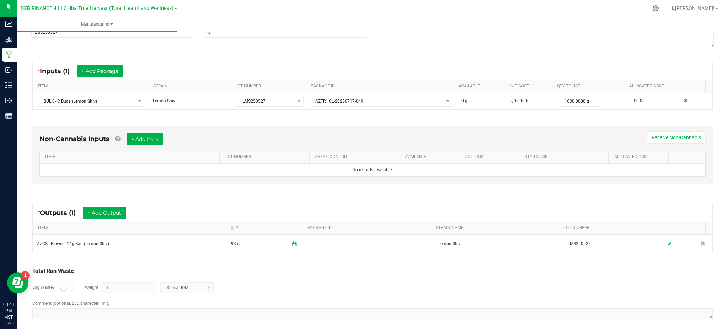
drag, startPoint x: 387, startPoint y: 285, endPoint x: 362, endPoint y: 277, distance: 26.7
click at [386, 285] on div "Log Waste? Weight 0 Select UOM" at bounding box center [372, 288] width 681 height 25
click at [176, 191] on div "Non-Cannabis Inputs + Add Item Receive Non-Cannabis ITEM LOT NUMBER AREA/LOCATI…" at bounding box center [373, 156] width 694 height 81
click at [112, 210] on button "+ Add Output" at bounding box center [104, 213] width 43 height 12
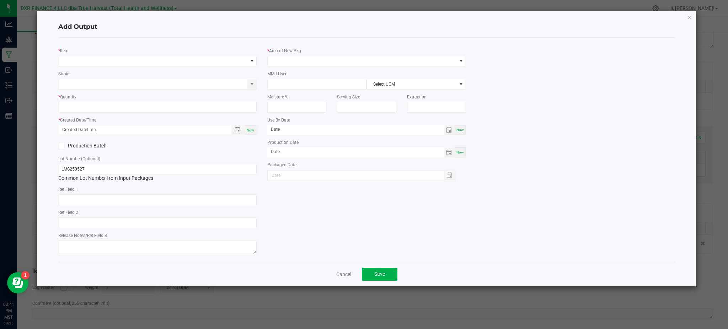
type input "[DATE]"
click at [160, 60] on span "NO DATA FOUND" at bounding box center [153, 61] width 189 height 10
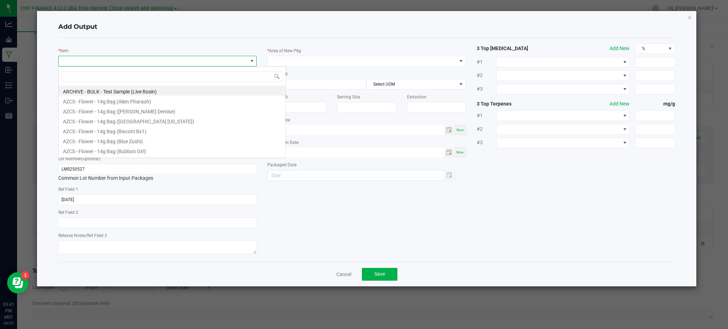
scroll to position [11, 198]
type input "shiv"
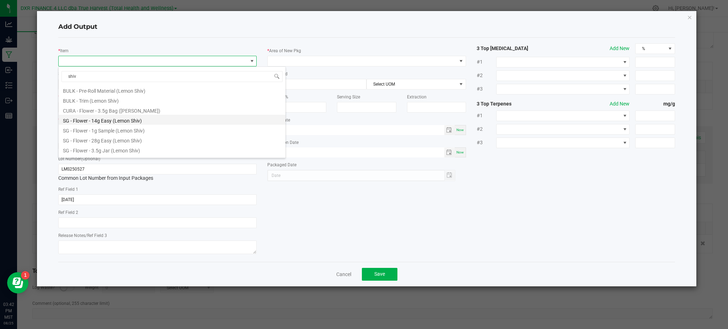
scroll to position [33, 0]
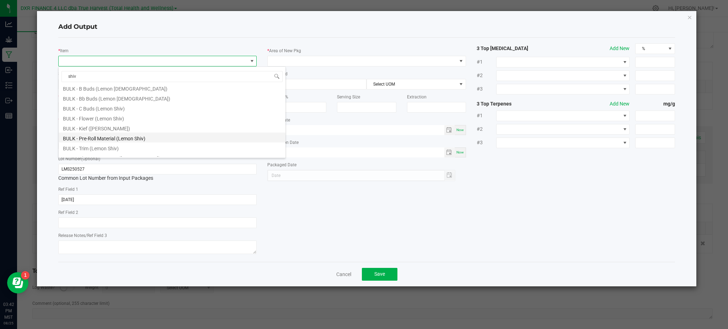
click at [134, 140] on li "BULK - Pre-Roll Material (Lemon Shiv)" at bounding box center [172, 138] width 227 height 10
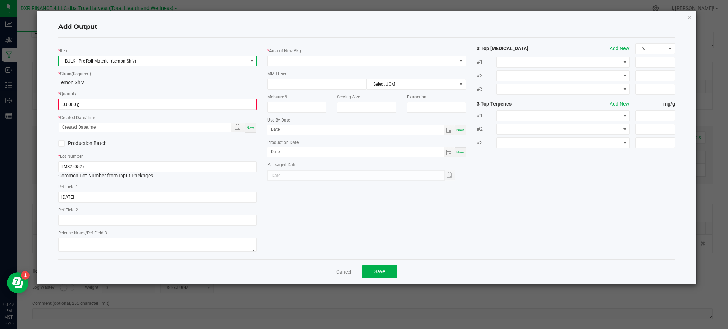
drag, startPoint x: 139, startPoint y: 134, endPoint x: 127, endPoint y: 85, distance: 50.3
click at [127, 85] on div "Lemon Shiv" at bounding box center [157, 82] width 198 height 7
click at [118, 109] on input "0" at bounding box center [157, 105] width 197 height 10
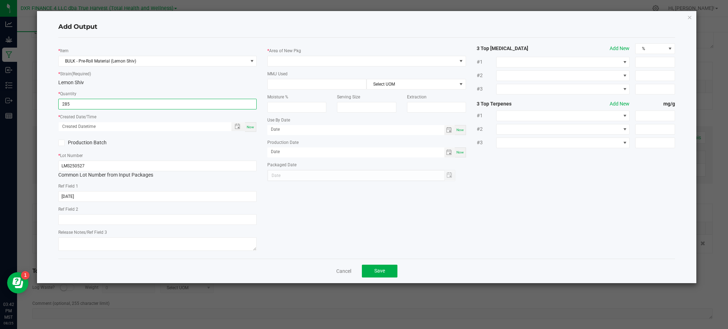
type input "285.0000 g"
drag, startPoint x: 147, startPoint y: 143, endPoint x: 177, endPoint y: 134, distance: 31.2
click at [148, 142] on label "Production Batch" at bounding box center [105, 142] width 94 height 7
click at [0, 0] on input "Production Batch" at bounding box center [0, 0] width 0 height 0
click at [64, 144] on span at bounding box center [61, 143] width 6 height 6
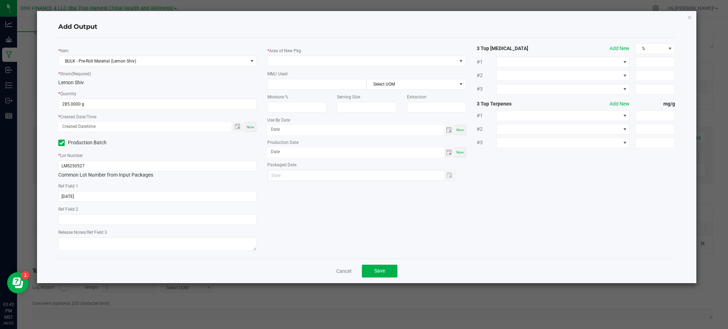
click at [0, 0] on input "Production Batch" at bounding box center [0, 0] width 0 height 0
click at [236, 128] on span "Toggle popup" at bounding box center [238, 127] width 6 height 6
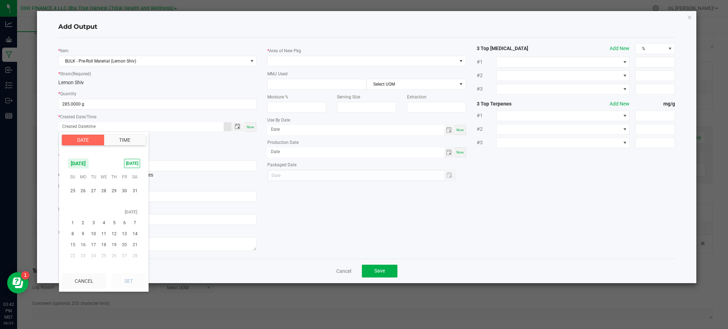
scroll to position [115099, 0]
click at [90, 190] on span "27" at bounding box center [93, 191] width 10 height 11
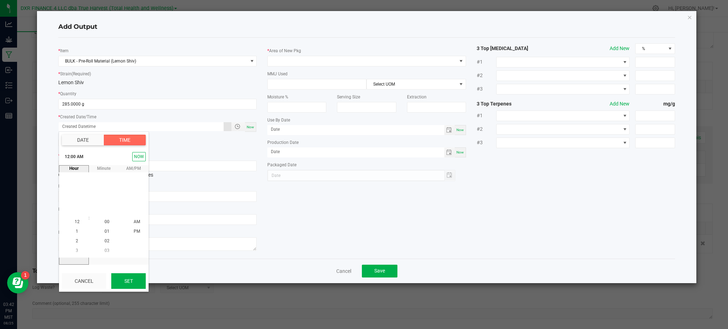
drag, startPoint x: 120, startPoint y: 279, endPoint x: 135, endPoint y: 273, distance: 16.9
click at [120, 279] on button "Set" at bounding box center [128, 282] width 34 height 16
type input "[DATE] 12:00 AM"
type input "[DATE]"
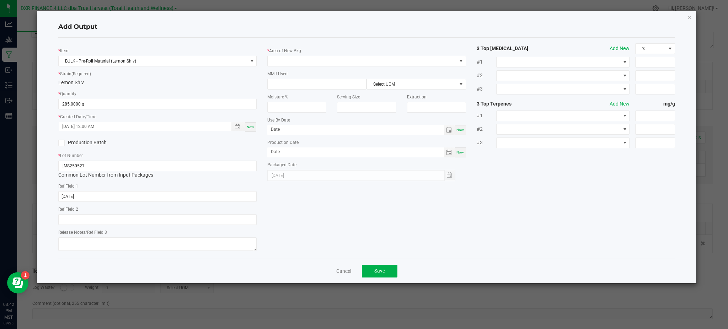
click at [294, 244] on div "* Item BULK - Pre-Roll Material (Lemon Shiv) * Strain (Required) Lemon Shiv * Q…" at bounding box center [367, 148] width 628 height 210
drag, startPoint x: 253, startPoint y: 33, endPoint x: 329, endPoint y: 76, distance: 87.6
click at [254, 33] on div "Add Output" at bounding box center [366, 27] width 617 height 21
drag, startPoint x: 329, startPoint y: 76, endPoint x: 319, endPoint y: 60, distance: 18.7
click at [329, 76] on div "MMJ Used Select UOM" at bounding box center [366, 80] width 198 height 20
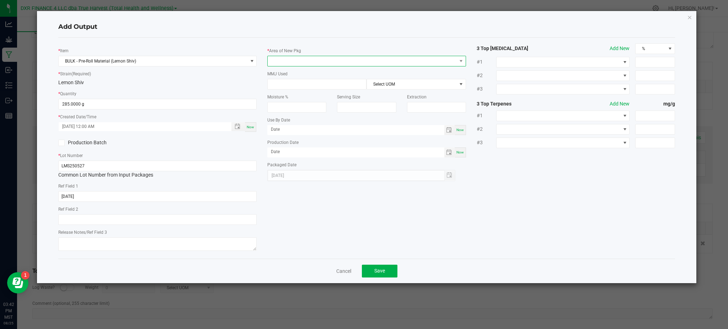
click at [319, 60] on span at bounding box center [362, 61] width 189 height 10
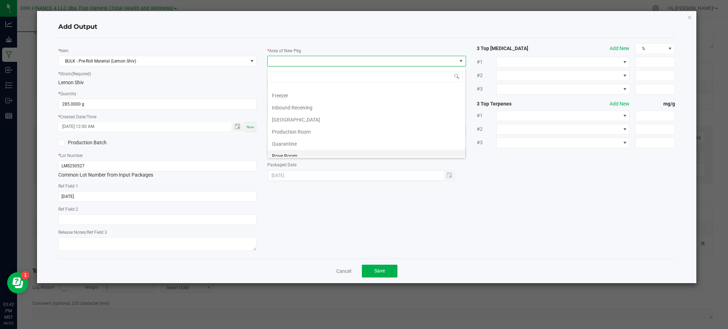
scroll to position [47, 0]
click at [299, 116] on li "Production Room" at bounding box center [367, 117] width 198 height 12
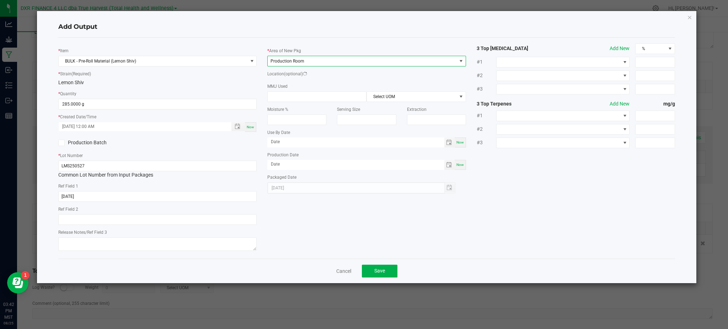
click at [478, 166] on div "* Item BULK - Pre-Roll Material (Lemon Shiv) * Strain (Required) Lemon Shiv * Q…" at bounding box center [367, 148] width 628 height 210
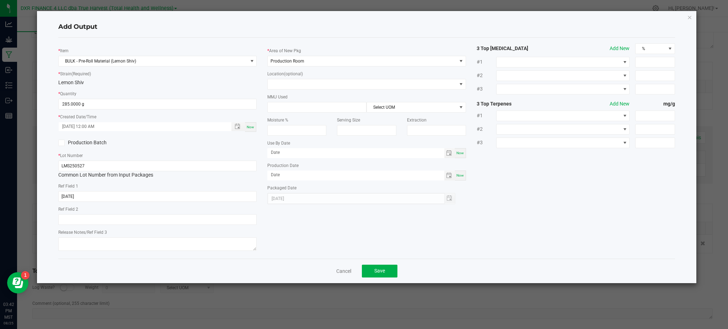
click at [247, 76] on div "* Strain (Required) Lemon Shiv" at bounding box center [157, 78] width 198 height 16
click at [558, 260] on div "Cancel Save" at bounding box center [366, 271] width 617 height 25
click at [378, 269] on span "Save" at bounding box center [380, 271] width 11 height 6
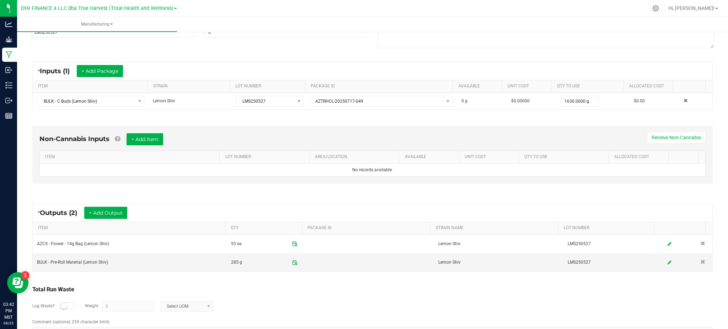
click at [362, 293] on div "Total Run Waste" at bounding box center [372, 290] width 681 height 9
drag, startPoint x: 278, startPoint y: 306, endPoint x: 283, endPoint y: 299, distance: 9.0
click at [278, 306] on div "Log Waste? Weight 0 Select UOM" at bounding box center [372, 306] width 681 height 25
click at [275, 301] on div "Log Waste? Weight 0 Select UOM" at bounding box center [372, 306] width 681 height 25
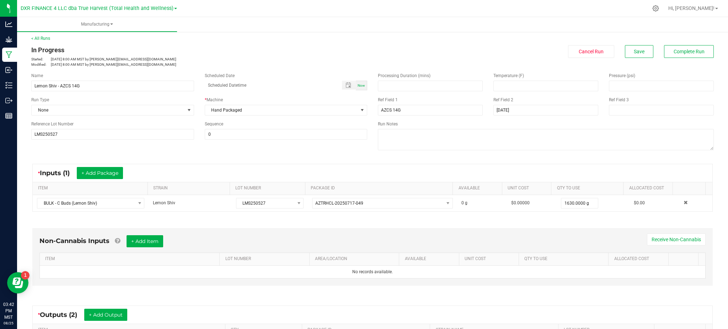
scroll to position [0, 0]
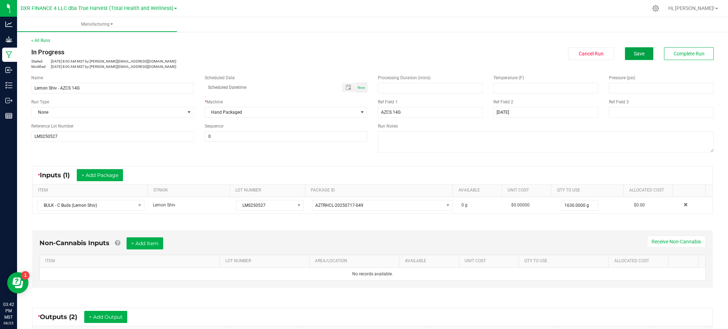
click at [634, 53] on span "Save" at bounding box center [639, 54] width 11 height 6
click at [634, 54] on span "Save" at bounding box center [639, 54] width 11 height 6
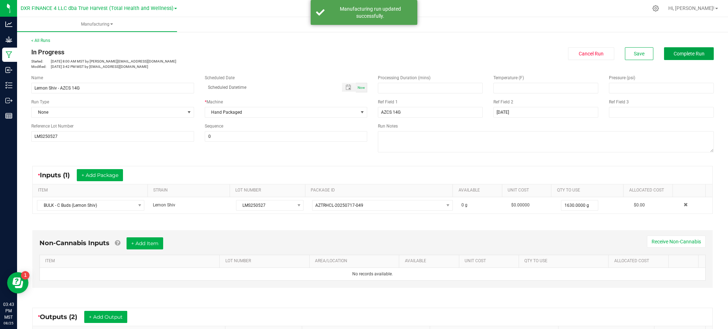
click at [690, 56] on span "Complete Run" at bounding box center [689, 54] width 31 height 6
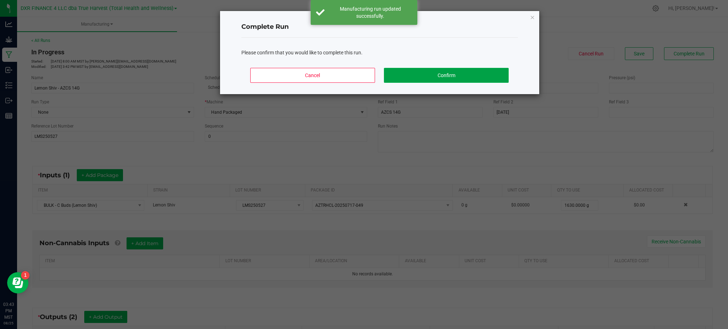
drag, startPoint x: 480, startPoint y: 68, endPoint x: 496, endPoint y: 67, distance: 16.4
click at [483, 68] on button "Confirm" at bounding box center [446, 75] width 124 height 15
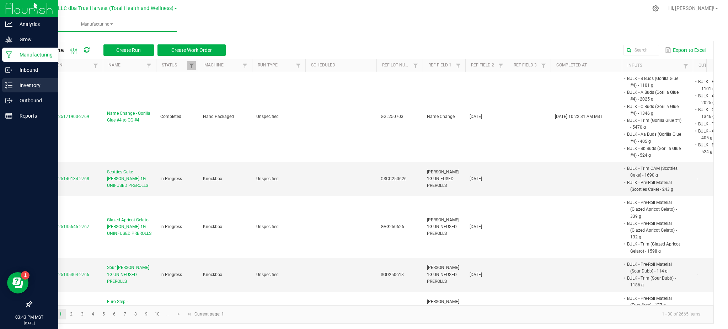
click at [30, 92] on link "Inventory" at bounding box center [29, 85] width 58 height 15
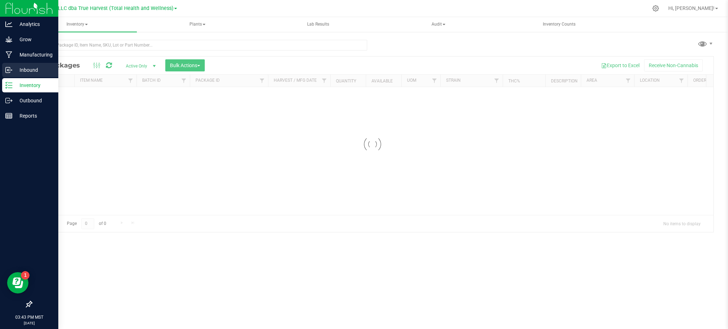
click at [35, 71] on p "Inbound" at bounding box center [33, 70] width 43 height 9
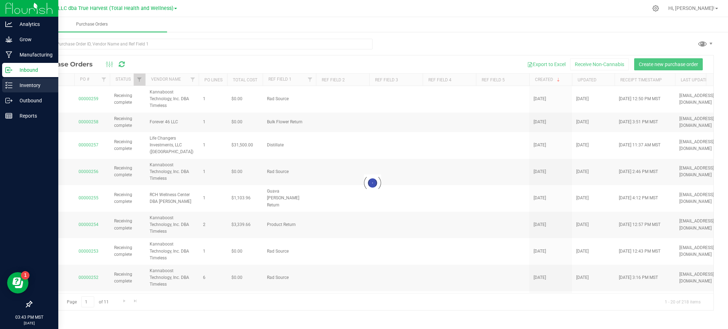
click at [39, 89] on p "Inventory" at bounding box center [33, 85] width 43 height 9
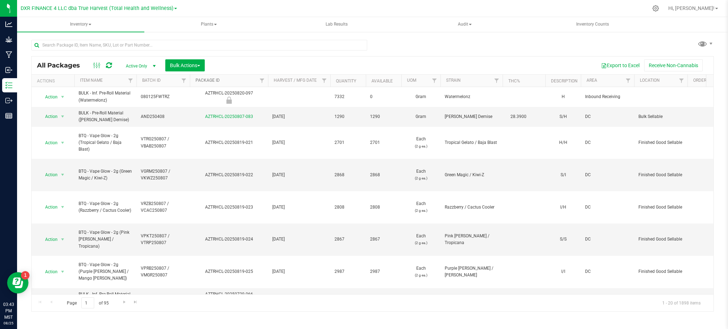
click at [205, 79] on link "Package ID" at bounding box center [208, 80] width 24 height 5
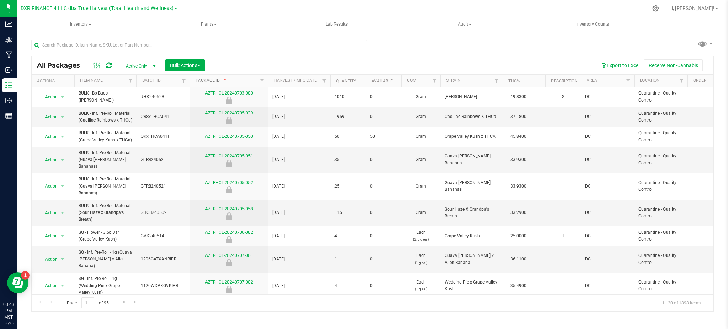
click at [207, 81] on link "Package ID" at bounding box center [212, 80] width 32 height 5
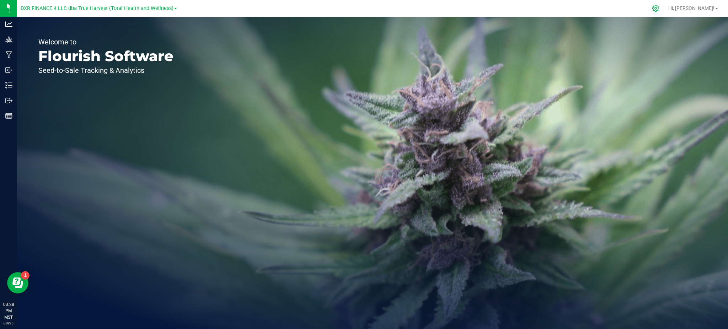
click at [665, 6] on div at bounding box center [656, 8] width 18 height 15
click at [660, 7] on icon at bounding box center [655, 8] width 7 height 7
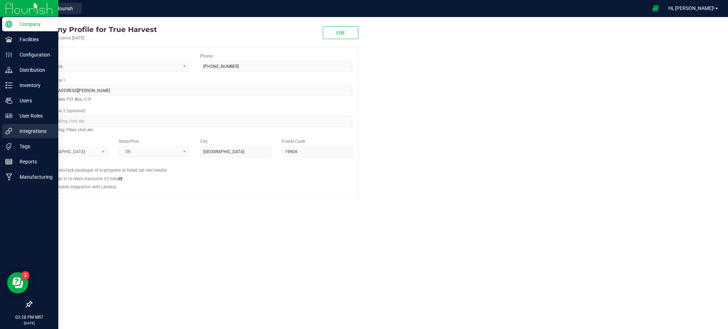
click at [29, 133] on p "Integrations" at bounding box center [33, 131] width 43 height 9
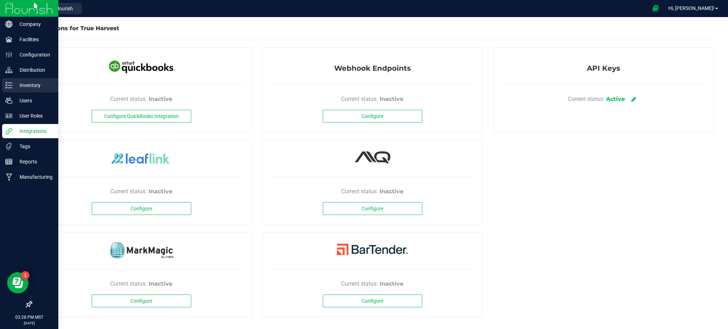
click at [31, 91] on div "Inventory" at bounding box center [30, 85] width 56 height 14
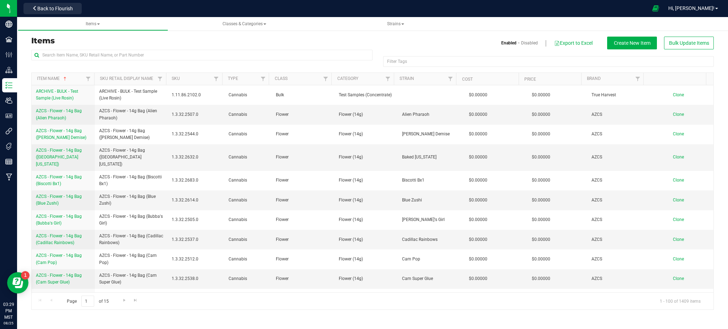
click at [86, 64] on div at bounding box center [201, 58] width 341 height 16
click at [67, 55] on input "text" at bounding box center [201, 55] width 341 height 11
click at [38, 67] on div "Filter Tags Filter Tags" at bounding box center [372, 61] width 683 height 23
click at [76, 65] on div at bounding box center [201, 58] width 341 height 16
click at [52, 54] on input "text" at bounding box center [201, 55] width 341 height 11
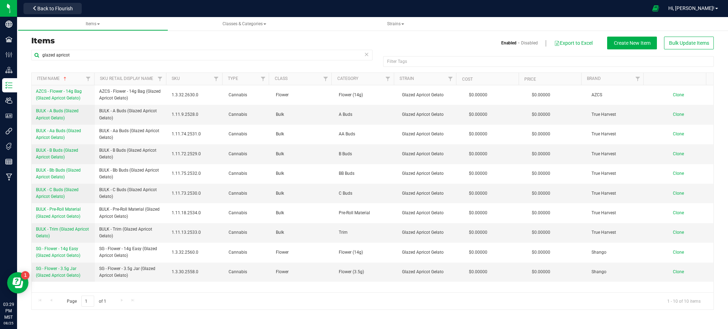
click at [66, 60] on div "glazed apricot" at bounding box center [201, 58] width 341 height 16
drag, startPoint x: 83, startPoint y: 58, endPoint x: 18, endPoint y: 57, distance: 64.7
click at [20, 57] on div "Items Enabled Disabled Export to Excel Create New Item Bulk Update Items glazed…" at bounding box center [372, 169] width 711 height 297
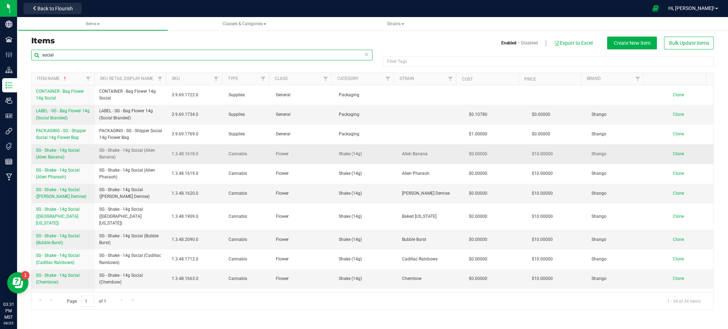
type input "social"
drag, startPoint x: 97, startPoint y: 151, endPoint x: 131, endPoint y: 158, distance: 34.5
click at [131, 158] on td "SG - Shake - 14g Social (Alien Banana)" at bounding box center [131, 154] width 73 height 20
copy span "SG - Shake - 14g Social (Alien Banana)"
click at [673, 153] on span "Clone" at bounding box center [678, 154] width 11 height 5
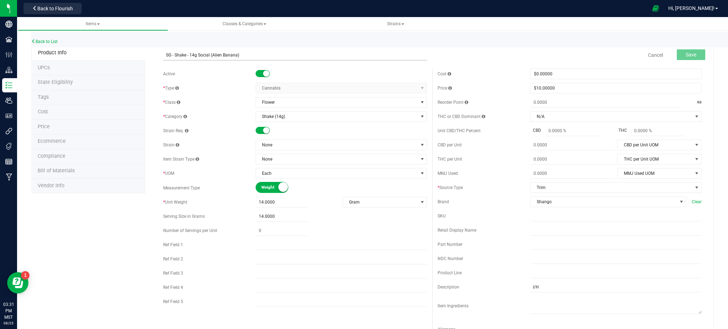
drag, startPoint x: 251, startPoint y: 53, endPoint x: 211, endPoint y: 55, distance: 40.2
click at [211, 55] on input "SG - Shake - 14g Social (Alien Banana)" at bounding box center [295, 55] width 264 height 11
type input "SG - Shake - 14g Social (Glazed Apricot Gelato)"
click at [228, 110] on div "Active * Type Cannabis Select type Cannabis Non-Inventory Raw Materials Supplie…" at bounding box center [295, 190] width 275 height 242
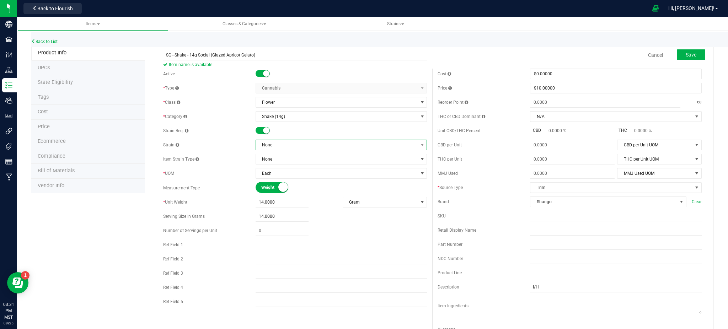
click at [288, 147] on span "None" at bounding box center [337, 145] width 162 height 10
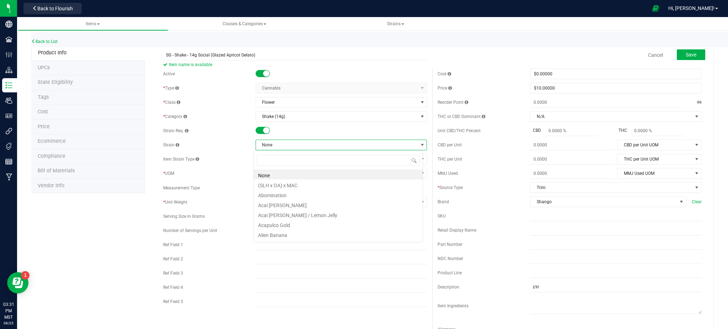
scroll to position [11, 170]
type input "apricot"
click at [304, 175] on li "Glazed Apricot Gelato" at bounding box center [338, 175] width 169 height 10
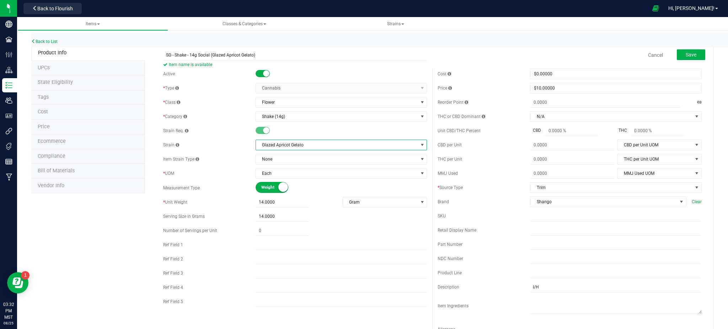
drag, startPoint x: 52, startPoint y: 248, endPoint x: 168, endPoint y: 212, distance: 121.6
click at [52, 247] on div "Product Info UPCs State Eligibility Tags Cost Price Ecommerce Compliance Bill o…" at bounding box center [372, 323] width 683 height 555
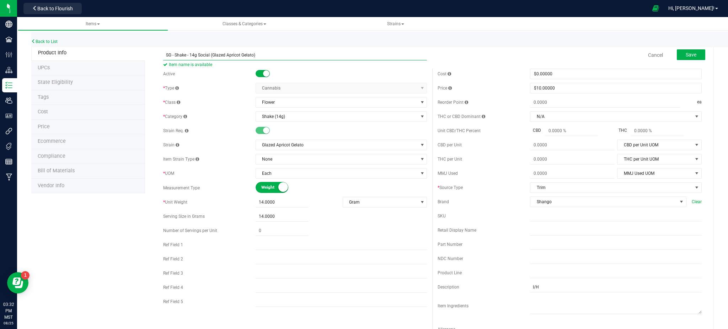
click at [164, 55] on input "SG - Shake - 14g Social (Glazed Apricot Gelato)" at bounding box center [295, 55] width 264 height 11
click at [686, 54] on span "Save" at bounding box center [691, 55] width 11 height 6
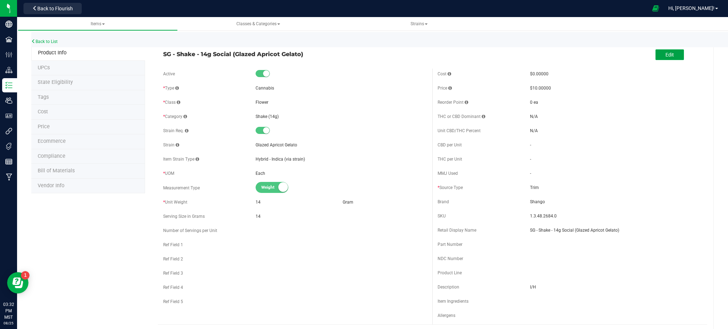
drag, startPoint x: 665, startPoint y: 51, endPoint x: 325, endPoint y: 112, distance: 345.6
click at [665, 51] on button "Edit" at bounding box center [670, 54] width 28 height 11
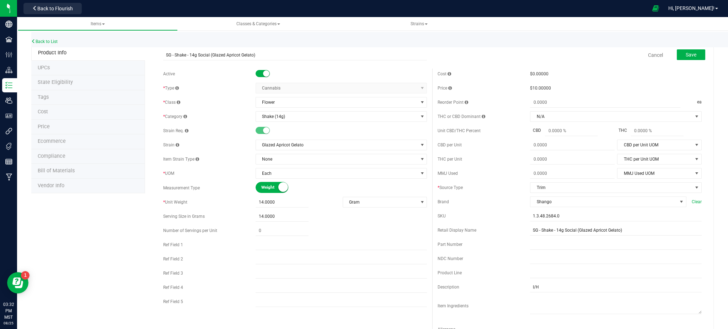
click at [42, 140] on span "Ecommerce" at bounding box center [52, 141] width 28 height 6
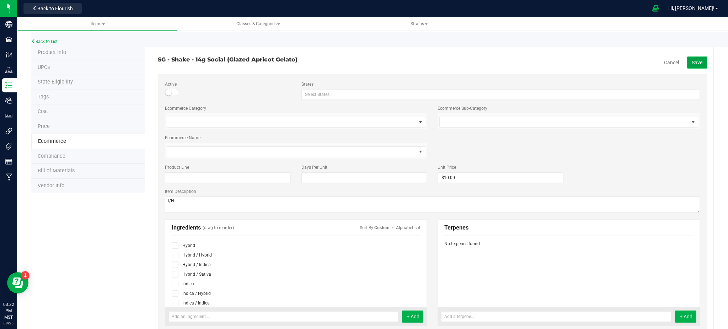
click at [687, 62] on button "Save" at bounding box center [697, 63] width 20 height 12
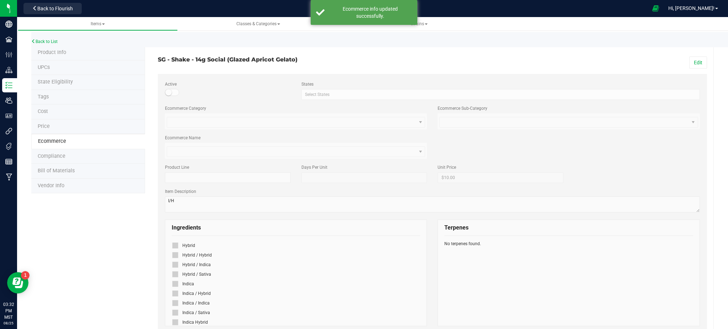
click at [173, 294] on icon at bounding box center [175, 294] width 5 height 0
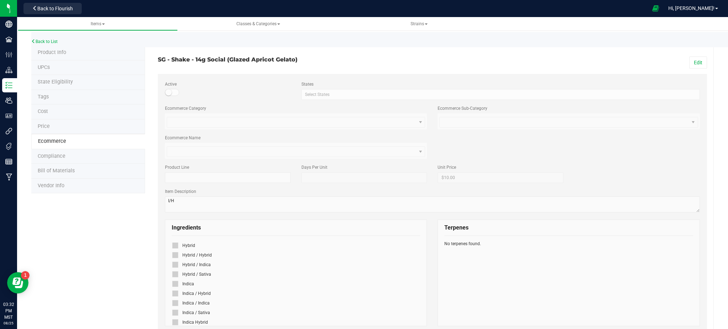
click at [174, 294] on icon at bounding box center [175, 294] width 5 height 0
click at [691, 65] on button "Edit" at bounding box center [699, 63] width 18 height 12
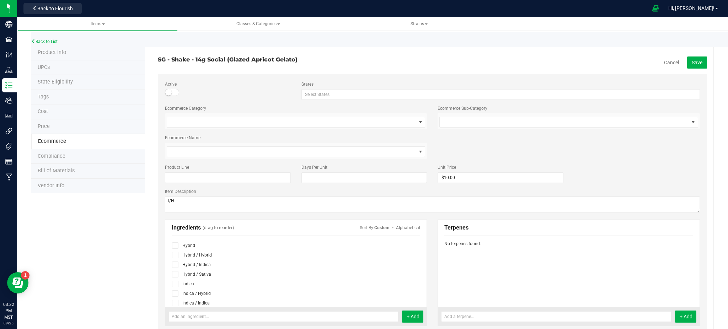
click at [173, 294] on icon at bounding box center [175, 294] width 5 height 0
click at [0, 0] on input "checkbox" at bounding box center [0, 0] width 0 height 0
click at [692, 63] on span "Save" at bounding box center [697, 63] width 11 height 6
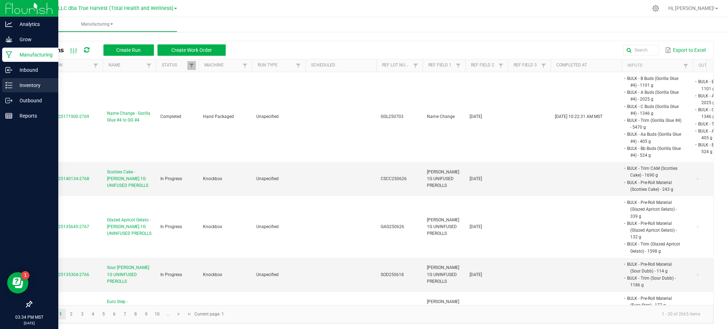
click at [25, 82] on p "Inventory" at bounding box center [33, 85] width 43 height 9
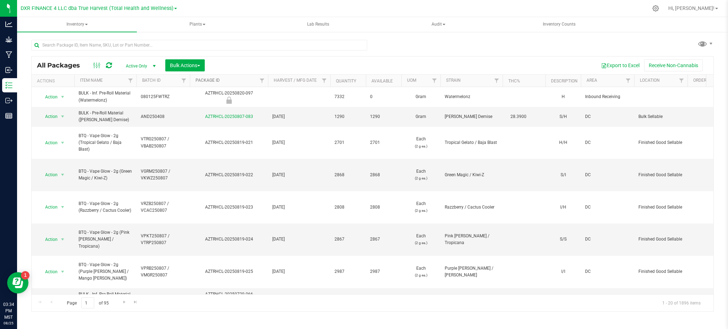
click at [204, 80] on link "Package ID" at bounding box center [208, 80] width 24 height 5
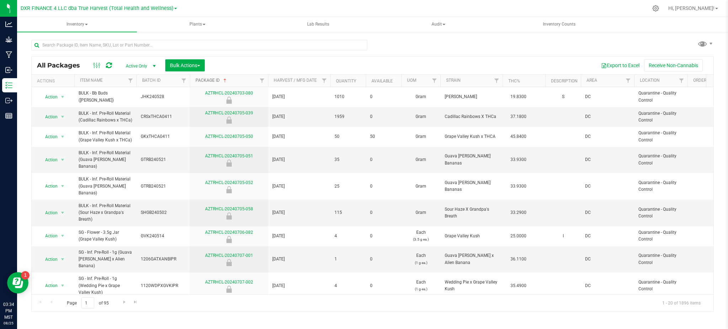
click at [206, 80] on link "Package ID" at bounding box center [212, 80] width 32 height 5
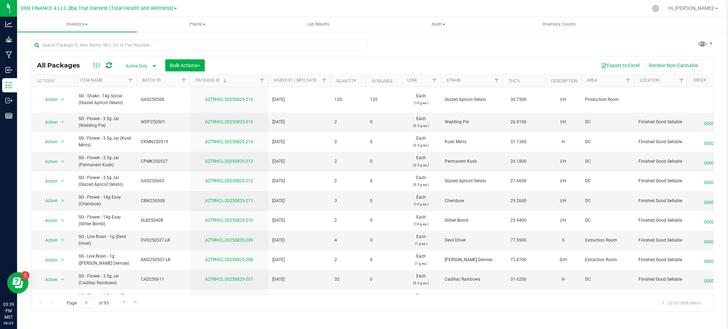
click at [212, 85] on th "Package ID" at bounding box center [229, 81] width 78 height 12
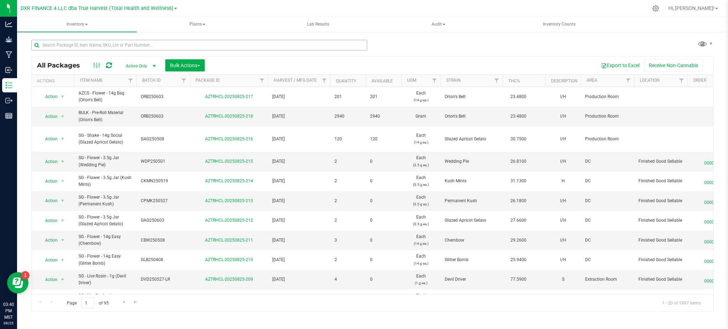
click at [493, 37] on div "All Packages Active Only Active Only Lab Samples Locked All Bulk Actions Add to…" at bounding box center [372, 172] width 683 height 279
click at [282, 43] on input "text" at bounding box center [199, 45] width 336 height 11
paste input "LMS250527"
type input "LMS250527"
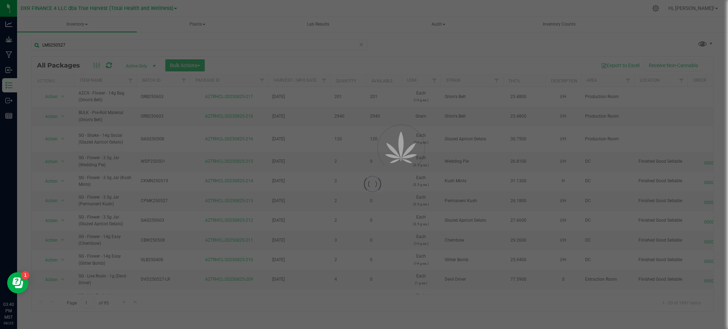
click at [26, 54] on div at bounding box center [364, 164] width 728 height 329
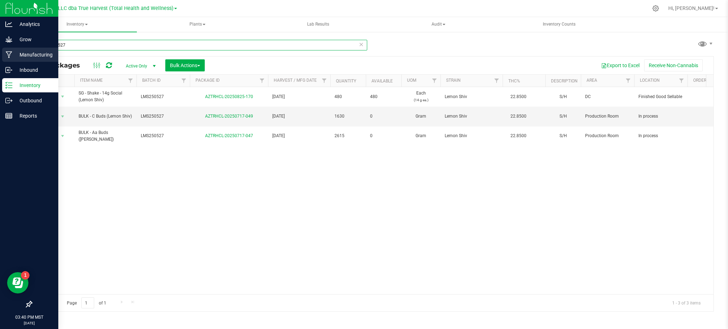
drag, startPoint x: 72, startPoint y: 47, endPoint x: 8, endPoint y: 53, distance: 64.3
click at [8, 53] on div "Analytics Grow Manufacturing Inbound Inventory Outbound Reports 03:40 PM MST 08…" at bounding box center [364, 164] width 728 height 329
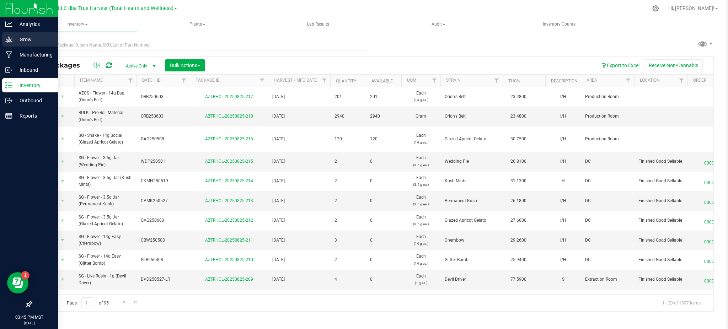
click at [25, 37] on p "Grow" at bounding box center [33, 39] width 43 height 9
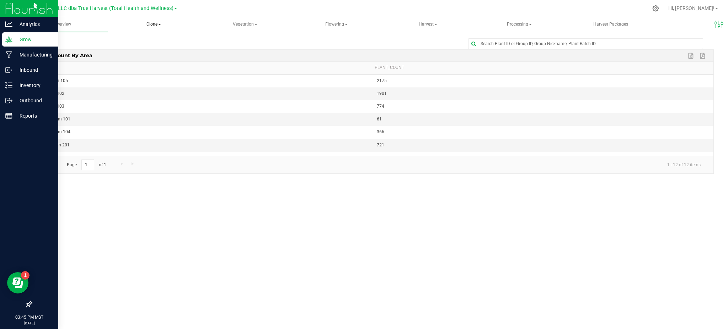
click at [152, 24] on span "Clone" at bounding box center [154, 24] width 90 height 14
click at [247, 22] on span "Vegetation" at bounding box center [245, 24] width 90 height 14
click at [239, 58] on span "Mother groups" at bounding box center [235, 60] width 53 height 6
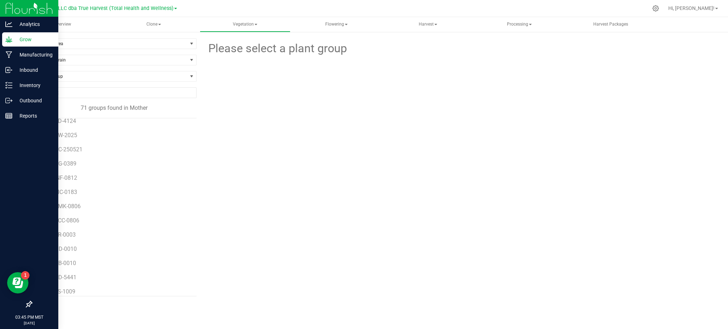
scroll to position [27, 0]
click at [111, 94] on input "NO DATA FOUND" at bounding box center [114, 93] width 165 height 10
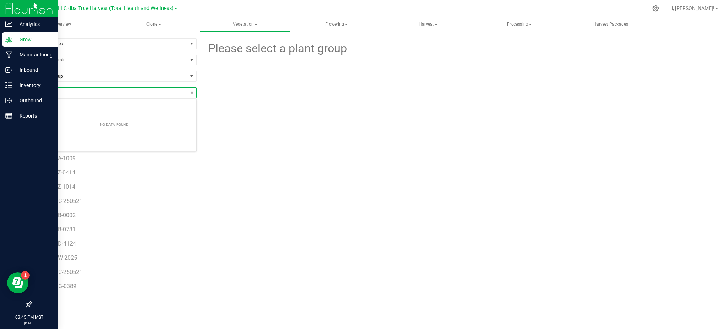
scroll to position [10, 164]
type input "p"
drag, startPoint x: 399, startPoint y: 111, endPoint x: 293, endPoint y: 102, distance: 106.0
click at [395, 112] on div at bounding box center [458, 99] width 261 height 84
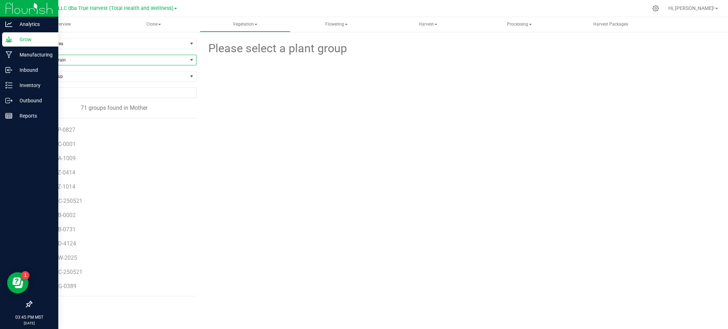
click at [156, 62] on span "Filter by Strain" at bounding box center [110, 60] width 156 height 10
type input "p"
type input "le po"
click at [43, 89] on li "Purple Pop" at bounding box center [114, 90] width 165 height 10
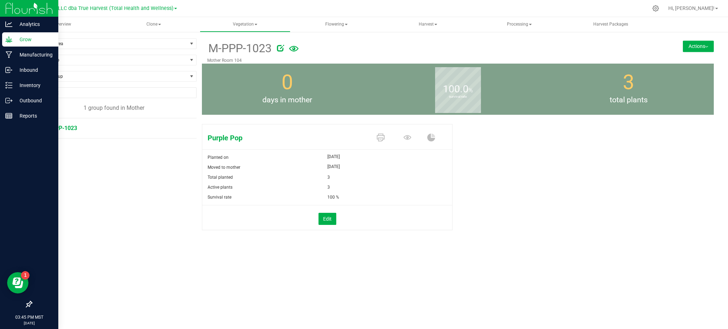
click at [699, 42] on button "Actions" at bounding box center [698, 46] width 31 height 11
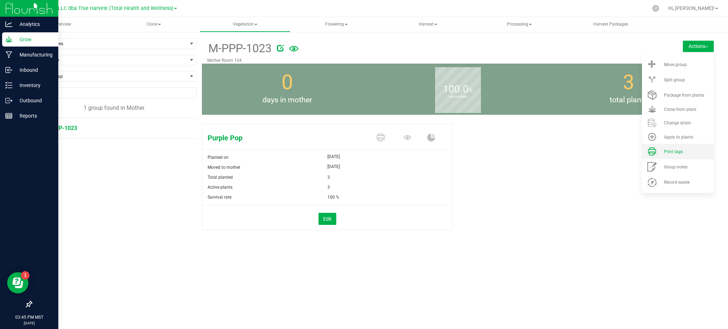
click at [687, 154] on div "Print tags" at bounding box center [688, 151] width 48 height 5
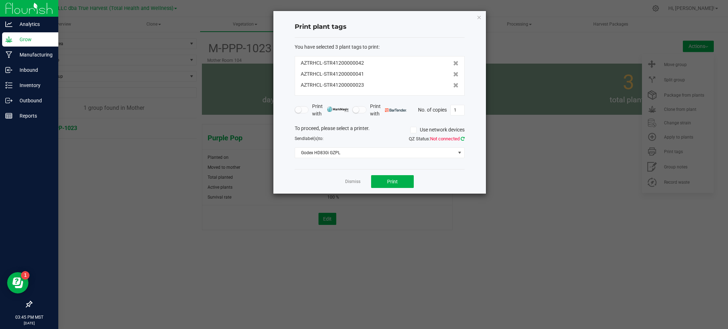
click at [461, 139] on icon at bounding box center [463, 139] width 4 height 5
click at [471, 134] on div "Print plant tags You have selected 3 plant tags to print : AZTRHCL-STR412000000…" at bounding box center [380, 102] width 213 height 183
click at [403, 181] on button "Print" at bounding box center [392, 181] width 43 height 13
click at [354, 181] on link "Dismiss" at bounding box center [352, 182] width 15 height 6
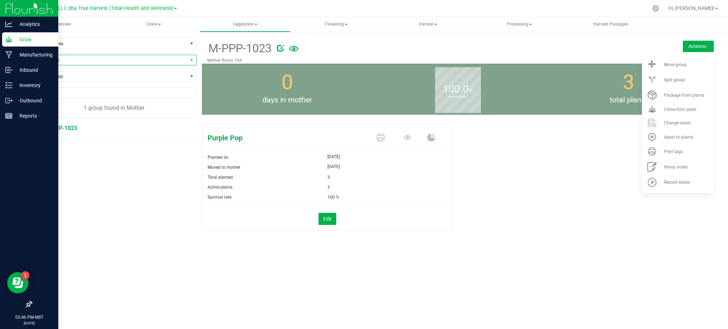
click at [98, 59] on span "Purple Pop" at bounding box center [110, 60] width 156 height 10
type input "sour d"
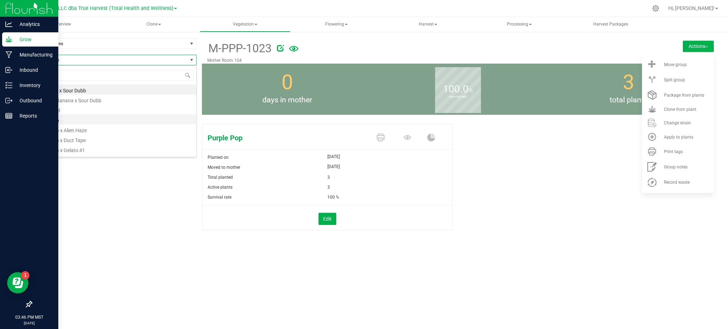
click at [61, 117] on li "Sour Dubb" at bounding box center [114, 120] width 165 height 10
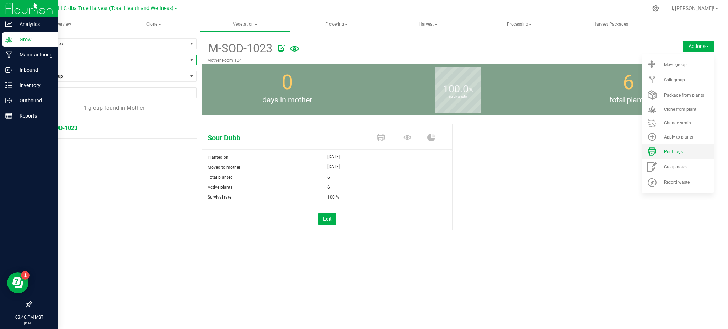
click at [683, 151] on div "Print tags" at bounding box center [688, 151] width 48 height 5
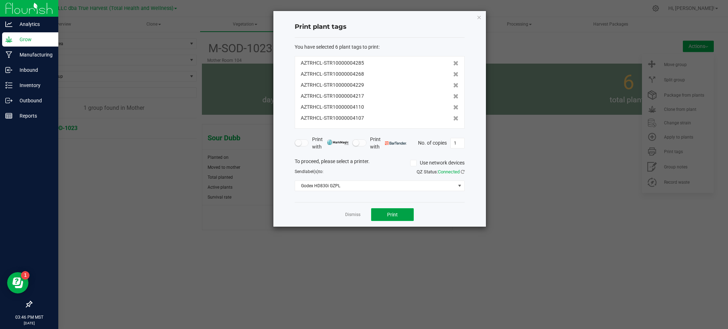
click at [394, 214] on span "Print" at bounding box center [392, 215] width 11 height 6
click at [347, 218] on app-cancel-button "Dismiss" at bounding box center [352, 214] width 15 height 7
click at [347, 218] on link "Dismiss" at bounding box center [352, 215] width 15 height 6
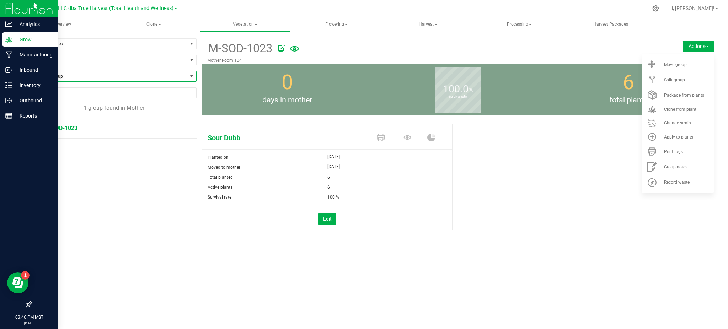
click at [60, 74] on span "Find a Group" at bounding box center [110, 76] width 156 height 10
click at [70, 64] on span "Sour Dubb" at bounding box center [110, 60] width 156 height 10
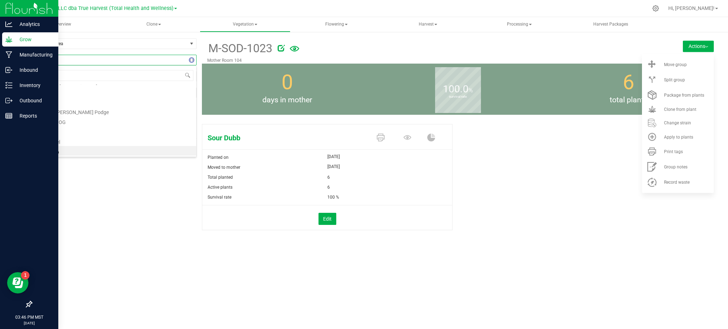
type input "money"
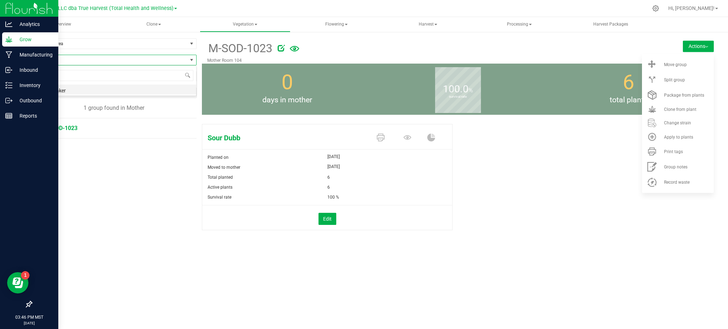
click at [59, 91] on li "Money Maker" at bounding box center [114, 90] width 165 height 10
click at [71, 143] on span "M-MOM-1023" at bounding box center [62, 142] width 36 height 7
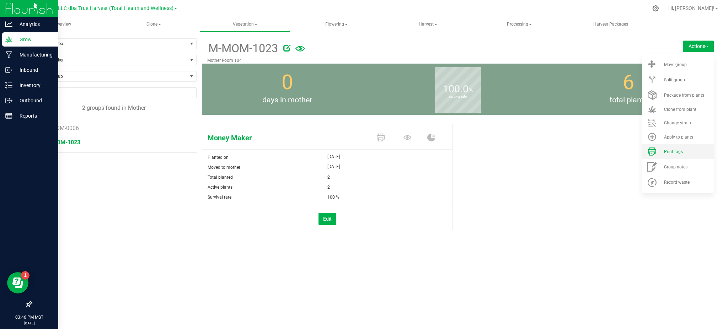
click at [673, 153] on span "Print tags" at bounding box center [673, 151] width 19 height 5
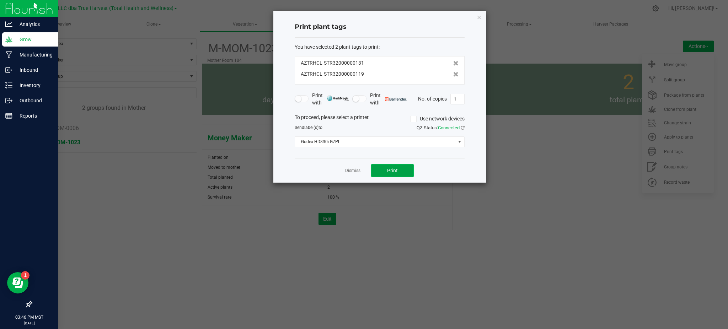
click at [399, 165] on button "Print" at bounding box center [392, 170] width 43 height 13
drag, startPoint x: 509, startPoint y: 258, endPoint x: 355, endPoint y: 152, distance: 186.9
click at [509, 256] on ngb-modal-window "Print plant tags You have selected 2 plant tags to print : AZTRHCL-STR320000001…" at bounding box center [367, 164] width 734 height 329
click at [355, 171] on link "Dismiss" at bounding box center [352, 171] width 15 height 6
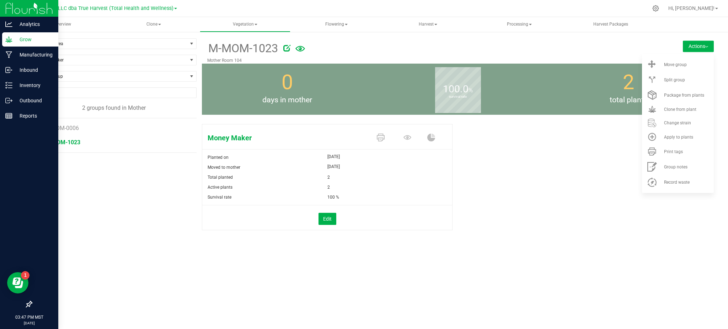
click at [595, 224] on div "Money Maker Planted on Jul 15, 2025 Moved to mother Aug 25, 2025 Total planted …" at bounding box center [458, 184] width 512 height 127
click at [69, 59] on span "Money Maker" at bounding box center [110, 60] width 156 height 10
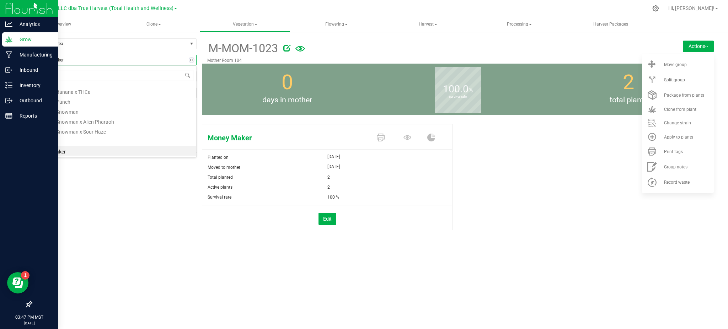
type input "Gorilla"
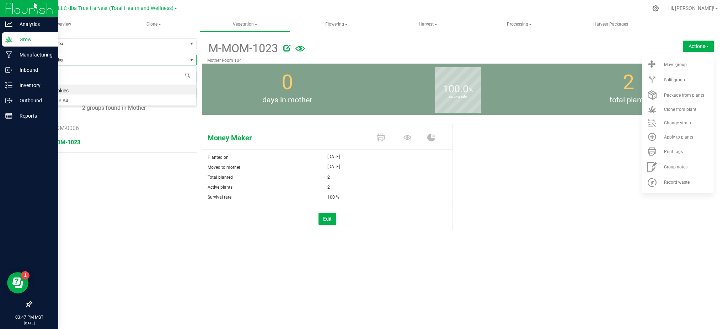
drag, startPoint x: 63, startPoint y: 102, endPoint x: 76, endPoint y: 105, distance: 13.5
click at [63, 102] on li "Gorilla Glue #4" at bounding box center [114, 100] width 165 height 10
click at [678, 124] on span "Change strain" at bounding box center [677, 123] width 27 height 5
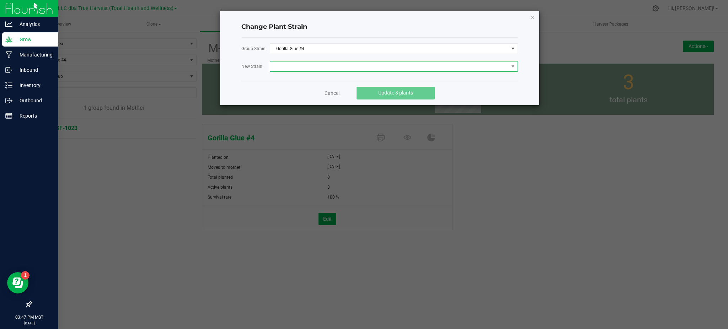
click at [312, 65] on span at bounding box center [389, 67] width 239 height 10
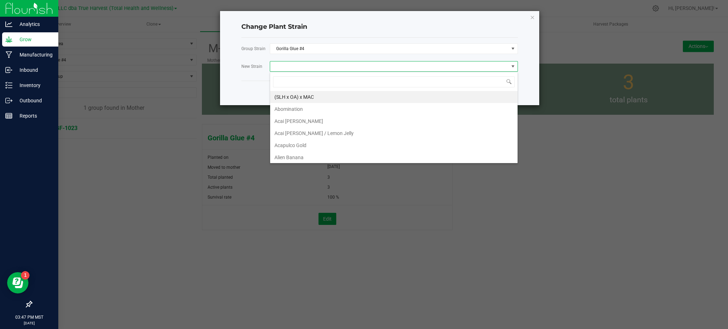
scroll to position [11, 248]
type input "GG"
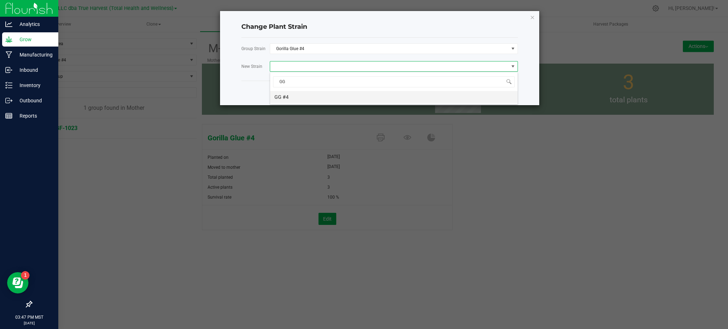
click at [286, 95] on li "GG #4" at bounding box center [394, 97] width 248 height 12
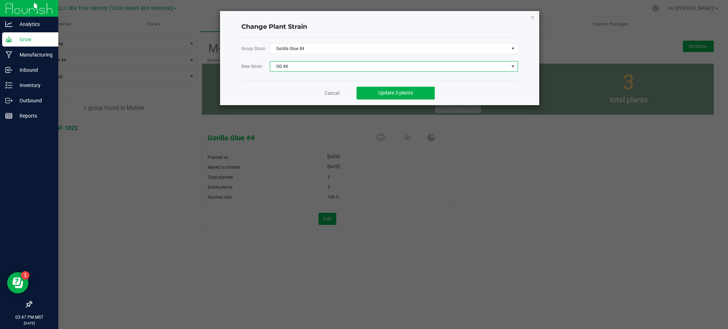
drag, startPoint x: 274, startPoint y: 83, endPoint x: 363, endPoint y: 77, distance: 89.5
click at [275, 83] on div "Cancel Update 3 plants" at bounding box center [379, 93] width 277 height 25
click at [398, 90] on span "Update 3 plants" at bounding box center [395, 93] width 35 height 6
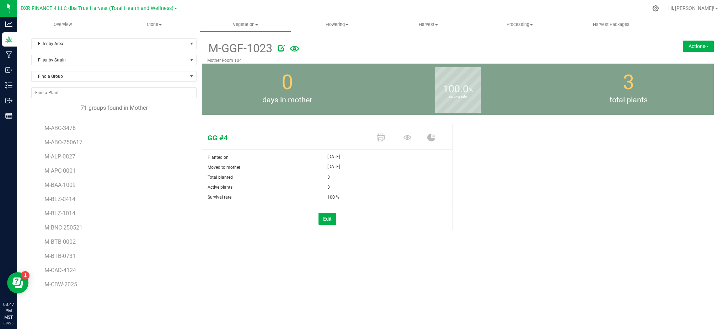
click at [694, 46] on button "Actions" at bounding box center [698, 46] width 31 height 11
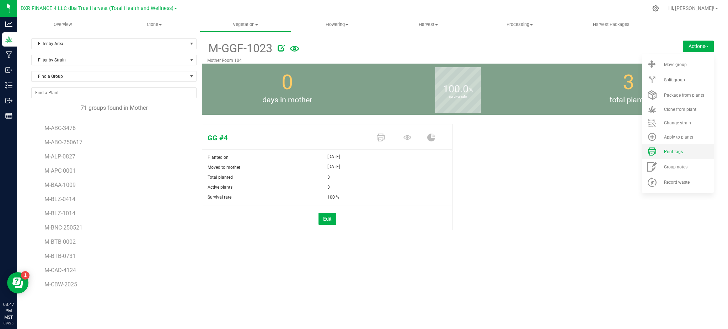
click at [686, 148] on li "Print tags" at bounding box center [678, 151] width 72 height 15
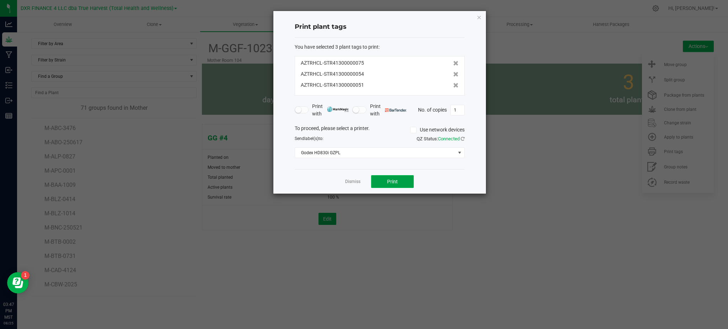
click at [393, 184] on span "Print" at bounding box center [392, 182] width 11 height 6
click at [382, 181] on button "Print" at bounding box center [392, 181] width 43 height 13
click at [355, 184] on link "Dismiss" at bounding box center [352, 182] width 15 height 6
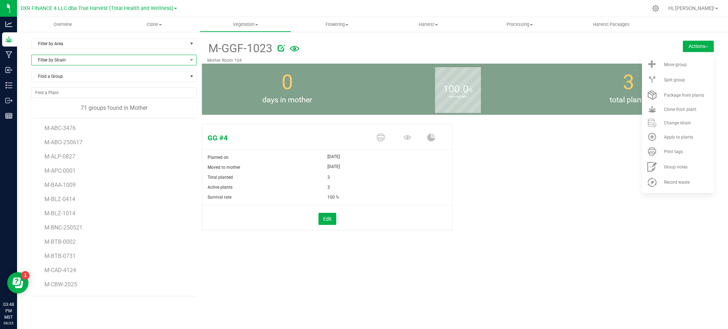
click at [69, 63] on span "Filter by Strain" at bounding box center [110, 60] width 156 height 10
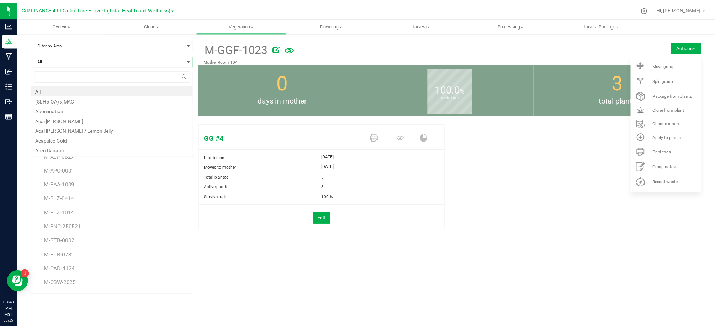
scroll to position [11, 165]
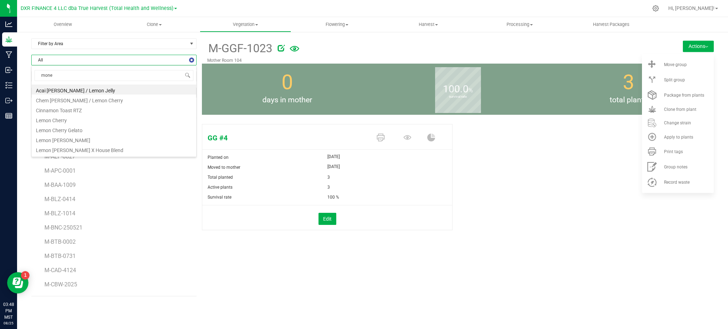
type input "money"
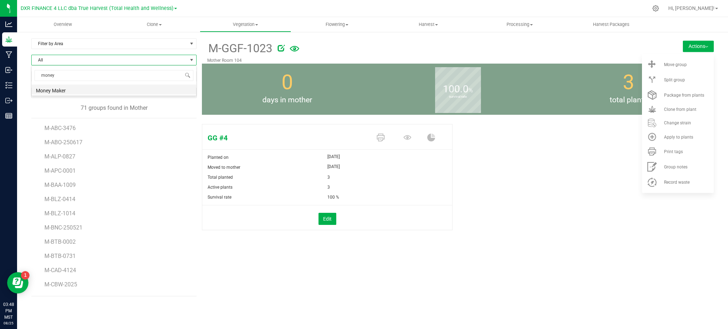
click at [58, 89] on li "Money Maker" at bounding box center [114, 90] width 165 height 10
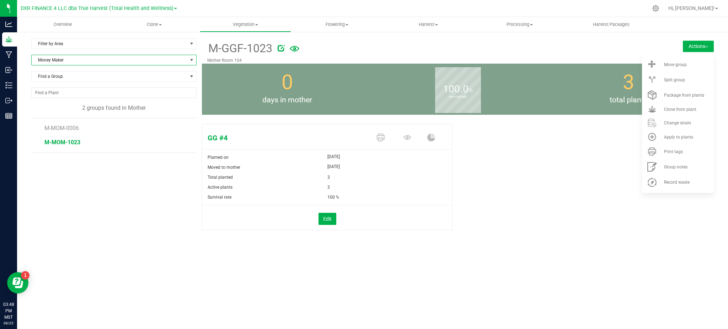
click at [65, 142] on span "M-MOM-1023" at bounding box center [62, 142] width 36 height 7
click at [673, 153] on span "Print tags" at bounding box center [673, 151] width 19 height 5
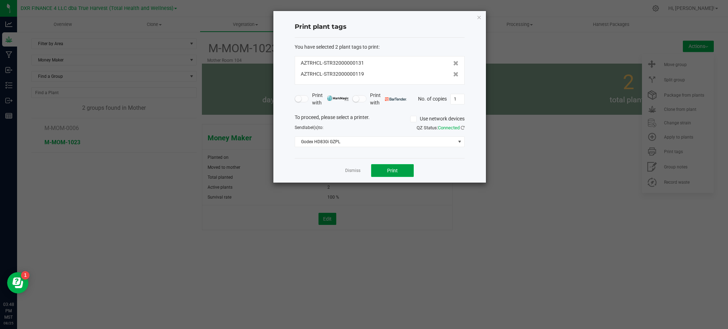
click at [391, 170] on span "Print" at bounding box center [392, 171] width 11 height 6
click at [389, 174] on button "Print" at bounding box center [392, 170] width 43 height 13
click at [336, 167] on div "Dismiss Print" at bounding box center [380, 170] width 170 height 25
click at [353, 171] on link "Dismiss" at bounding box center [352, 171] width 15 height 6
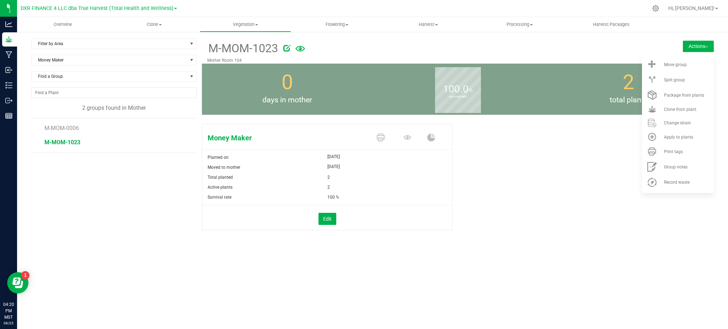
drag, startPoint x: 298, startPoint y: 260, endPoint x: 291, endPoint y: 260, distance: 7.1
click at [298, 259] on div "Overview Clone Create plants Cloning groups Cloning plants Apply to plants Vege…" at bounding box center [372, 173] width 711 height 312
click at [561, 153] on div "Money Maker Planted on Jul 15, 2025 Moved to mother Aug 25, 2025 Total planted …" at bounding box center [458, 184] width 512 height 127
